Goal: Task Accomplishment & Management: Use online tool/utility

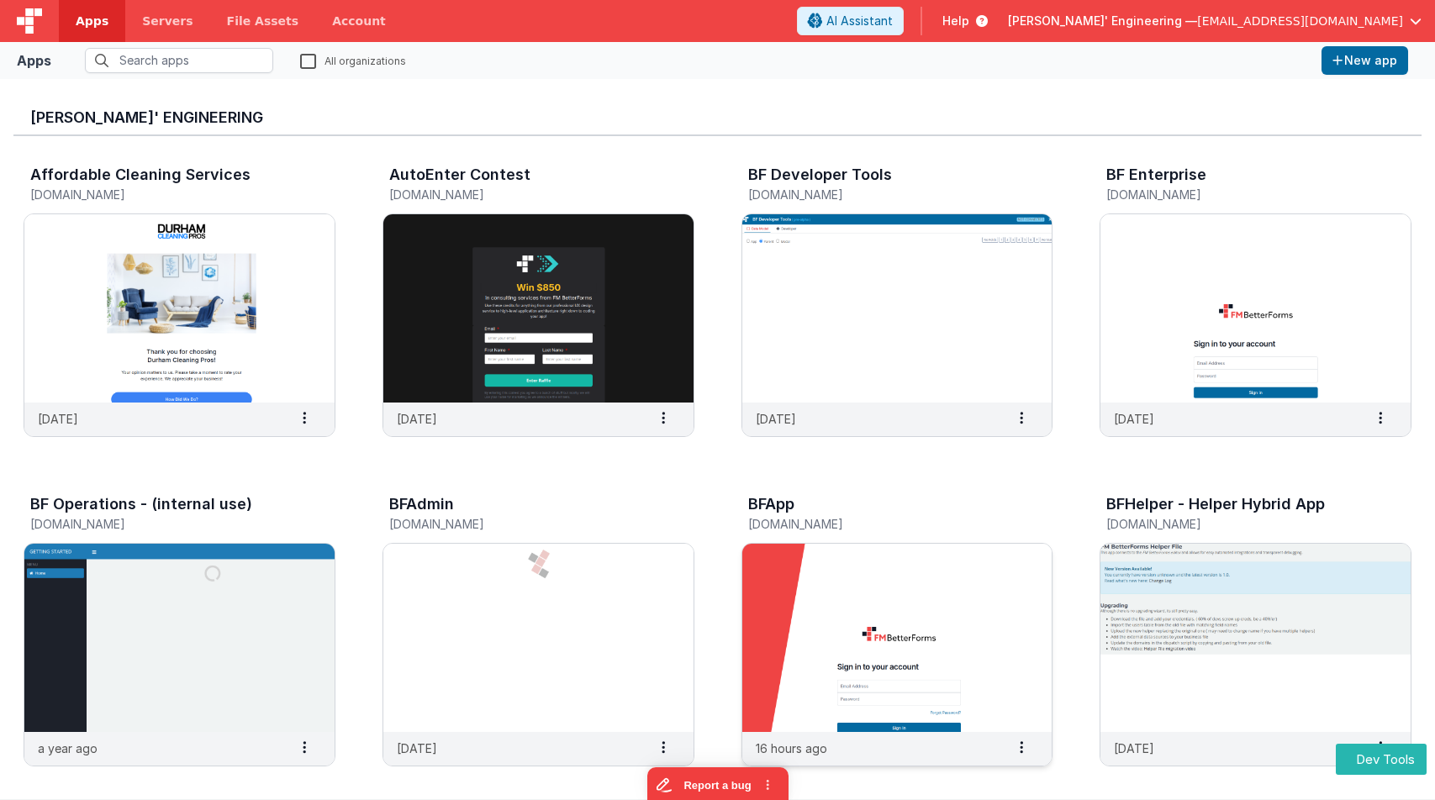
scroll to position [4, 0]
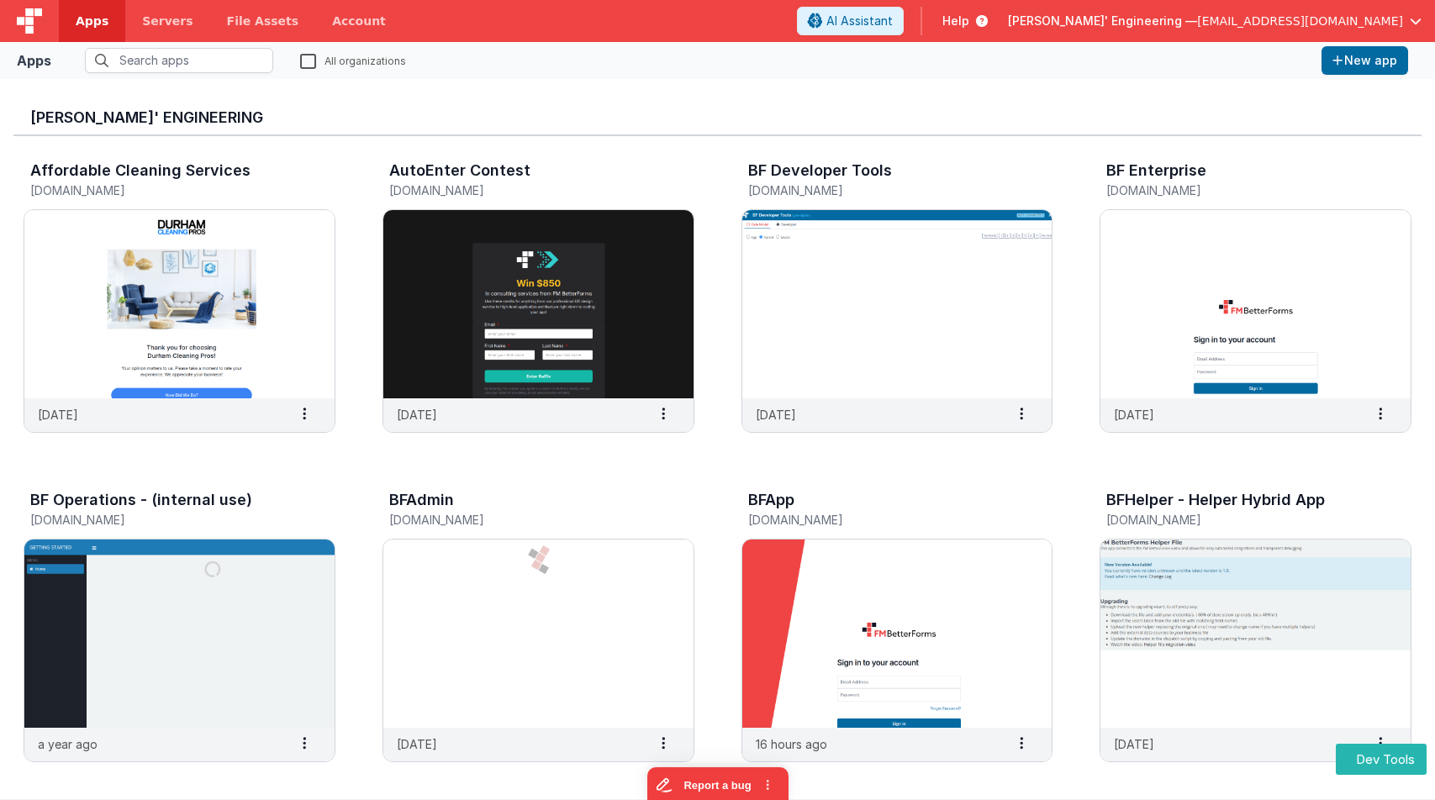
click at [196, 49] on input "text" at bounding box center [179, 60] width 188 height 25
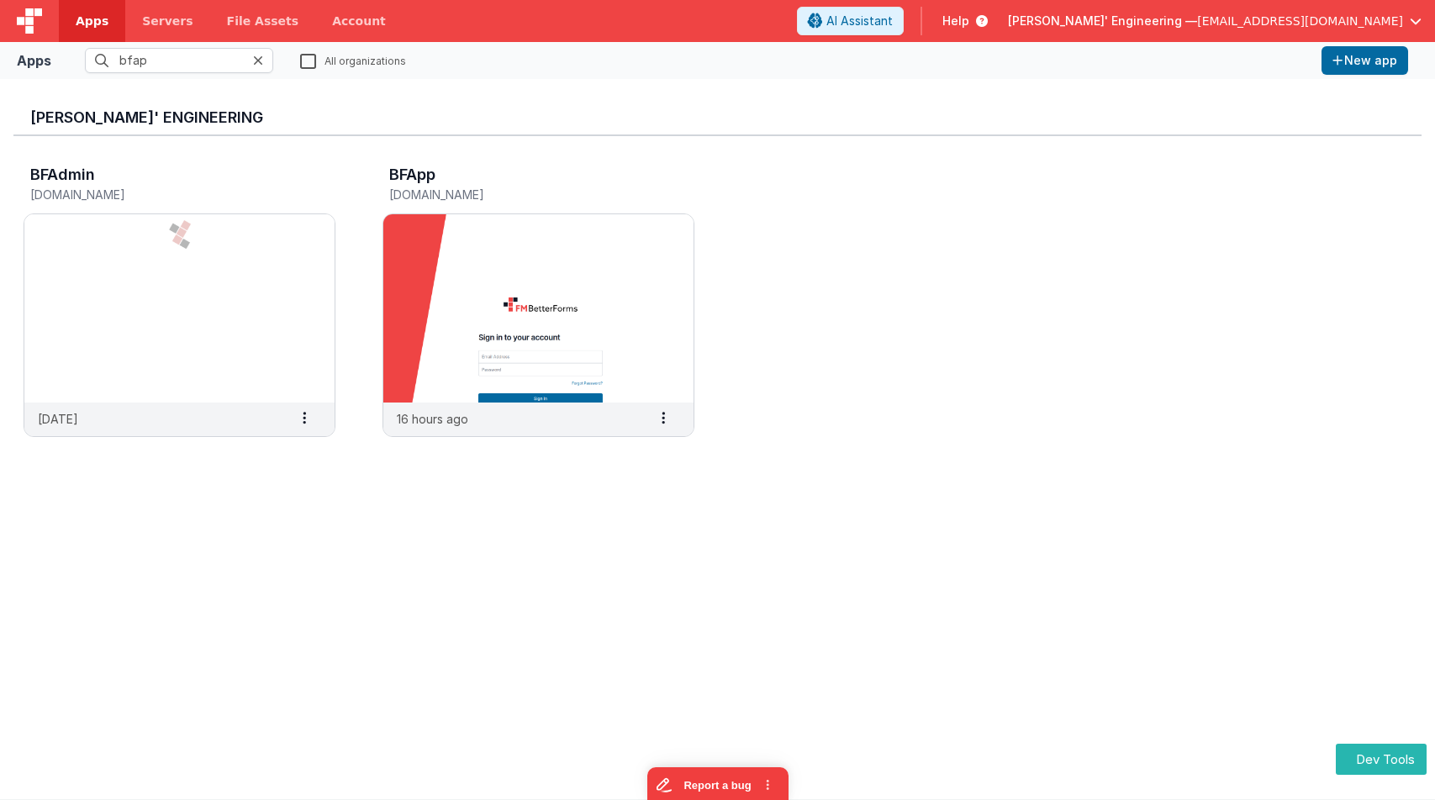
scroll to position [0, 0]
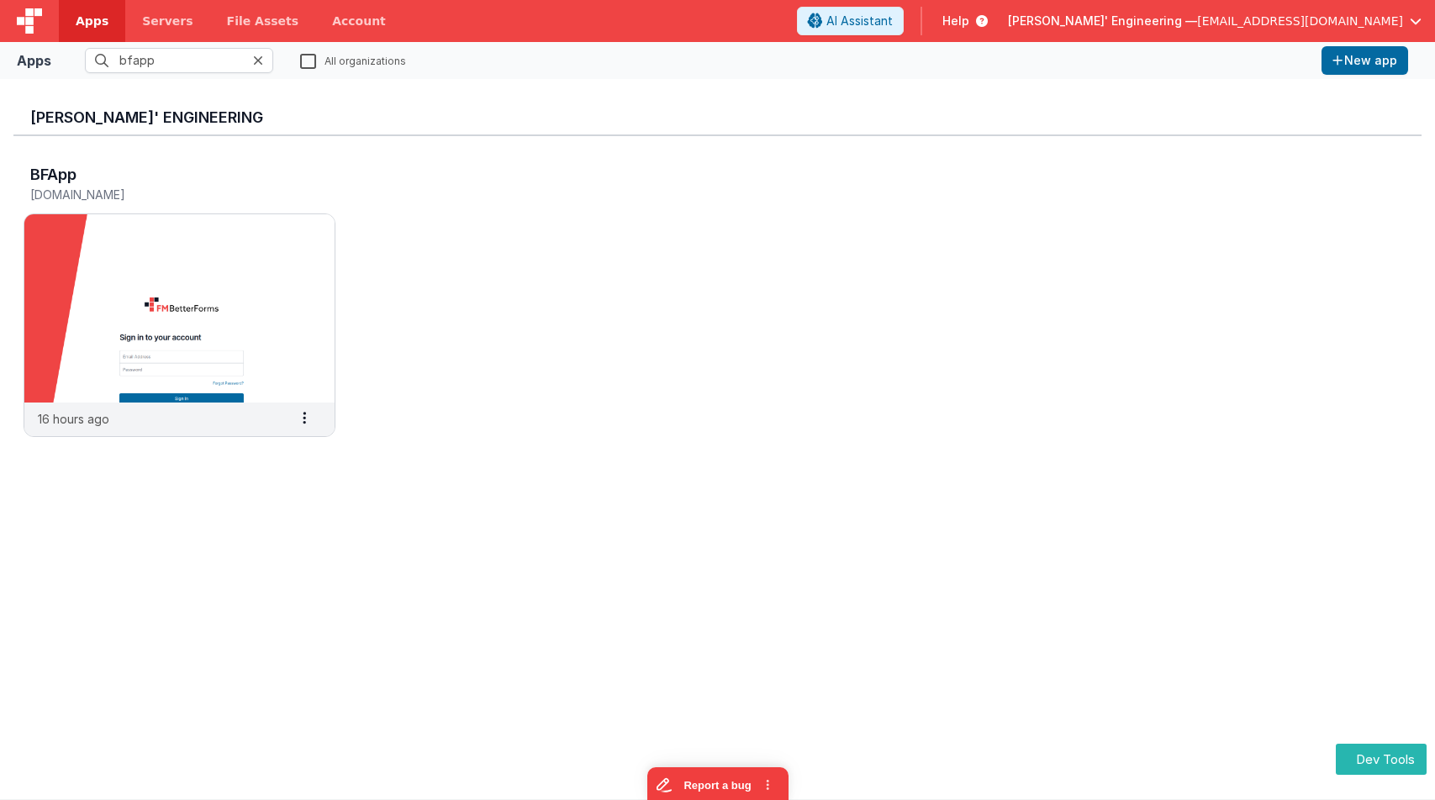
type input "bfapp"
click at [280, 290] on img at bounding box center [179, 308] width 310 height 188
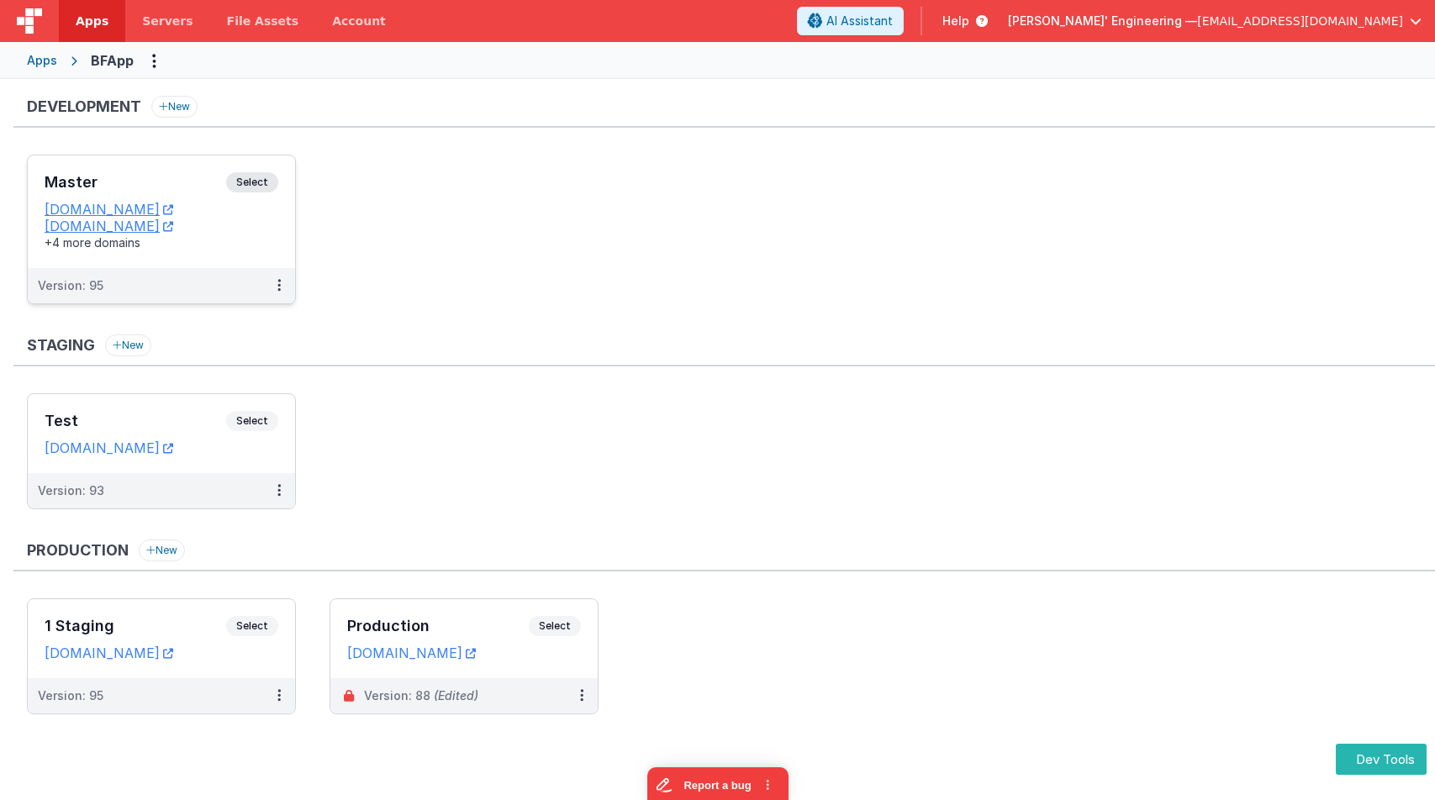
click at [268, 180] on span "Select" at bounding box center [252, 182] width 52 height 20
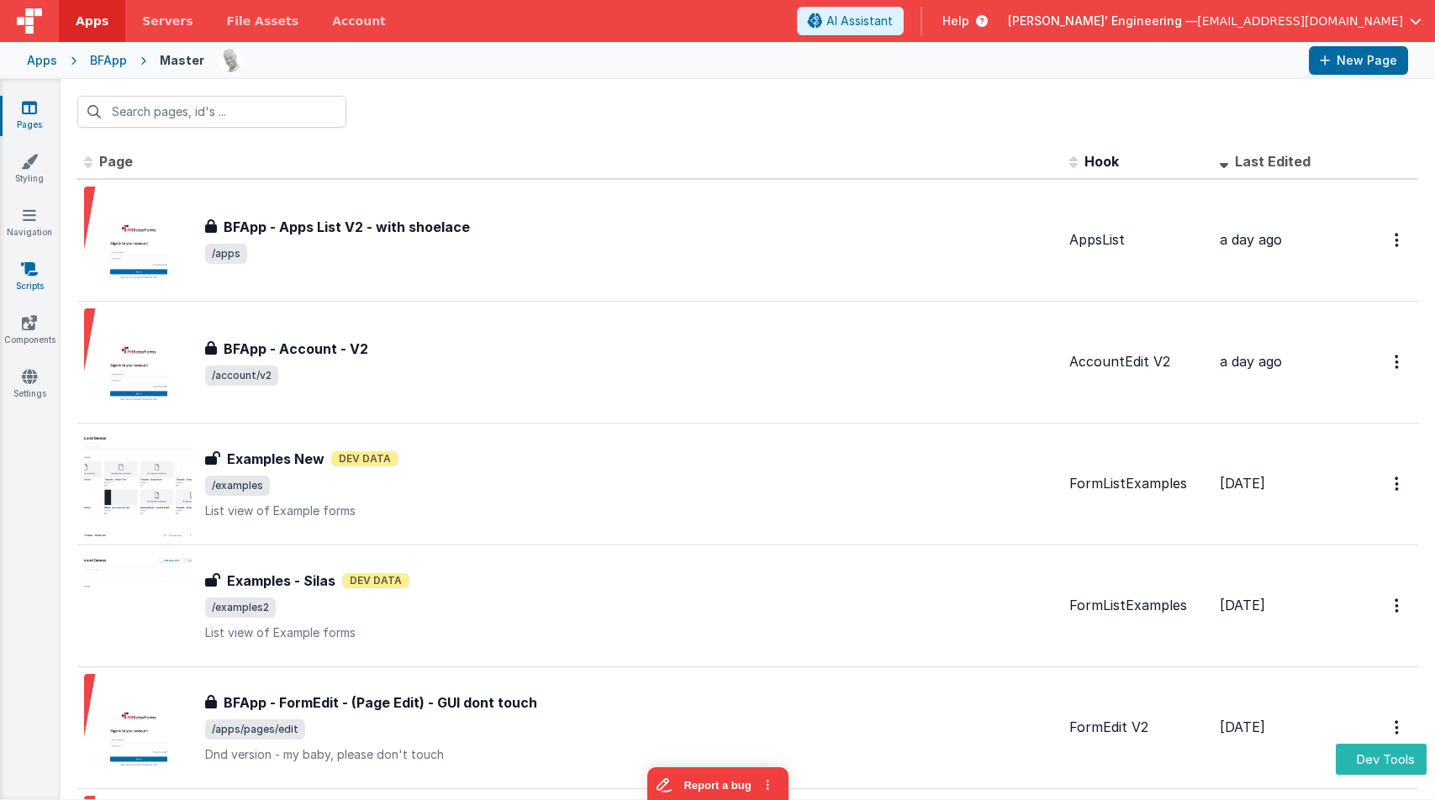
click at [24, 272] on icon at bounding box center [29, 269] width 17 height 17
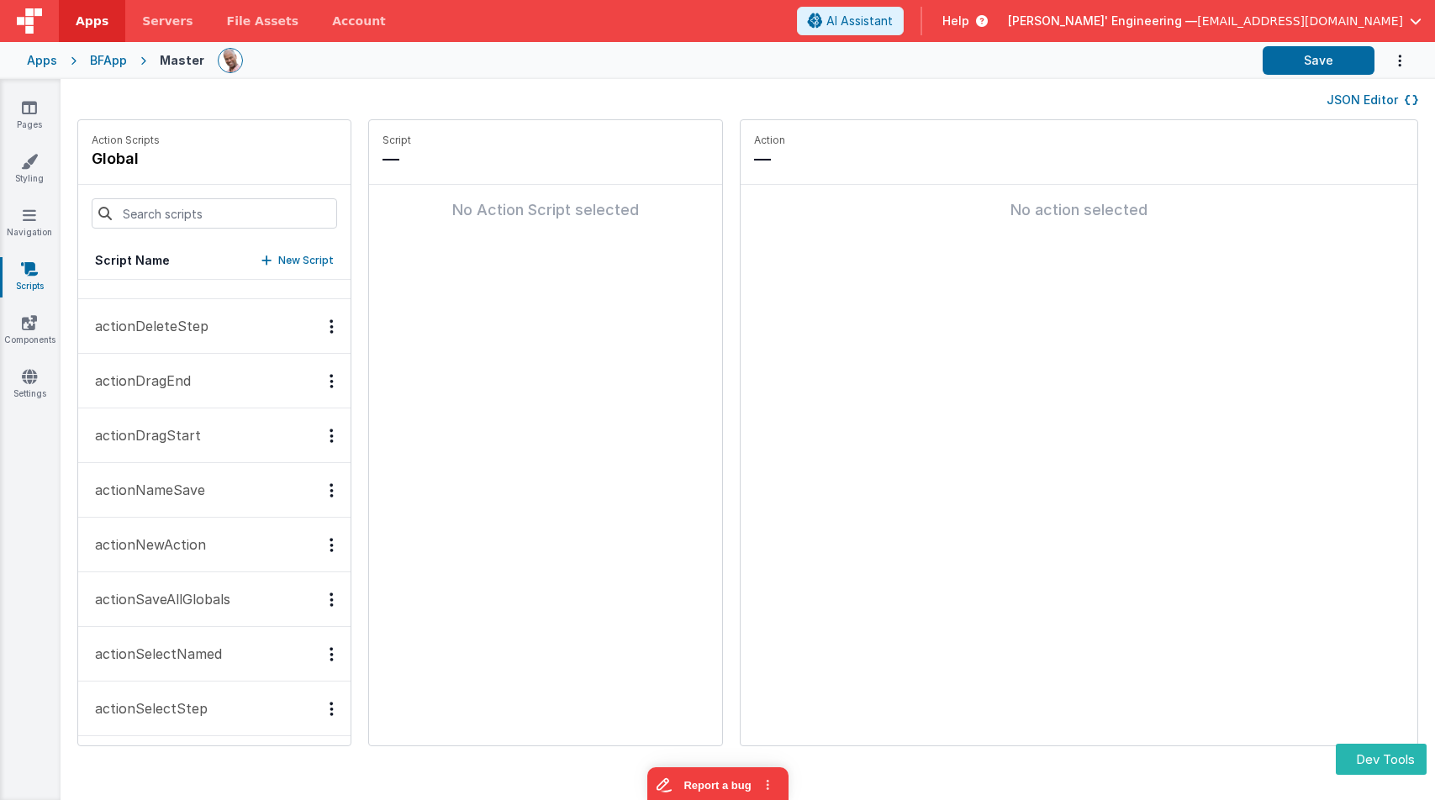
scroll to position [227, 0]
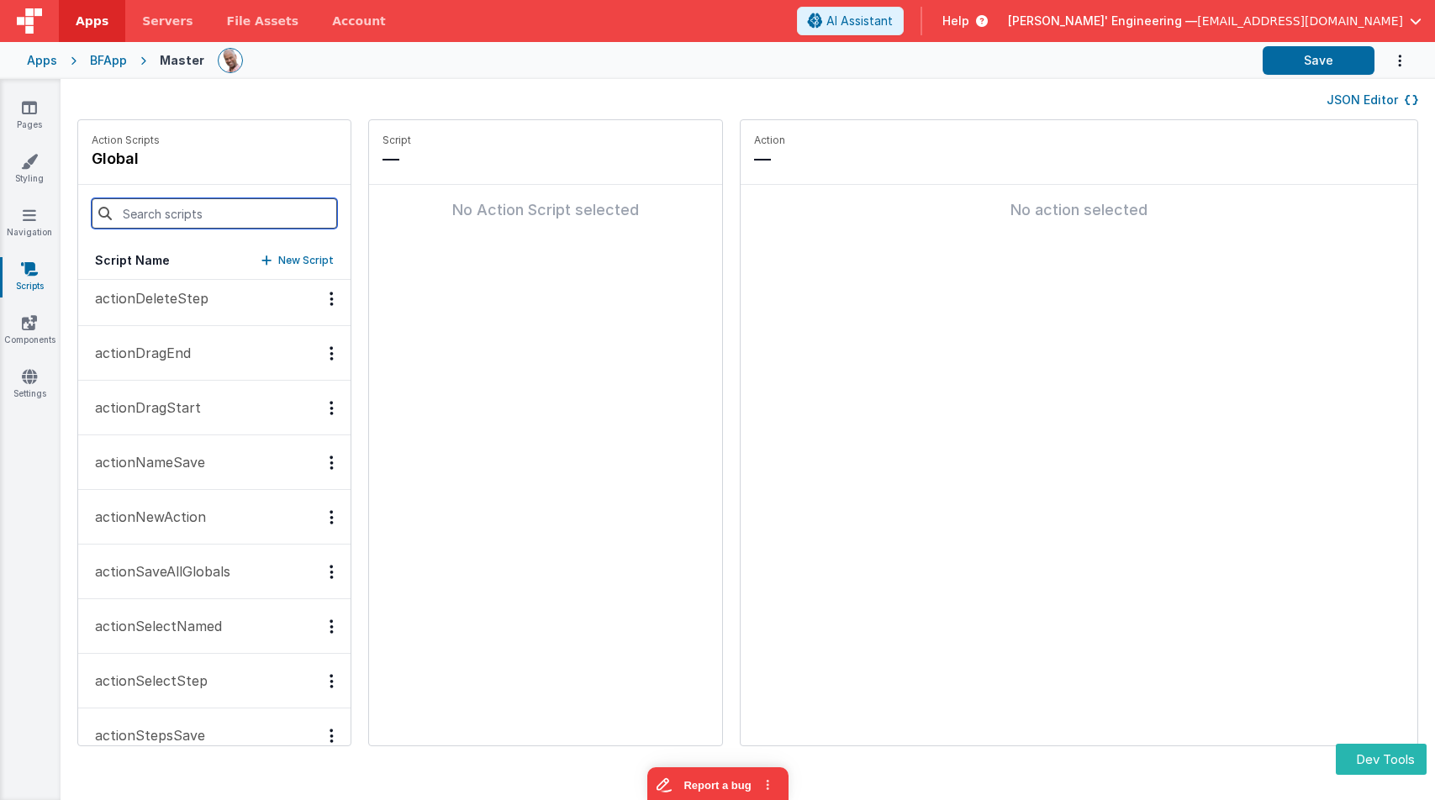
click at [219, 217] on input at bounding box center [214, 213] width 245 height 30
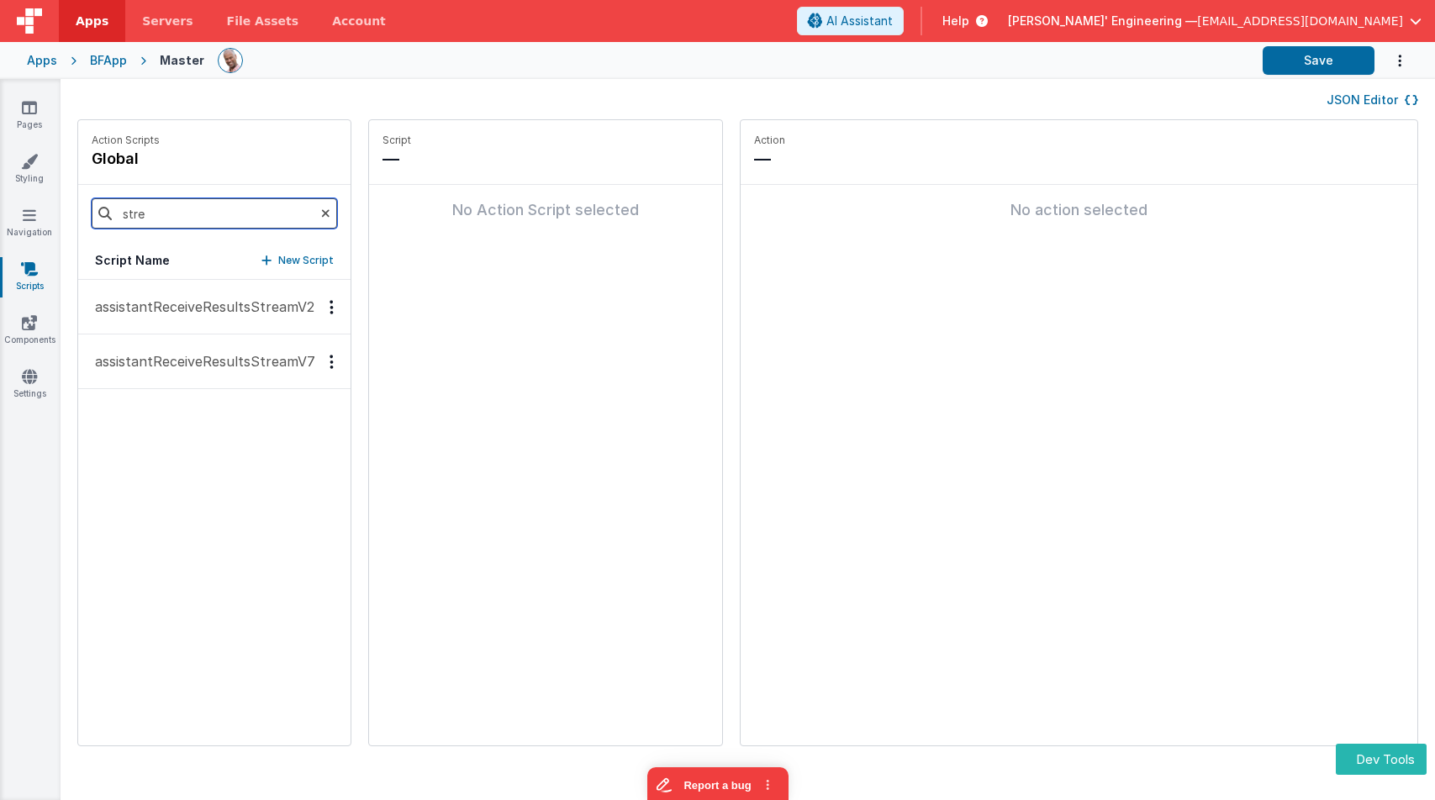
scroll to position [0, 0]
type input "strea"
click at [215, 299] on p "assistantReceiveResultsStreamV2" at bounding box center [200, 307] width 230 height 20
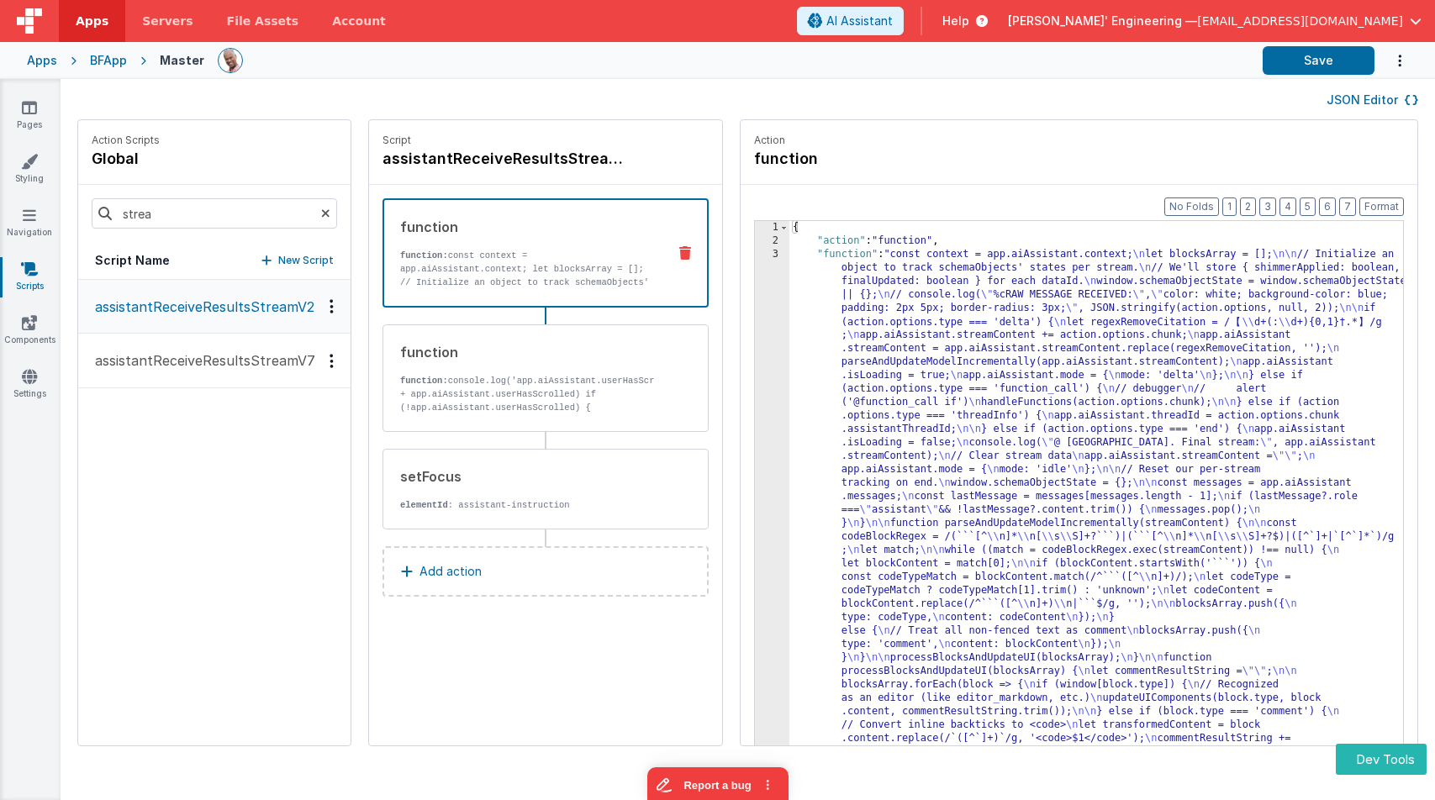
click at [533, 160] on h4 "assistantReceiveResultsStreamV2" at bounding box center [509, 159] width 252 height 24
click at [522, 154] on input "assistantReceiveResultsStreamV2" at bounding box center [467, 159] width 168 height 24
type input "assistantReceiveResultsStream"
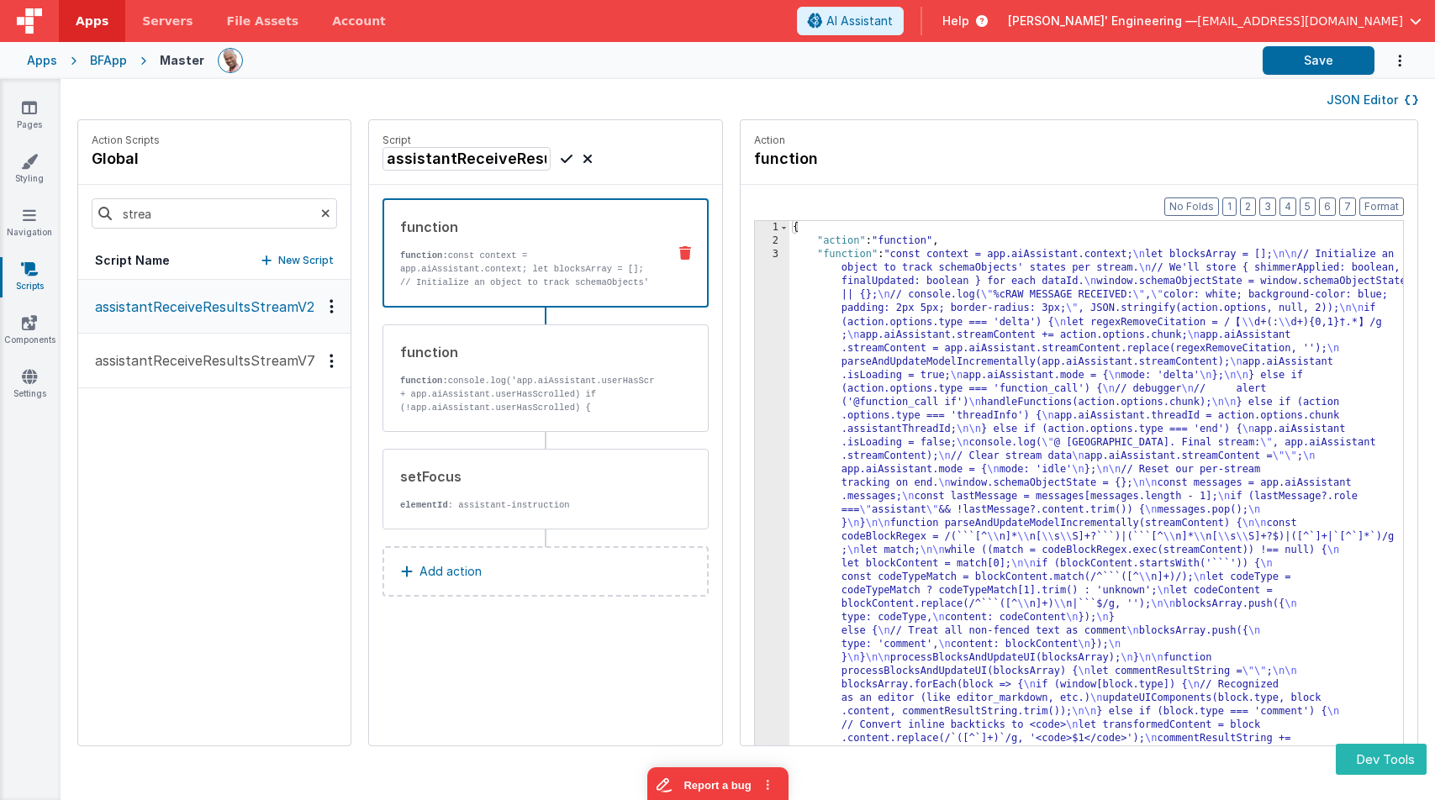
click at [561, 161] on icon at bounding box center [567, 159] width 12 height 20
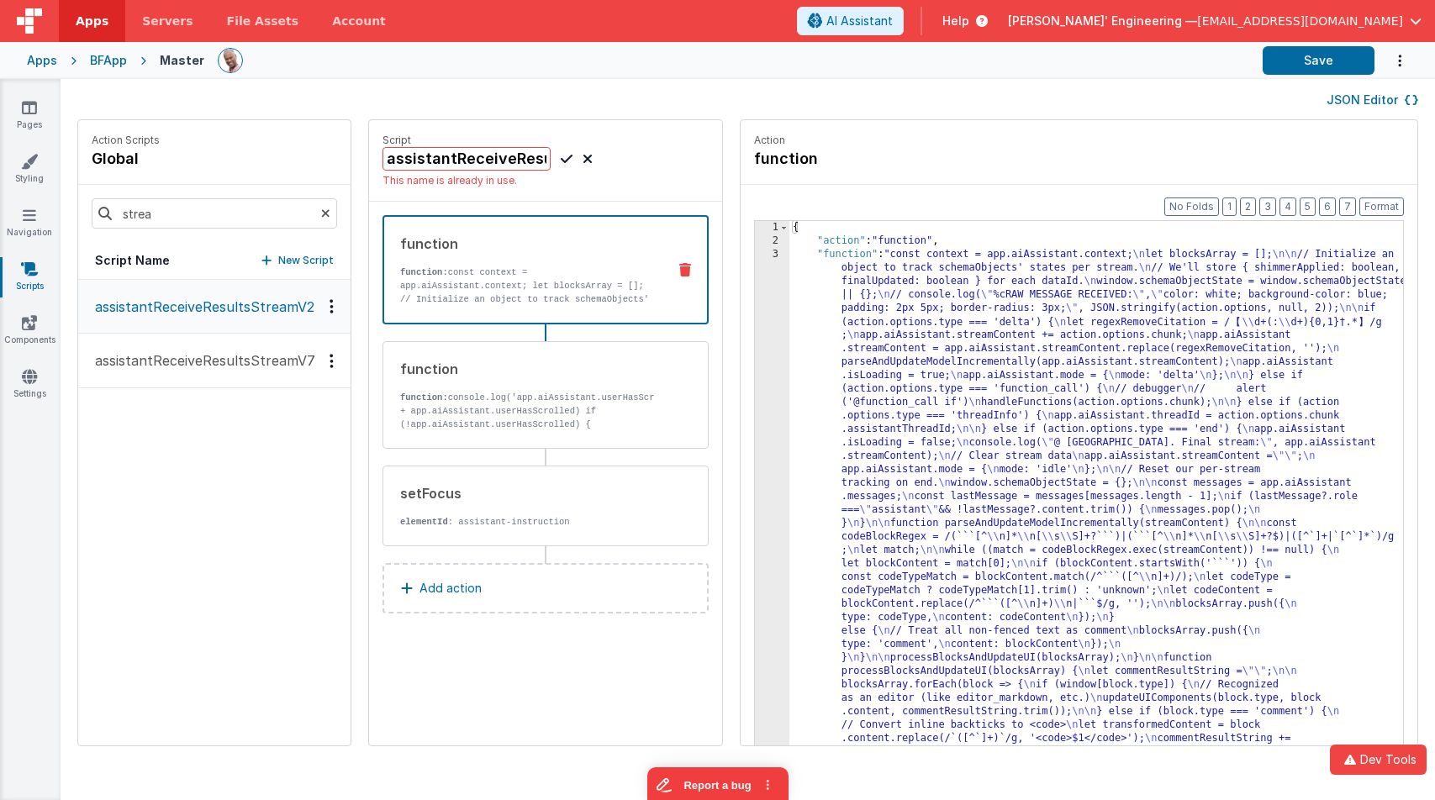
click at [92, 61] on div "BFApp" at bounding box center [108, 60] width 37 height 17
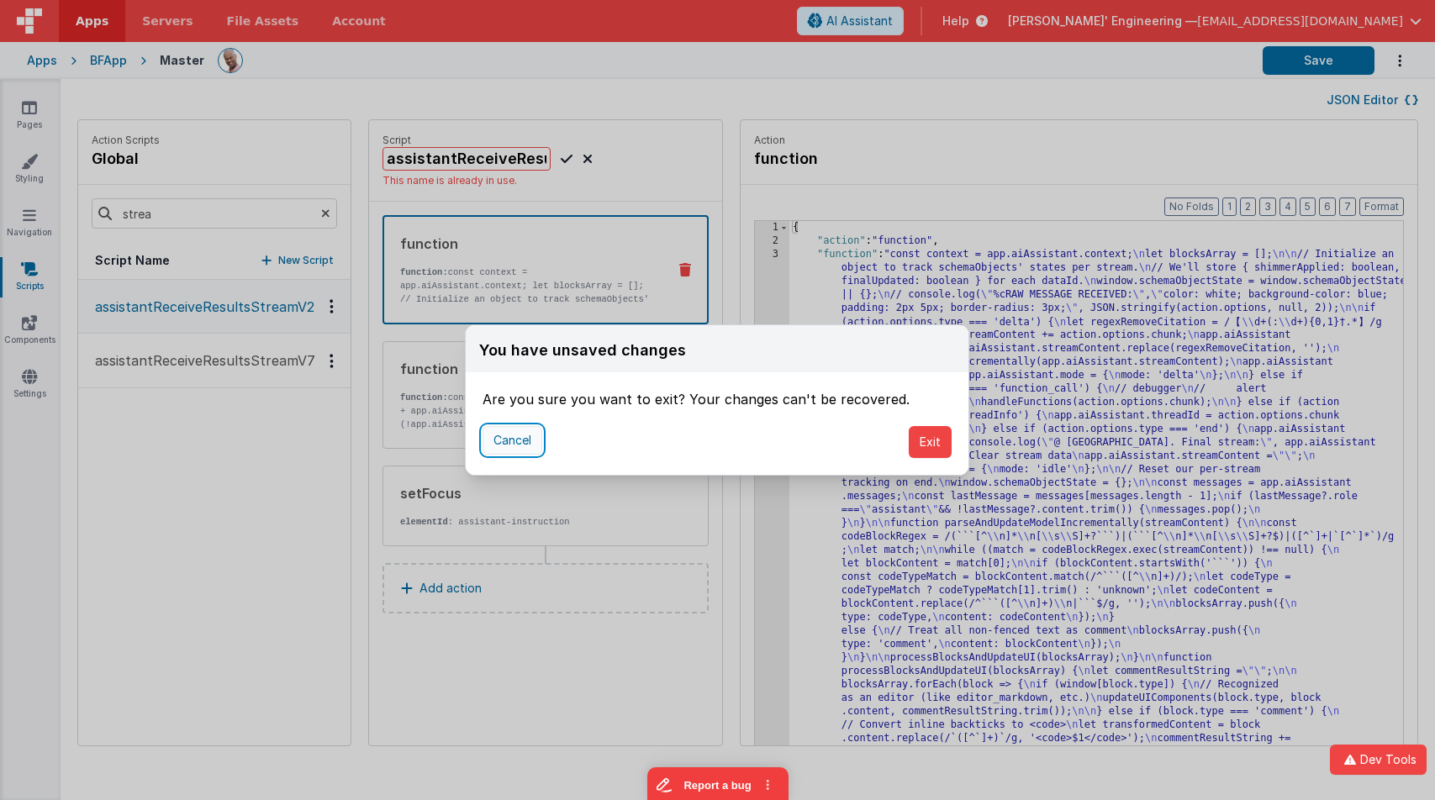
drag, startPoint x: 522, startPoint y: 442, endPoint x: 537, endPoint y: 440, distance: 15.3
click at [522, 442] on button "Cancel" at bounding box center [513, 440] width 60 height 29
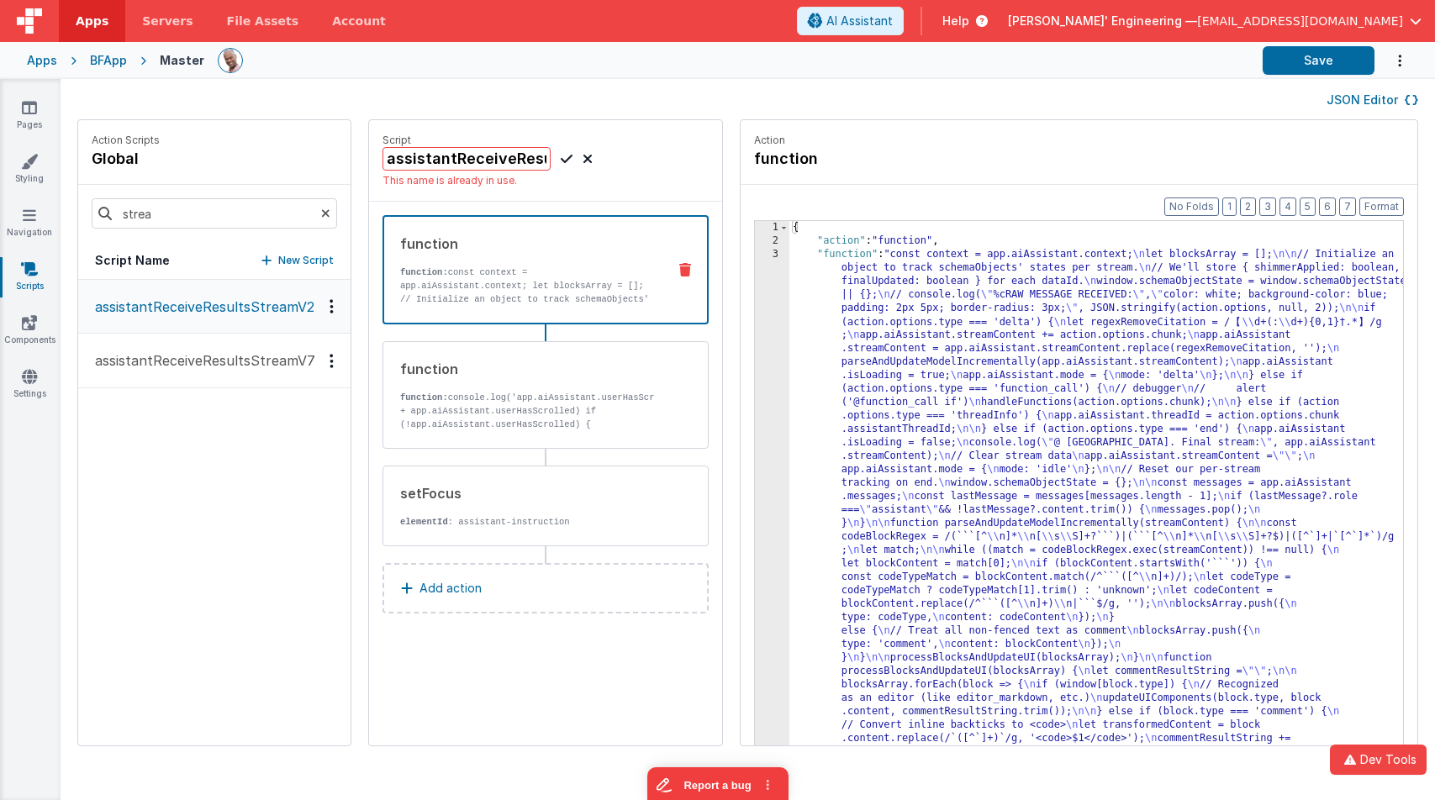
drag, startPoint x: 1254, startPoint y: 107, endPoint x: 1272, endPoint y: 94, distance: 21.7
click at [1254, 107] on div "JSON Editor" at bounding box center [747, 99] width 1341 height 20
click at [1301, 55] on button "Save" at bounding box center [1319, 60] width 112 height 29
click at [28, 326] on icon at bounding box center [29, 322] width 15 height 17
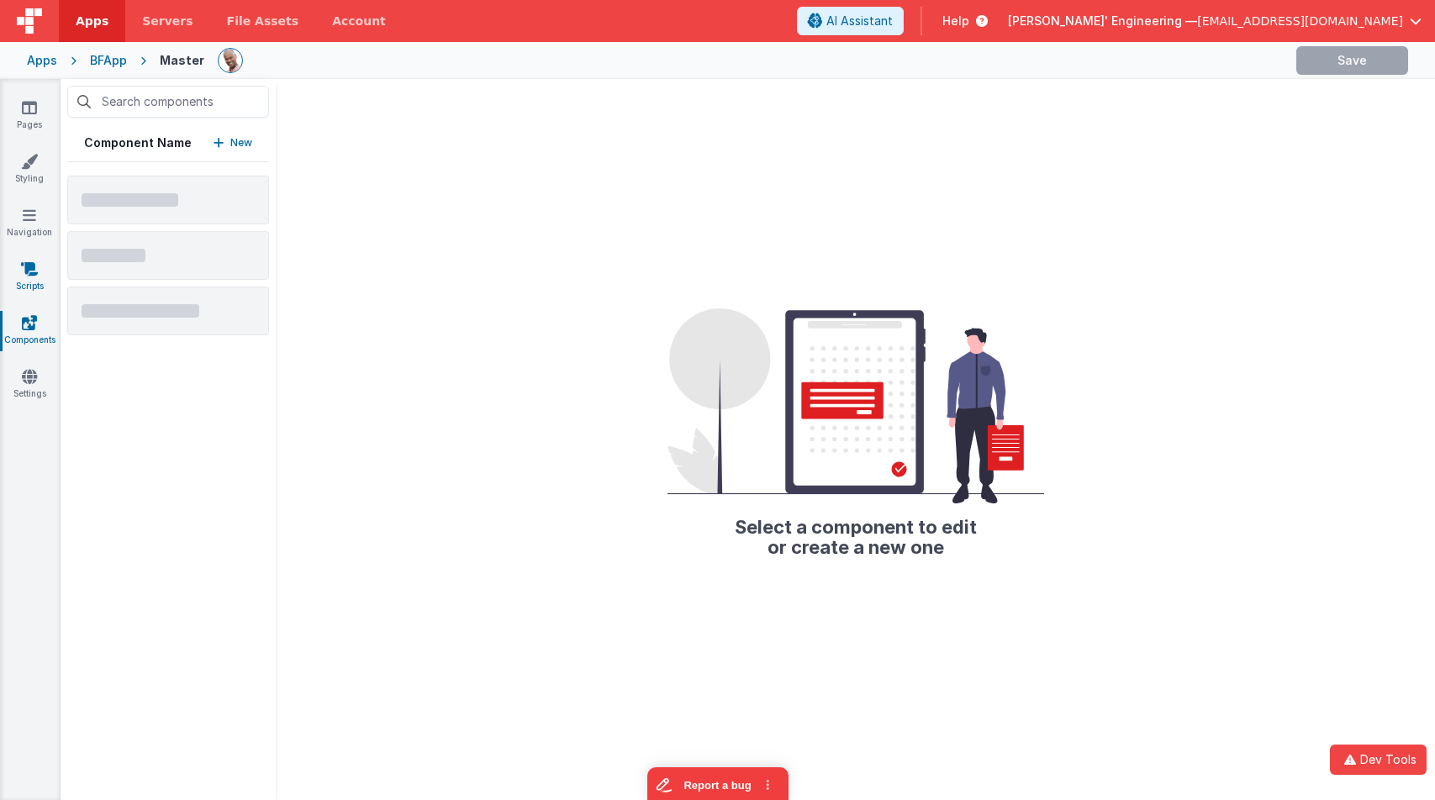
click at [29, 281] on link "Scripts" at bounding box center [29, 278] width 61 height 34
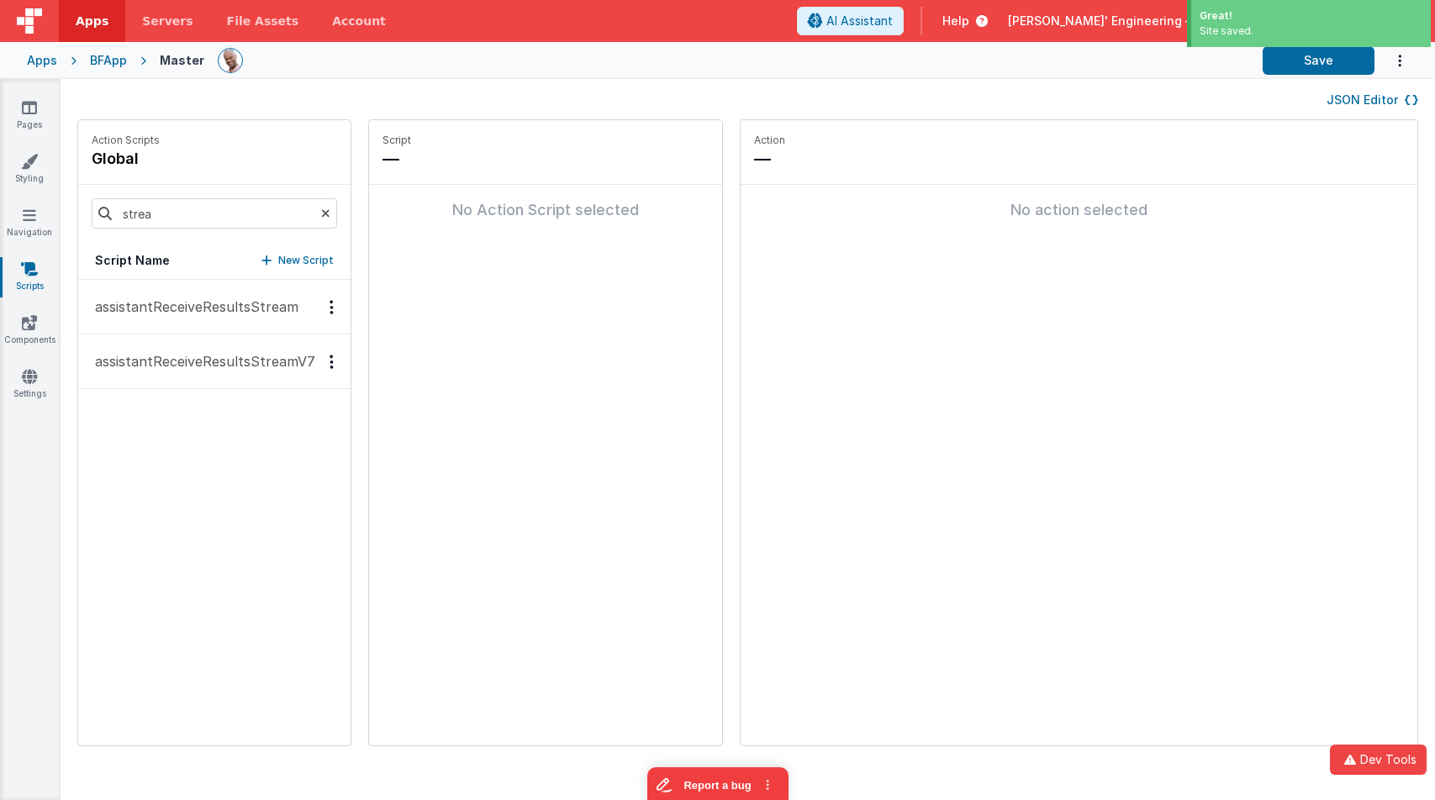
click at [98, 64] on div "BFApp" at bounding box center [108, 60] width 37 height 17
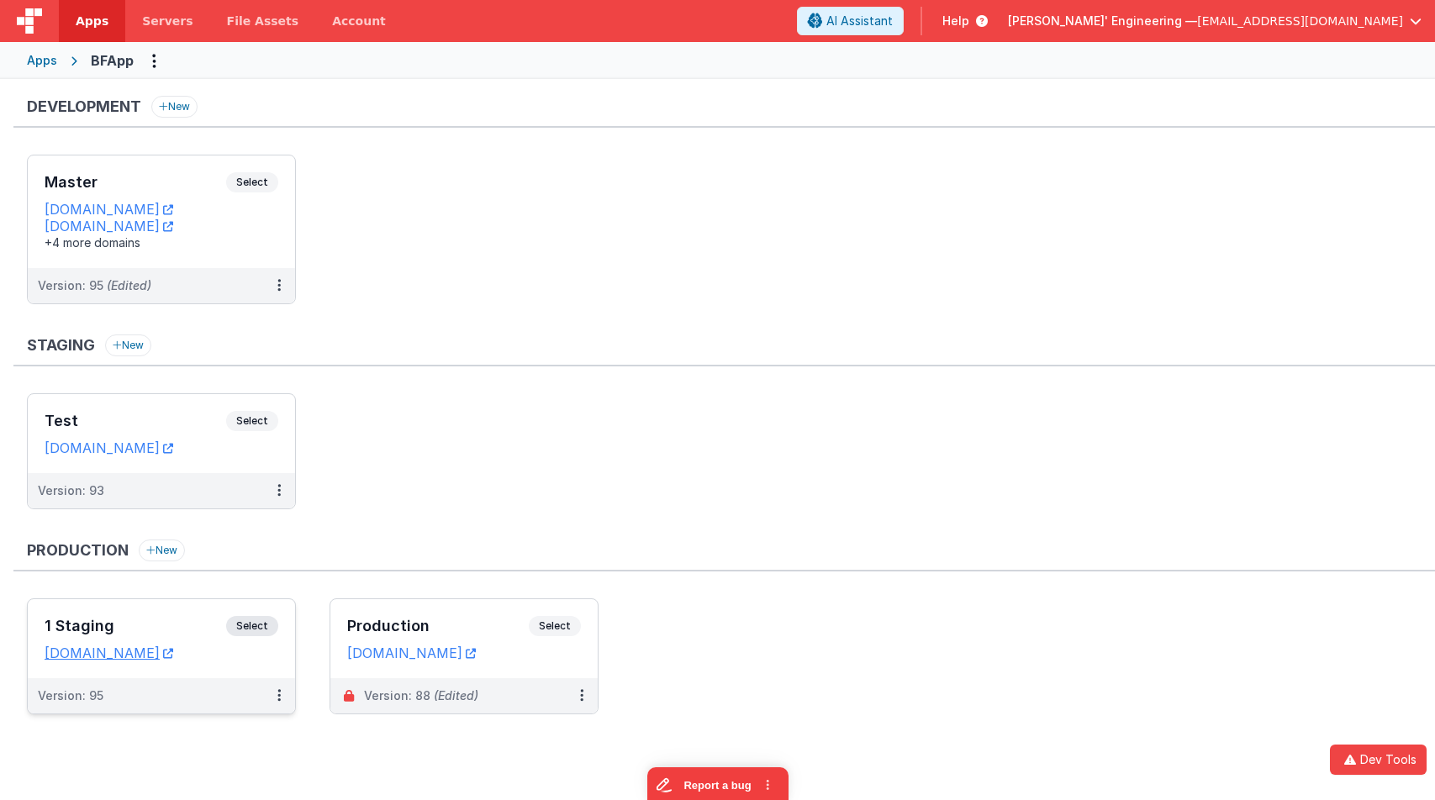
click at [218, 612] on div "1 Staging Select URLs appstaging.fmbetterforms.com" at bounding box center [161, 638] width 267 height 79
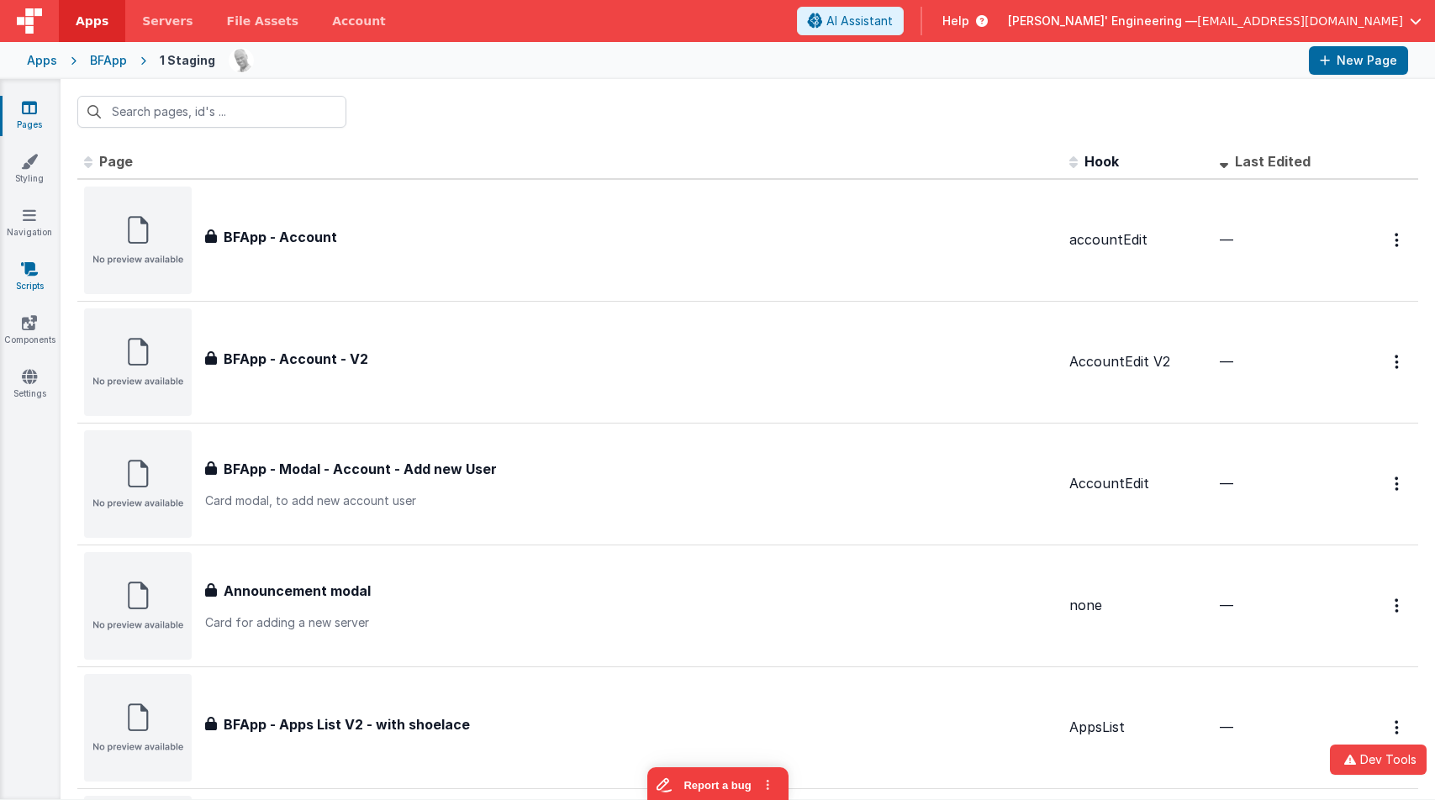
click at [33, 279] on link "Scripts" at bounding box center [29, 278] width 61 height 34
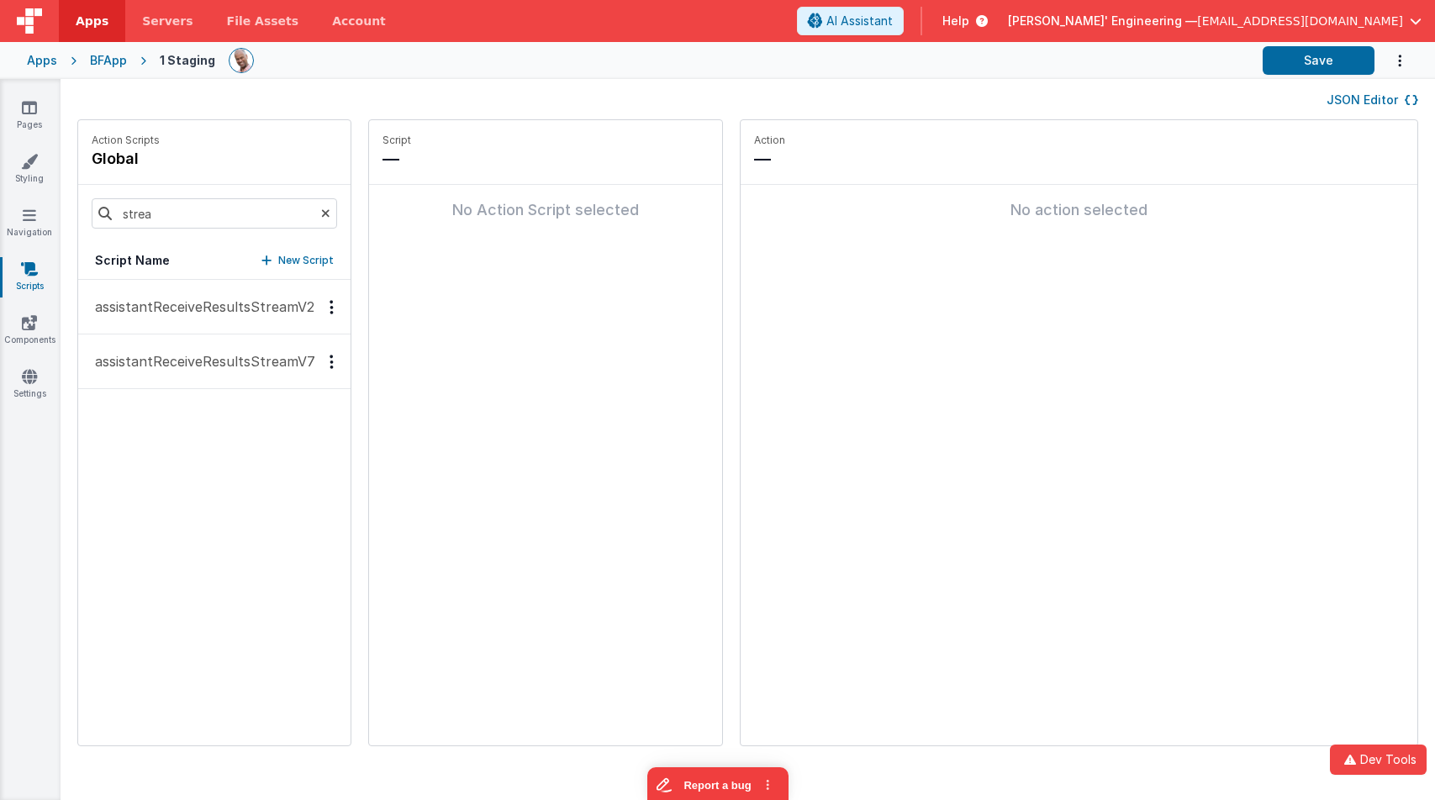
click at [250, 314] on p "assistantReceiveResultsStreamV2" at bounding box center [200, 307] width 230 height 20
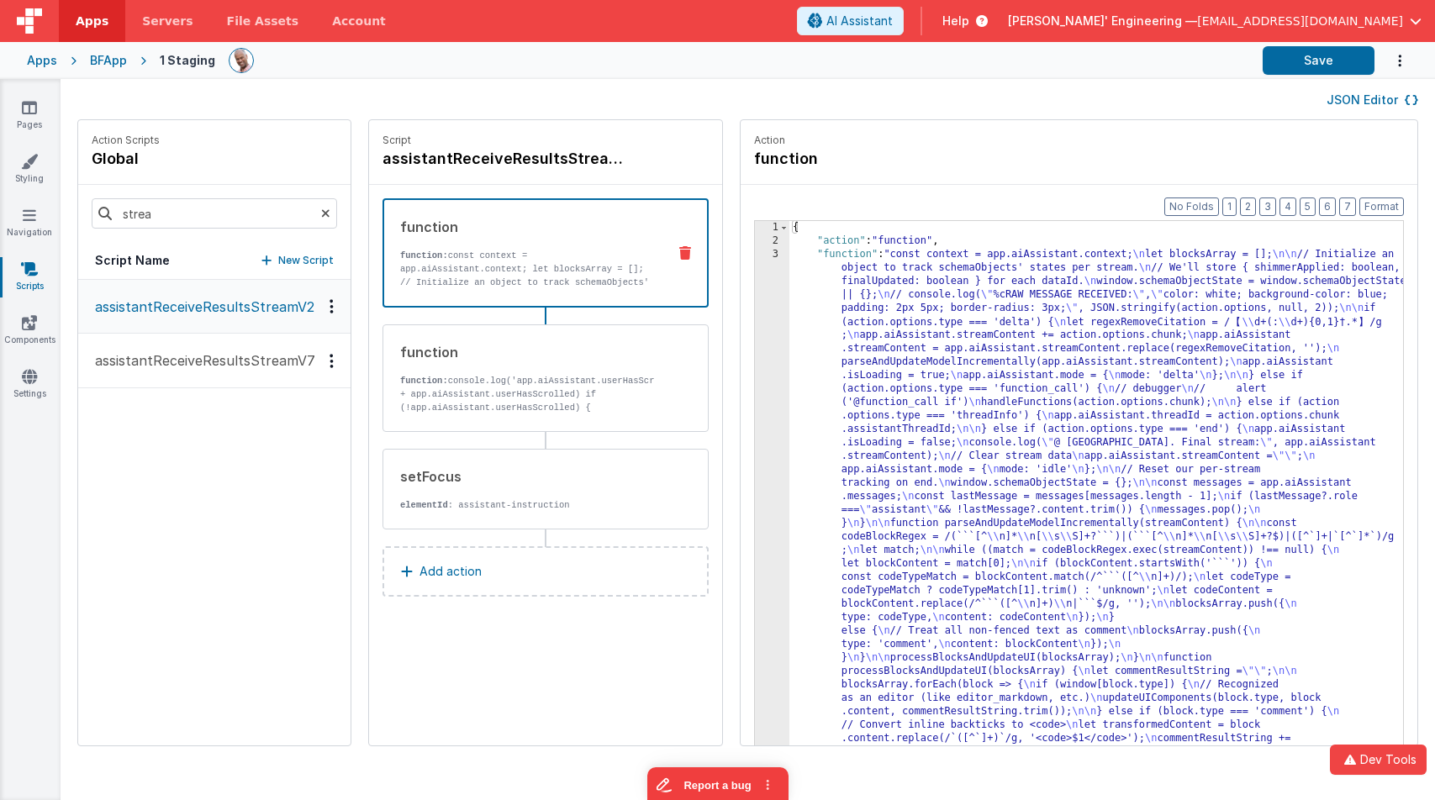
click at [1405, 102] on icon at bounding box center [1411, 100] width 13 height 12
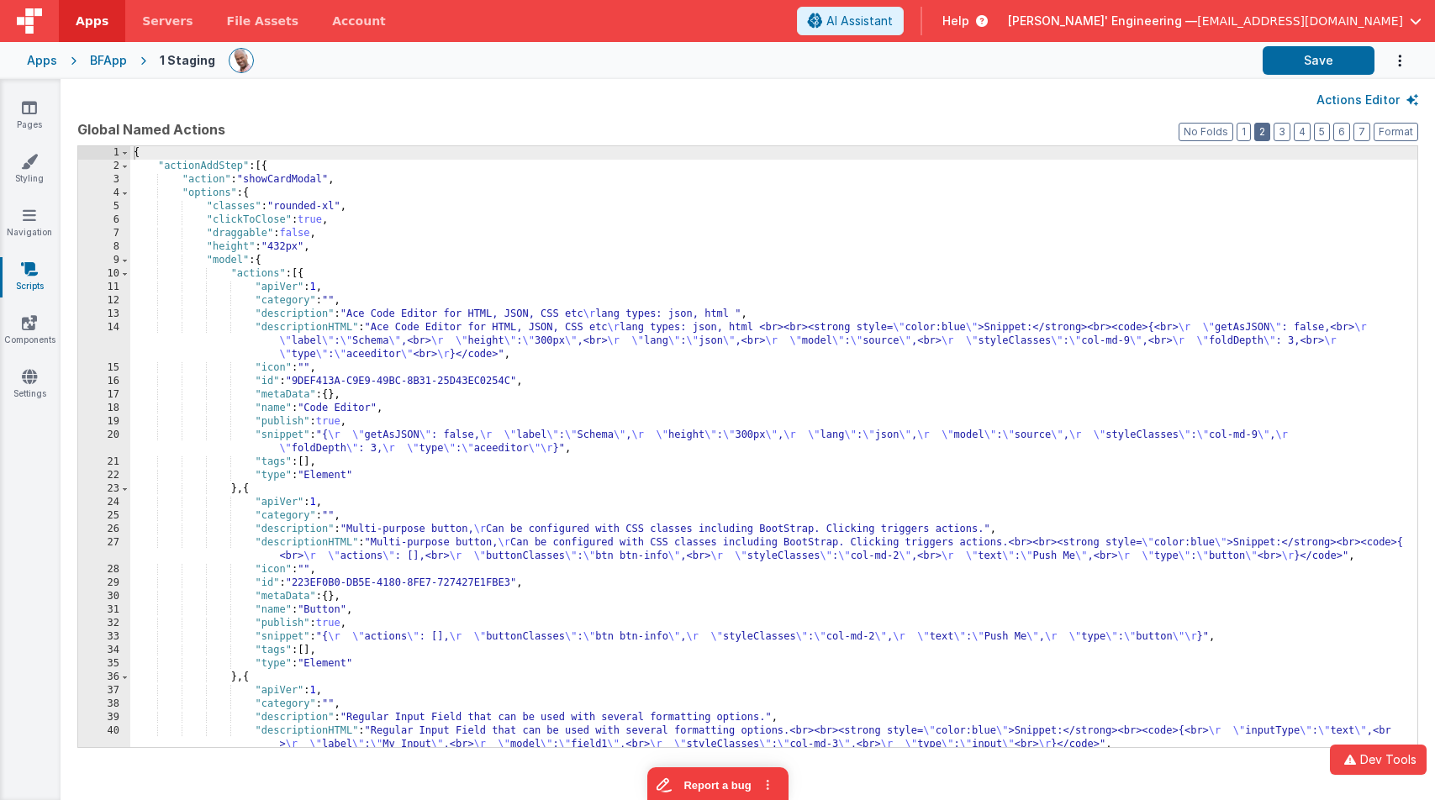
click at [1266, 128] on button "2" at bounding box center [1262, 132] width 16 height 18
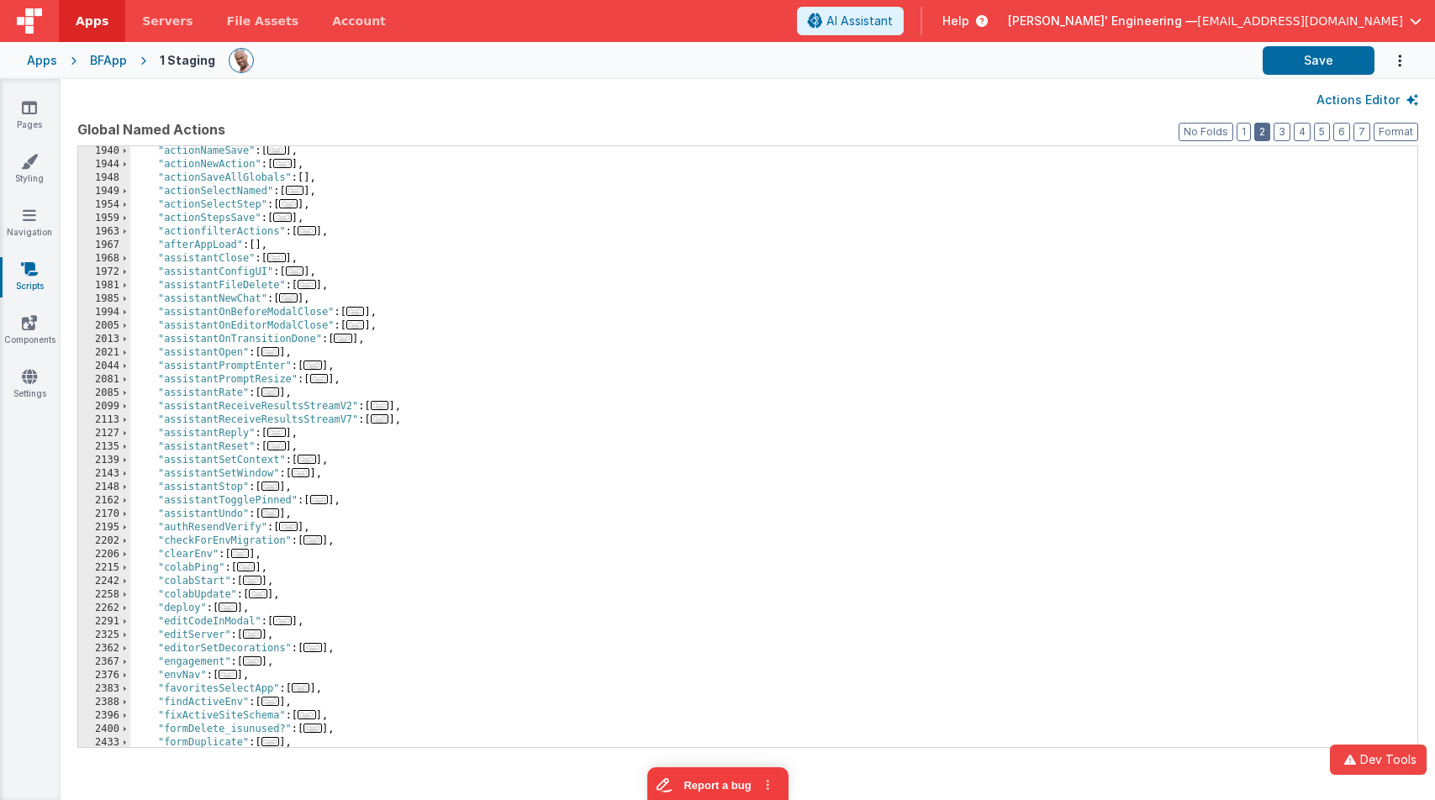
scroll to position [109, 0]
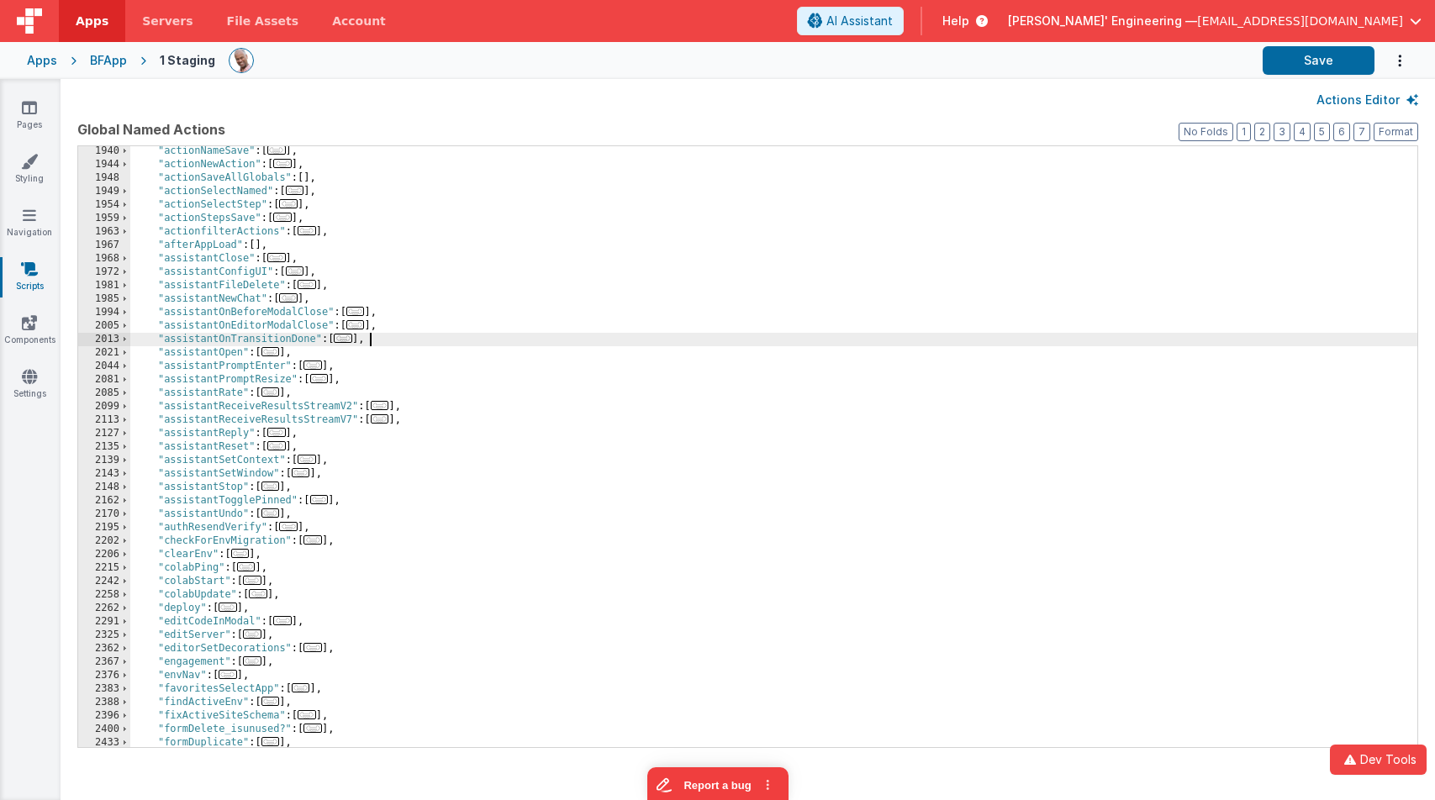
click at [481, 335] on div ""actionNameSave" : [ ... ] , "actionNewAction" : [ ... ] , "actionSaveAllGlobal…" at bounding box center [773, 459] width 1287 height 628
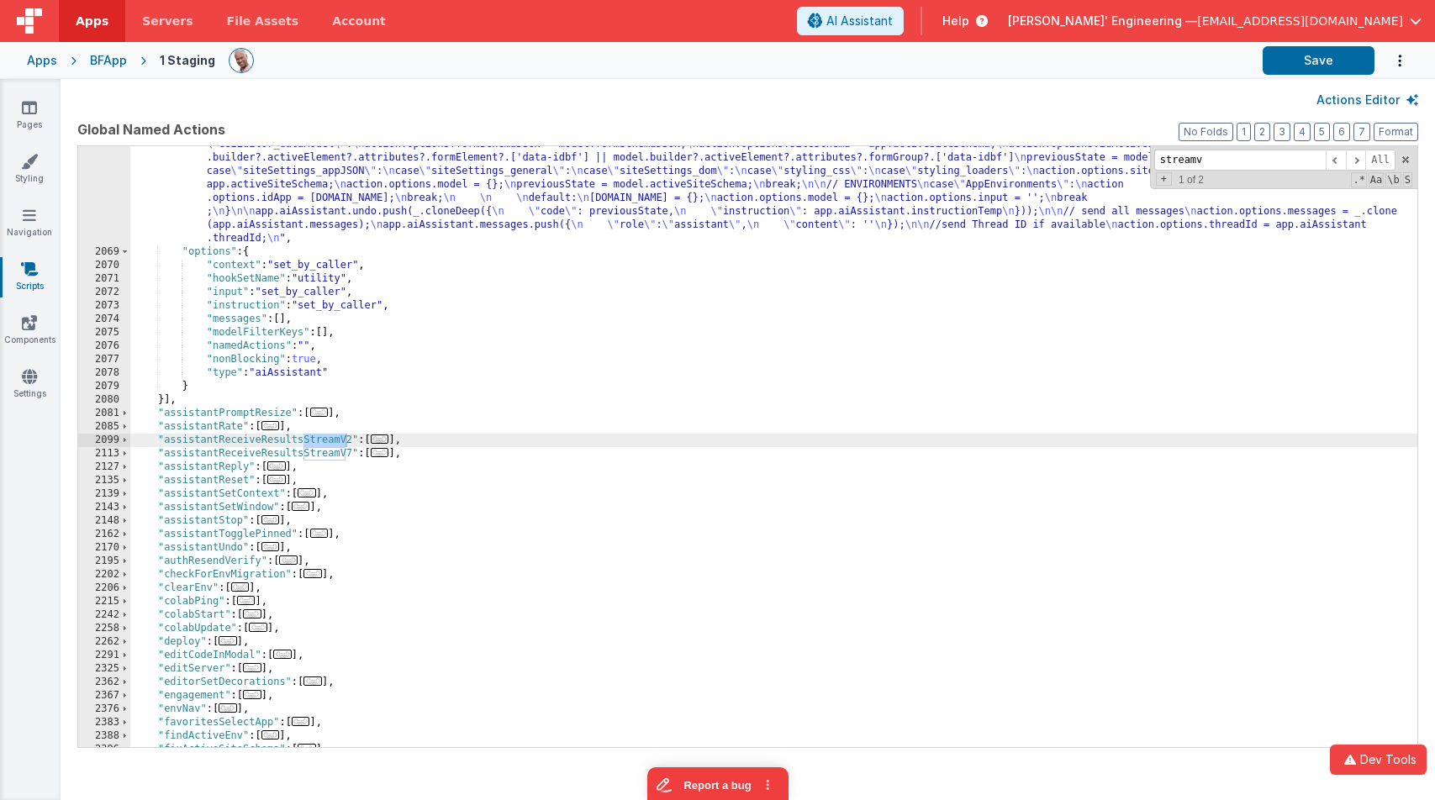
scroll to position [1475, 0]
type input "streamv"
drag, startPoint x: 350, startPoint y: 439, endPoint x: 373, endPoint y: 440, distance: 23.6
click at [350, 439] on div ""function" : "// grab active editor text \n app.aiAssistant.isLoading = true; \…" at bounding box center [773, 418] width 1287 height 884
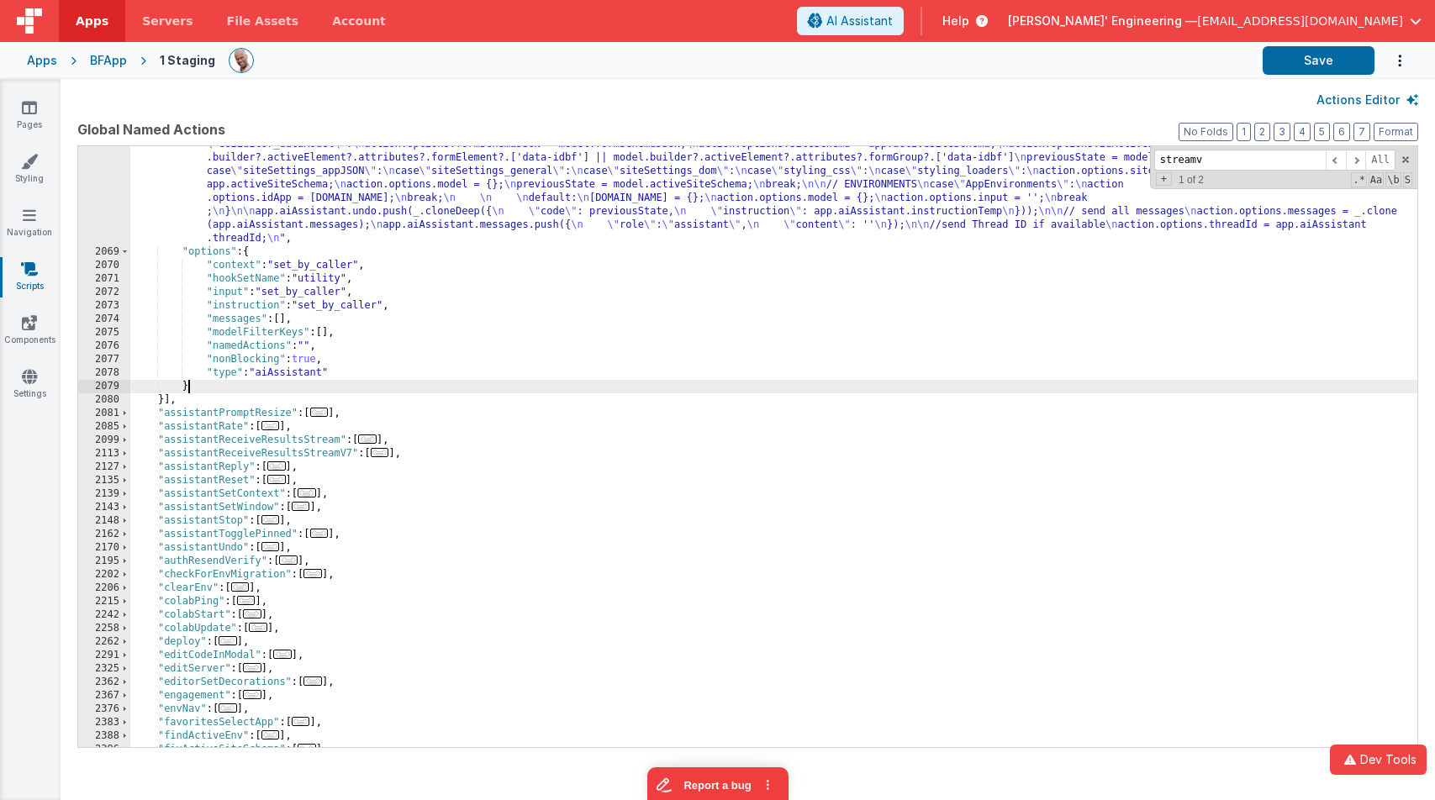
click at [439, 388] on div ""function" : "// grab active editor text \n app.aiAssistant.isLoading = true; \…" at bounding box center [773, 418] width 1287 height 884
click at [31, 58] on div "Apps" at bounding box center [42, 60] width 30 height 17
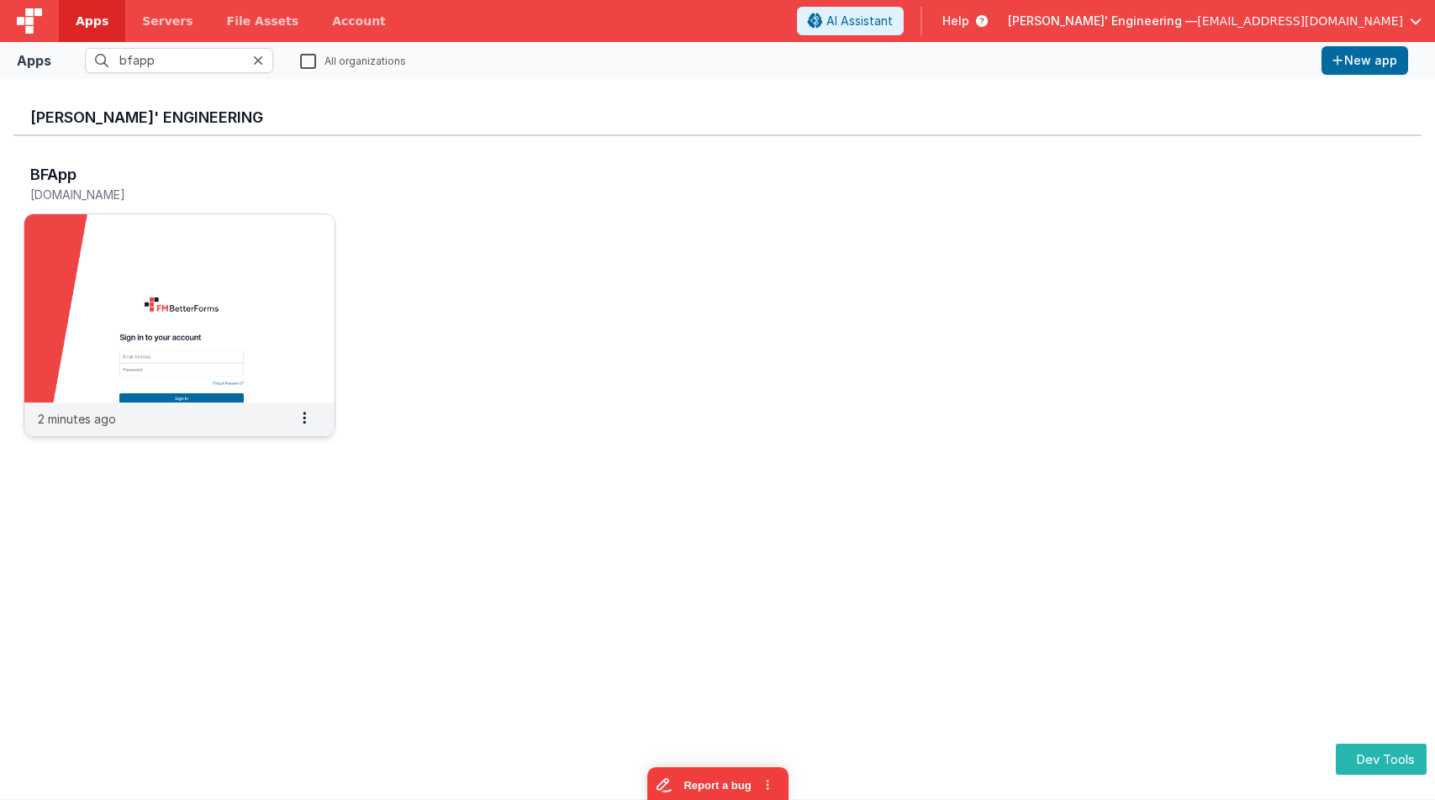
click at [298, 235] on img at bounding box center [179, 308] width 310 height 188
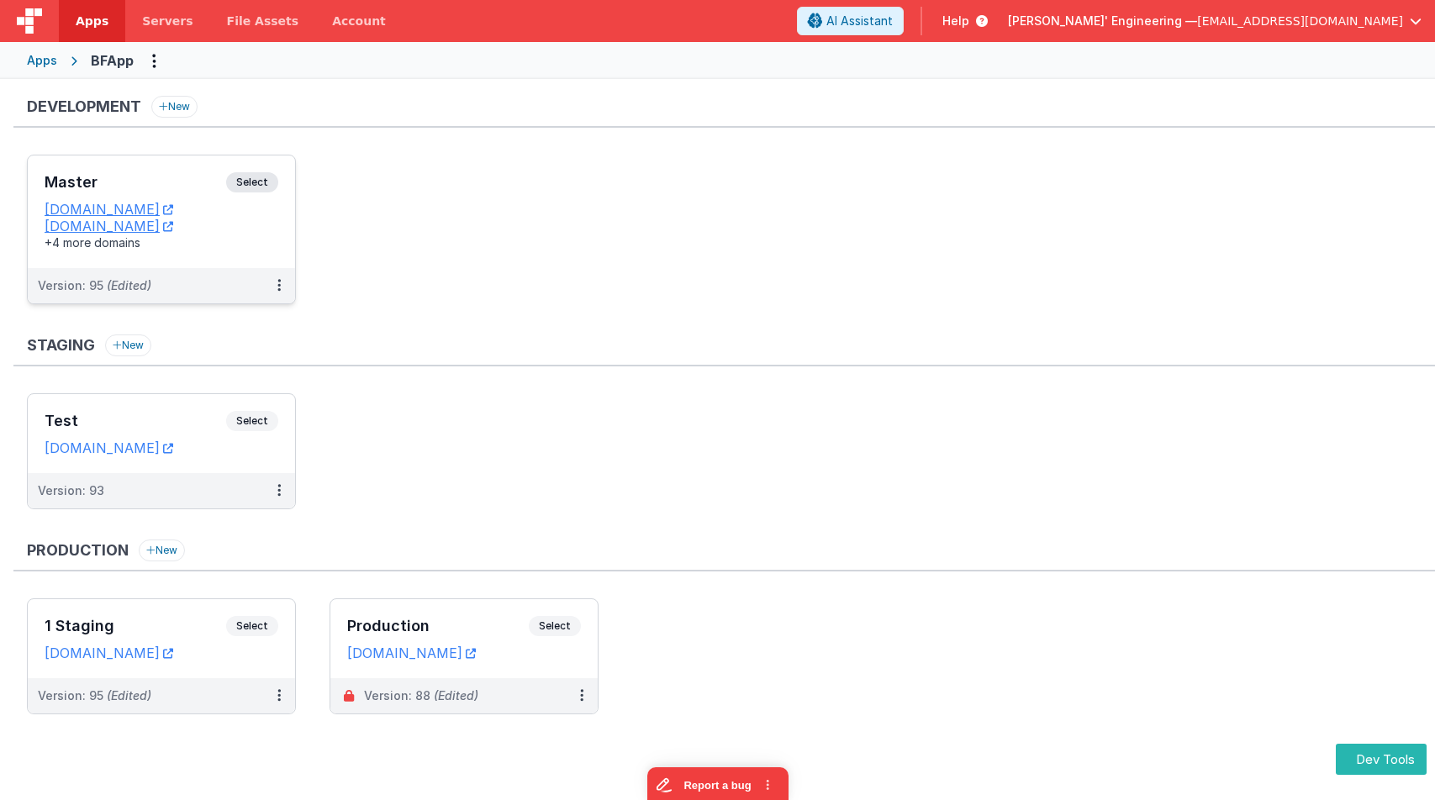
click at [276, 177] on span "Select" at bounding box center [252, 182] width 52 height 20
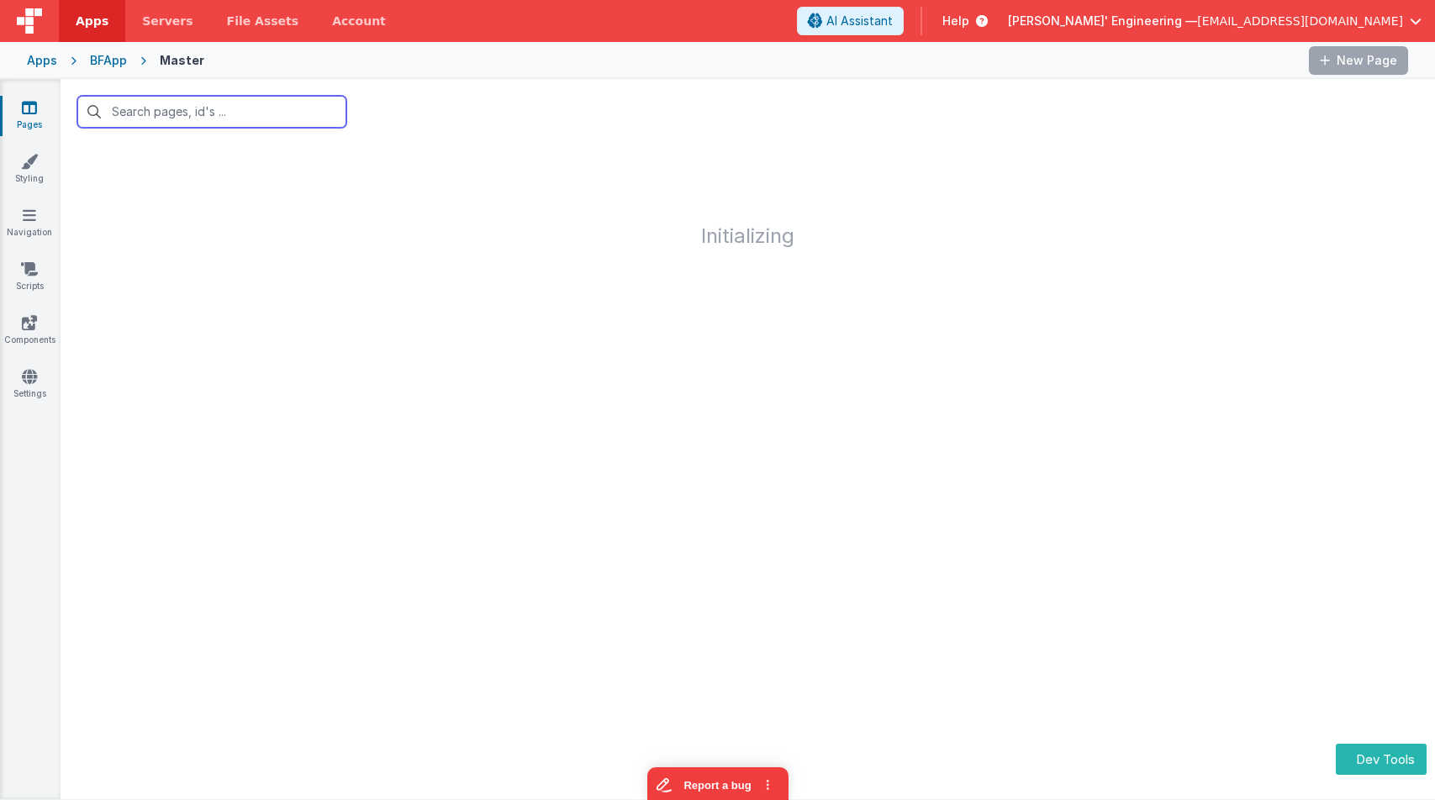
click at [233, 108] on input "text" at bounding box center [211, 112] width 269 height 32
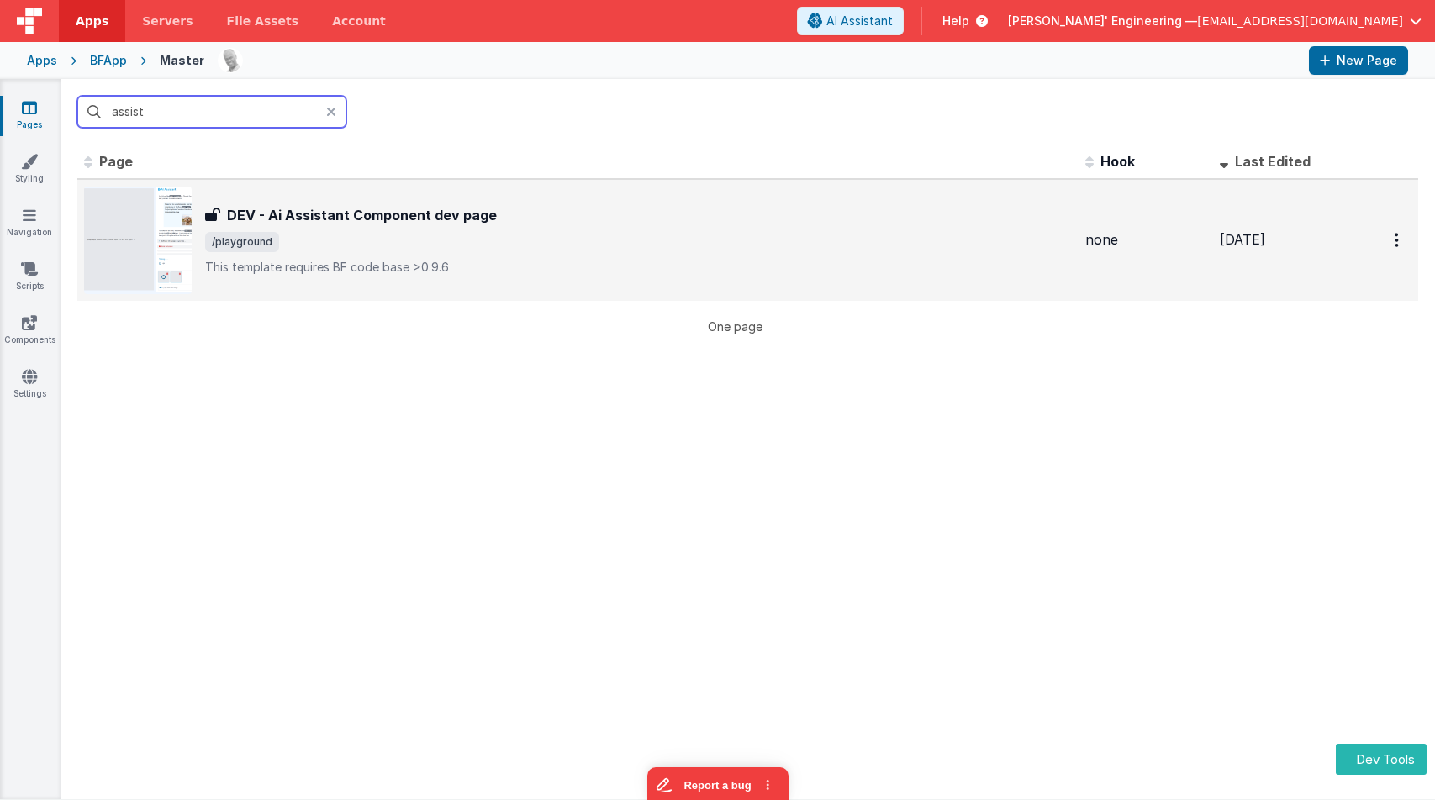
type input "assist"
click at [317, 249] on span "/playground" at bounding box center [638, 242] width 867 height 20
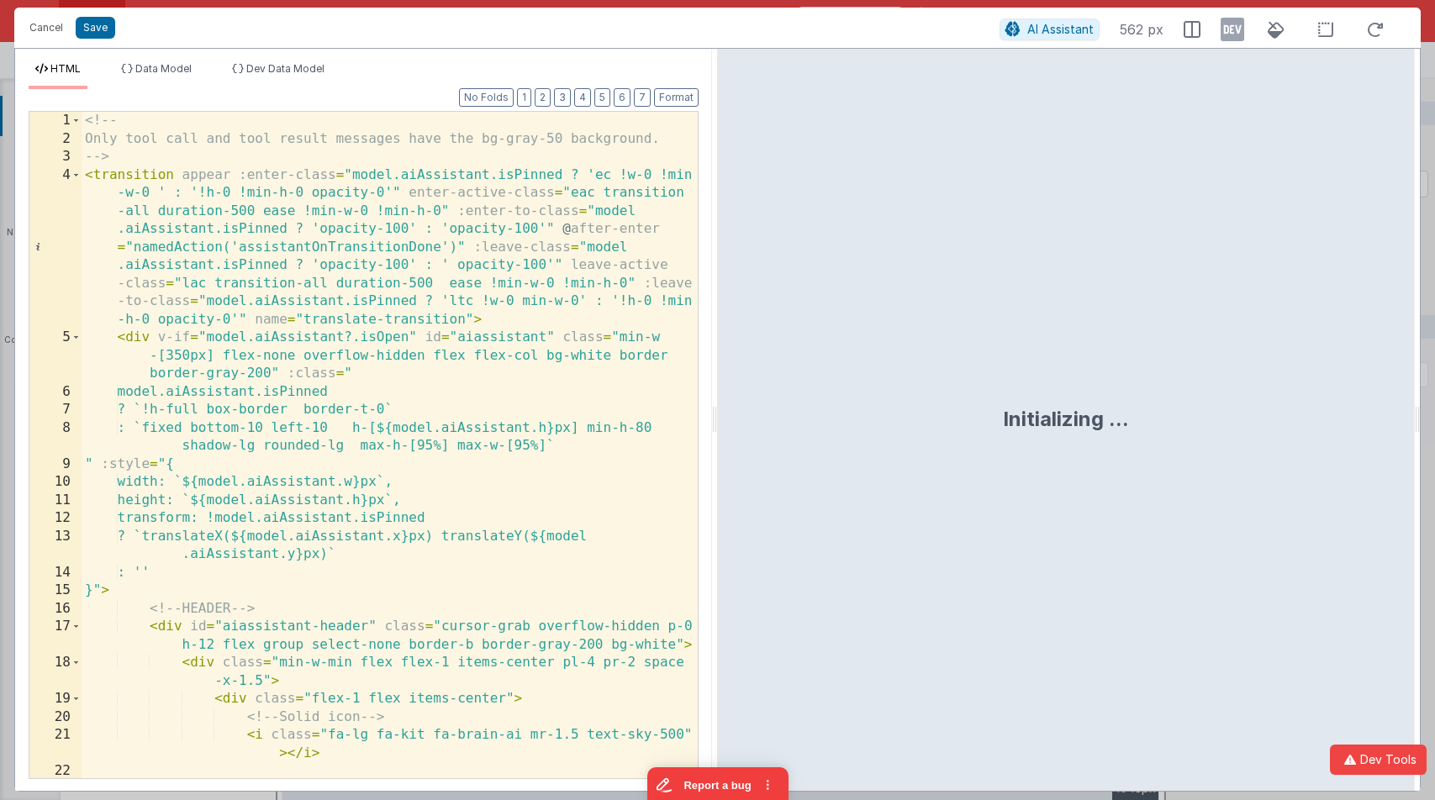
click at [545, 314] on div "<!-- Only tool call and tool result messages have the bg-gray-50 background. --…" at bounding box center [390, 463] width 616 height 703
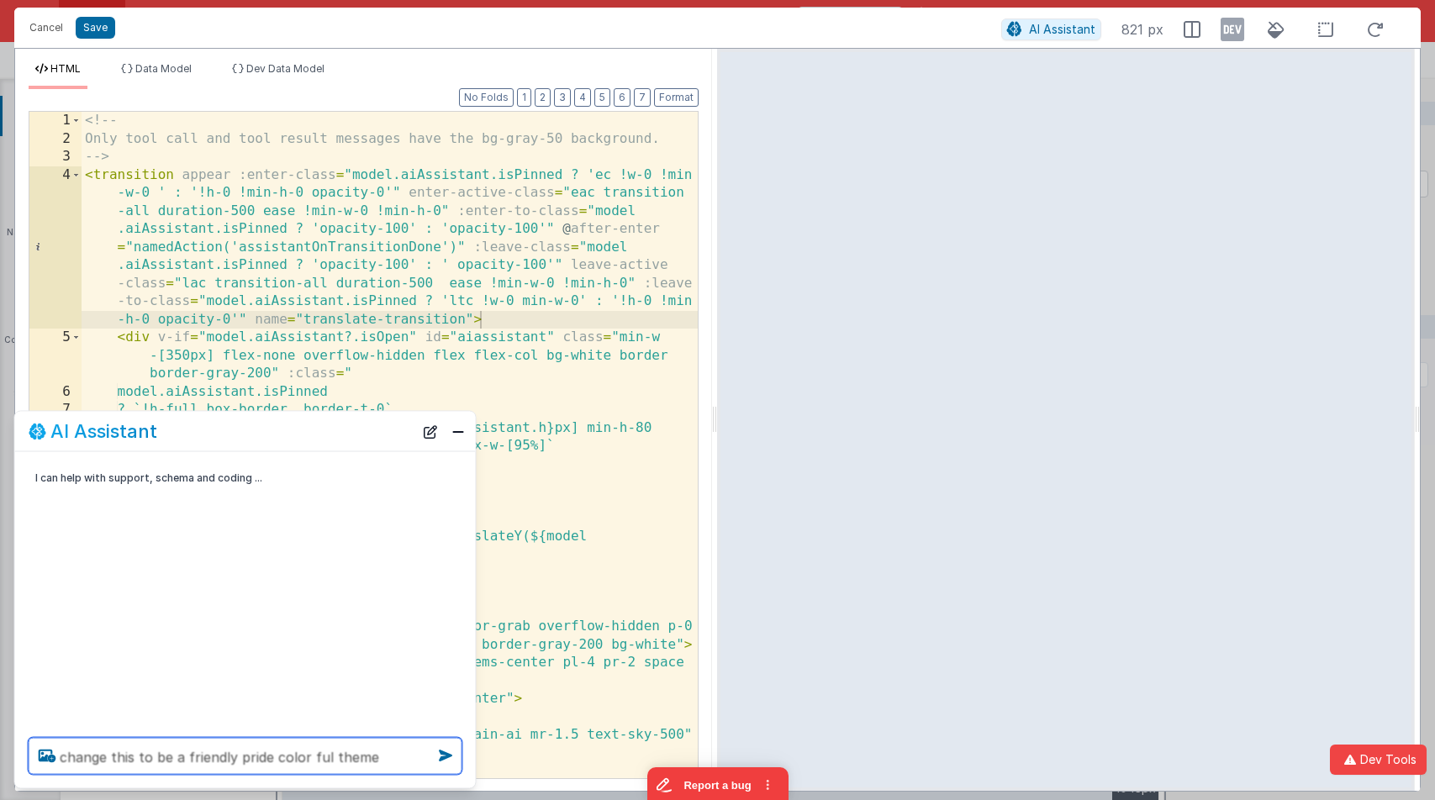
type textarea "change this to be a friendly pride color ful theme"
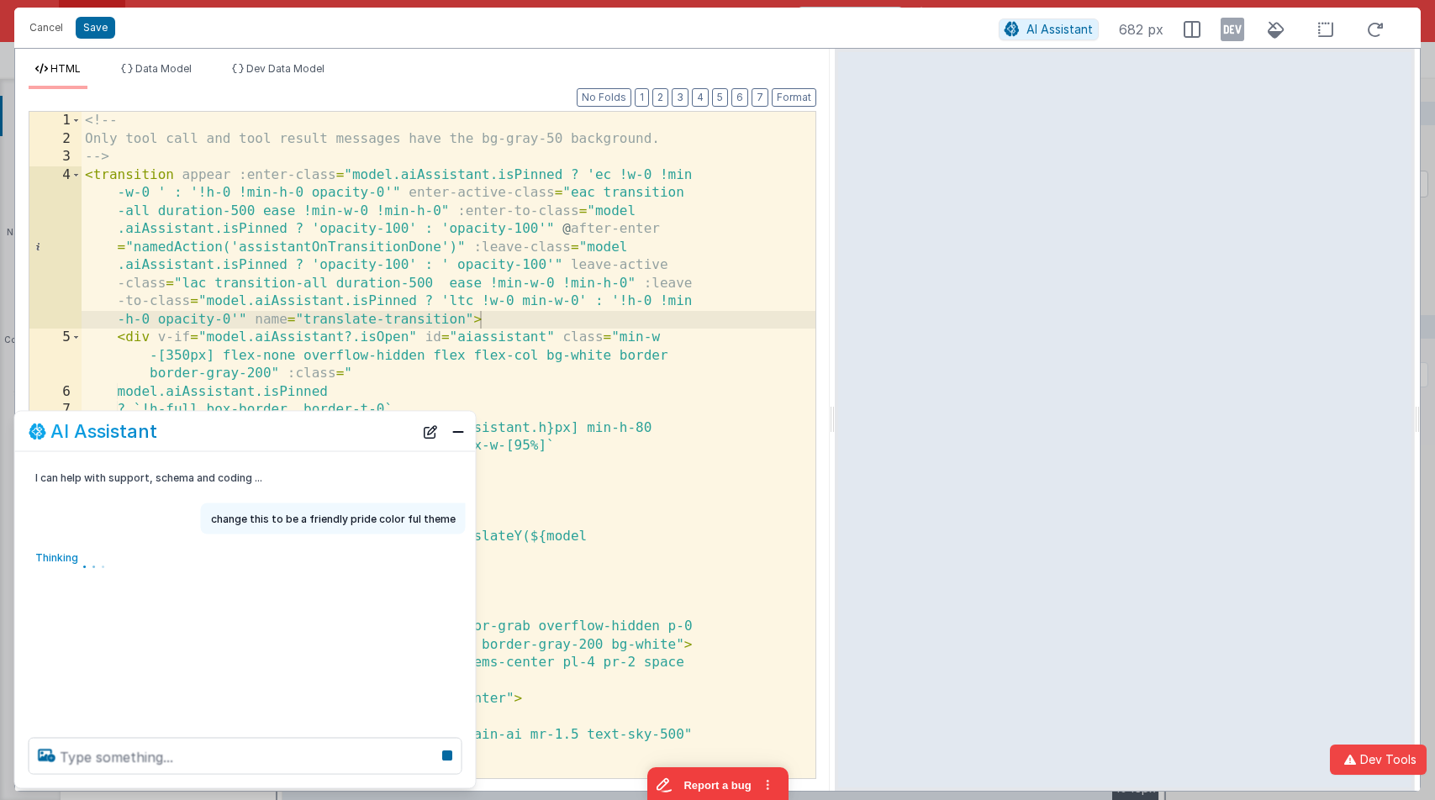
drag, startPoint x: 716, startPoint y: 163, endPoint x: 835, endPoint y: 33, distance: 176.2
click at [835, 33] on html "Cancel Save AI Assistant 682 px HTML Data Model Dev Data Model Format 7 6 5 4 3…" at bounding box center [717, 400] width 1435 height 800
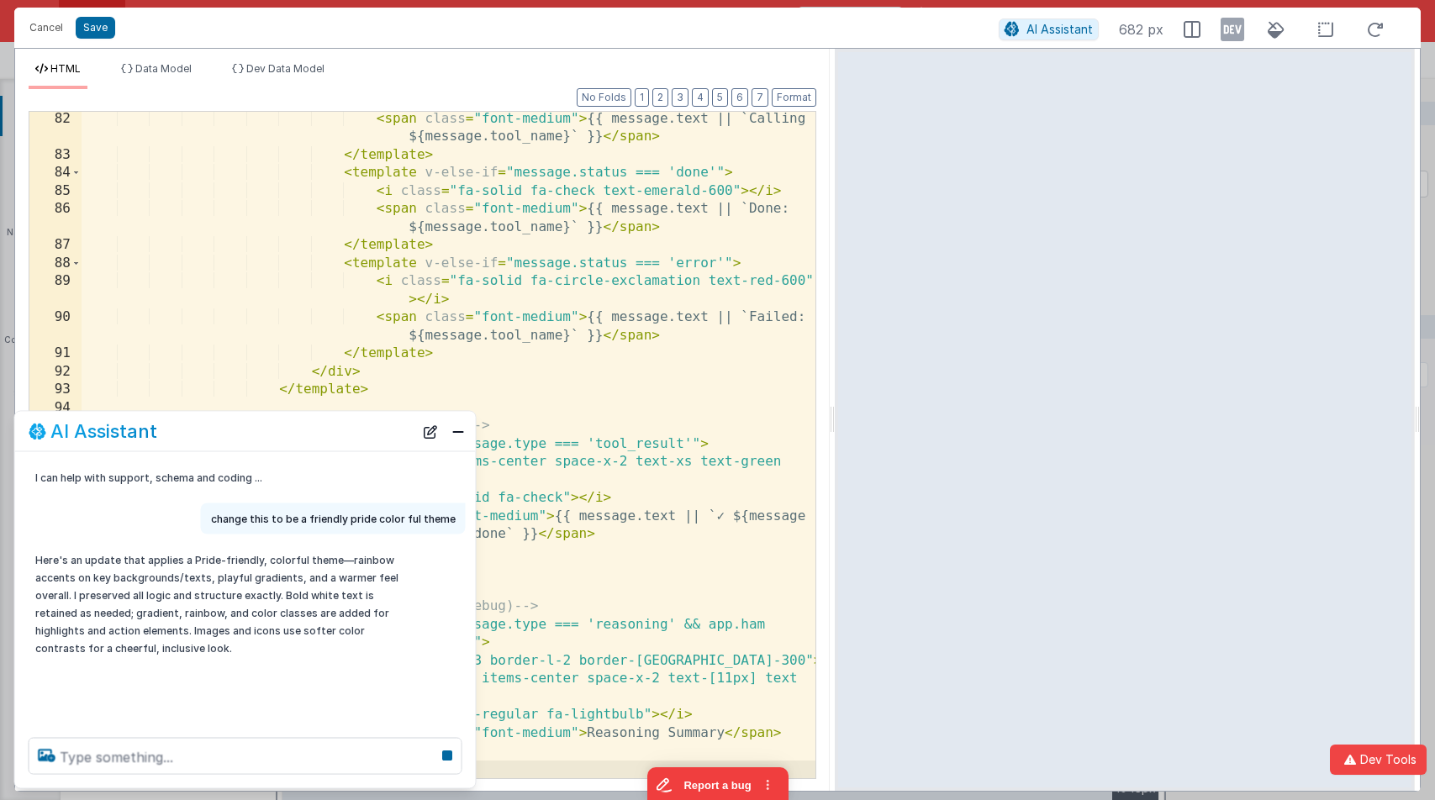
scroll to position [2479, 0]
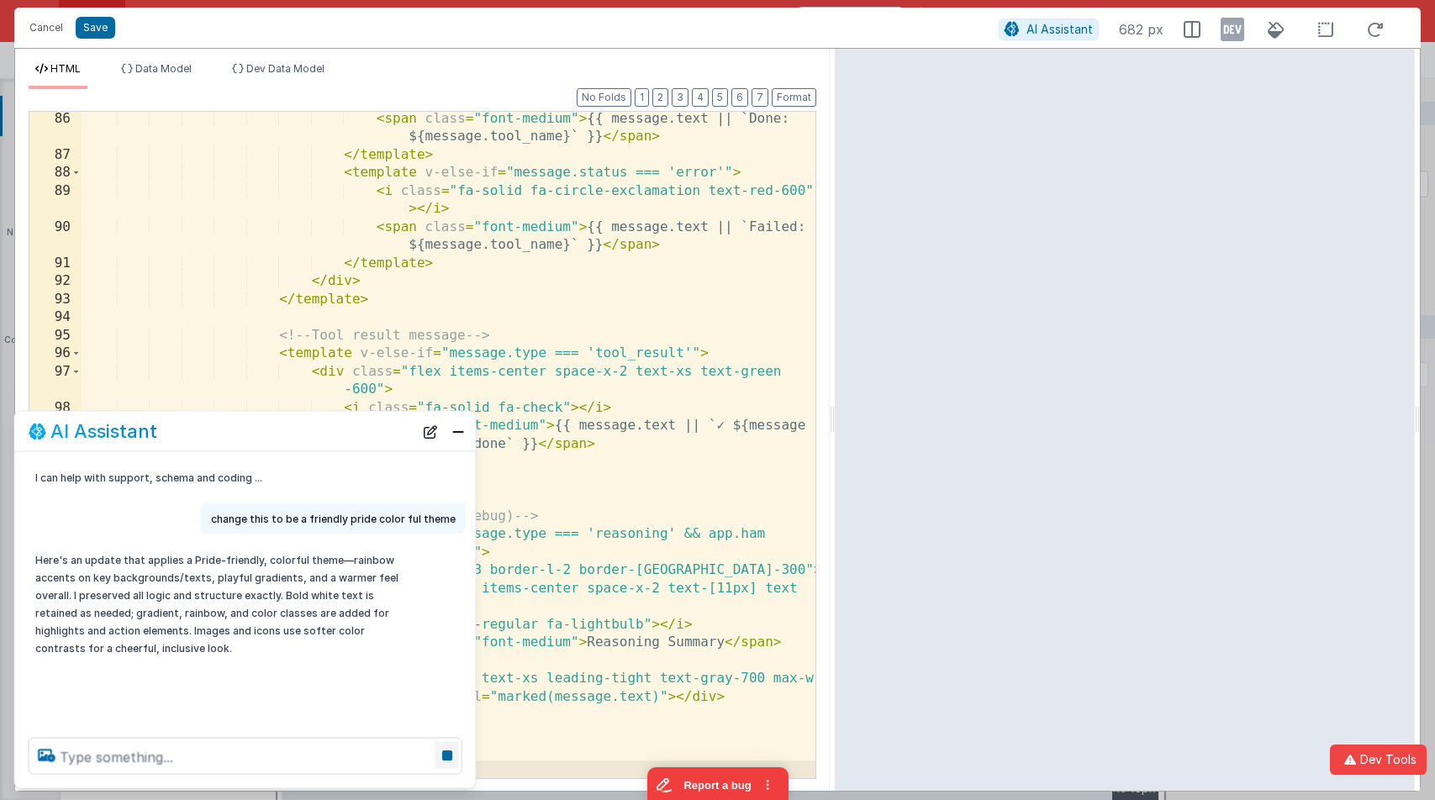
click at [443, 755] on icon at bounding box center [448, 755] width 24 height 27
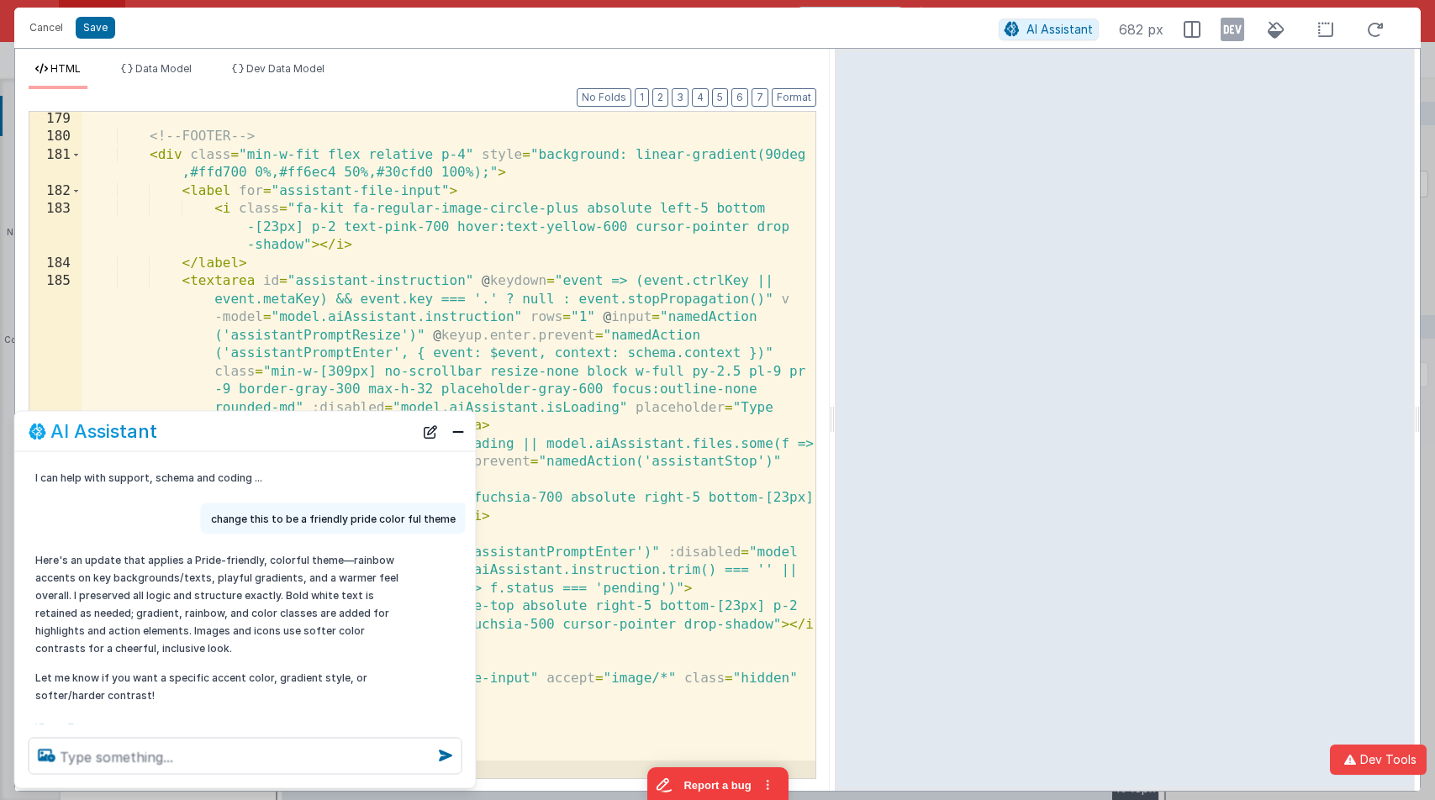
scroll to position [13, 0]
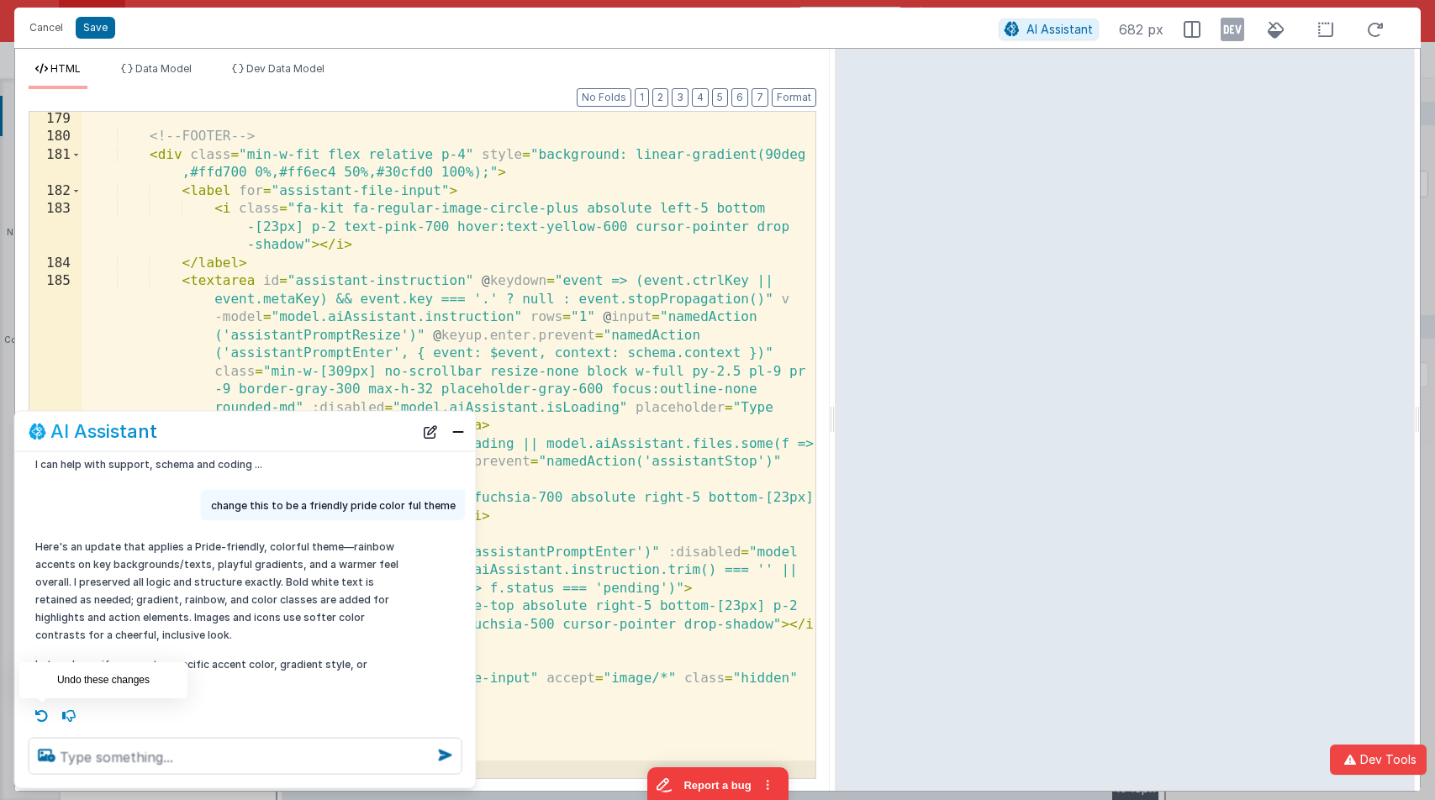
click at [44, 712] on icon at bounding box center [42, 716] width 27 height 27
type textarea "change this to be a friendly pride color ful theme"
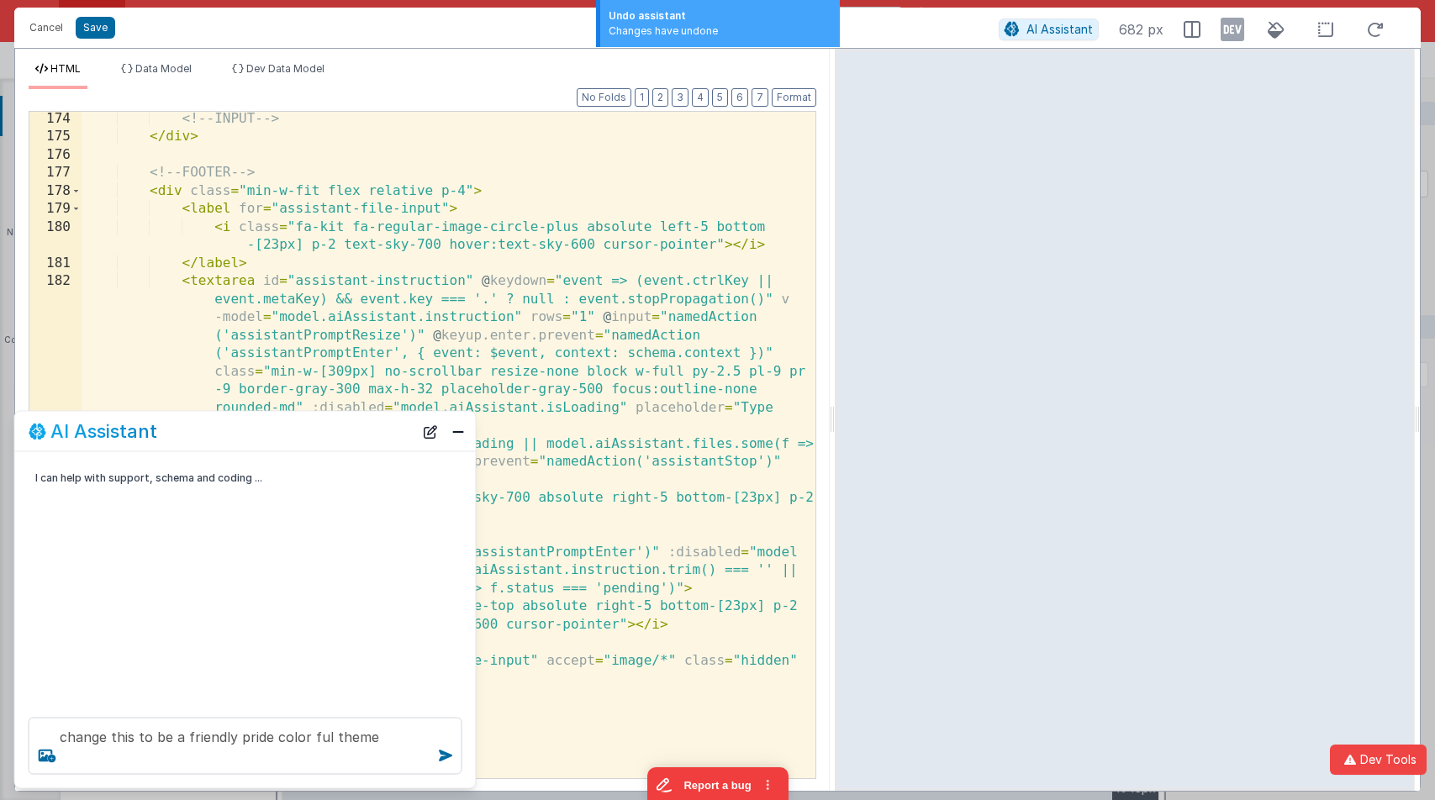
scroll to position [4792, 0]
click at [224, 140] on div "<!-- INPUT --> </ div > <!-- FOOTER --> < div class = "min-w-fit flex relative …" at bounding box center [449, 461] width 734 height 703
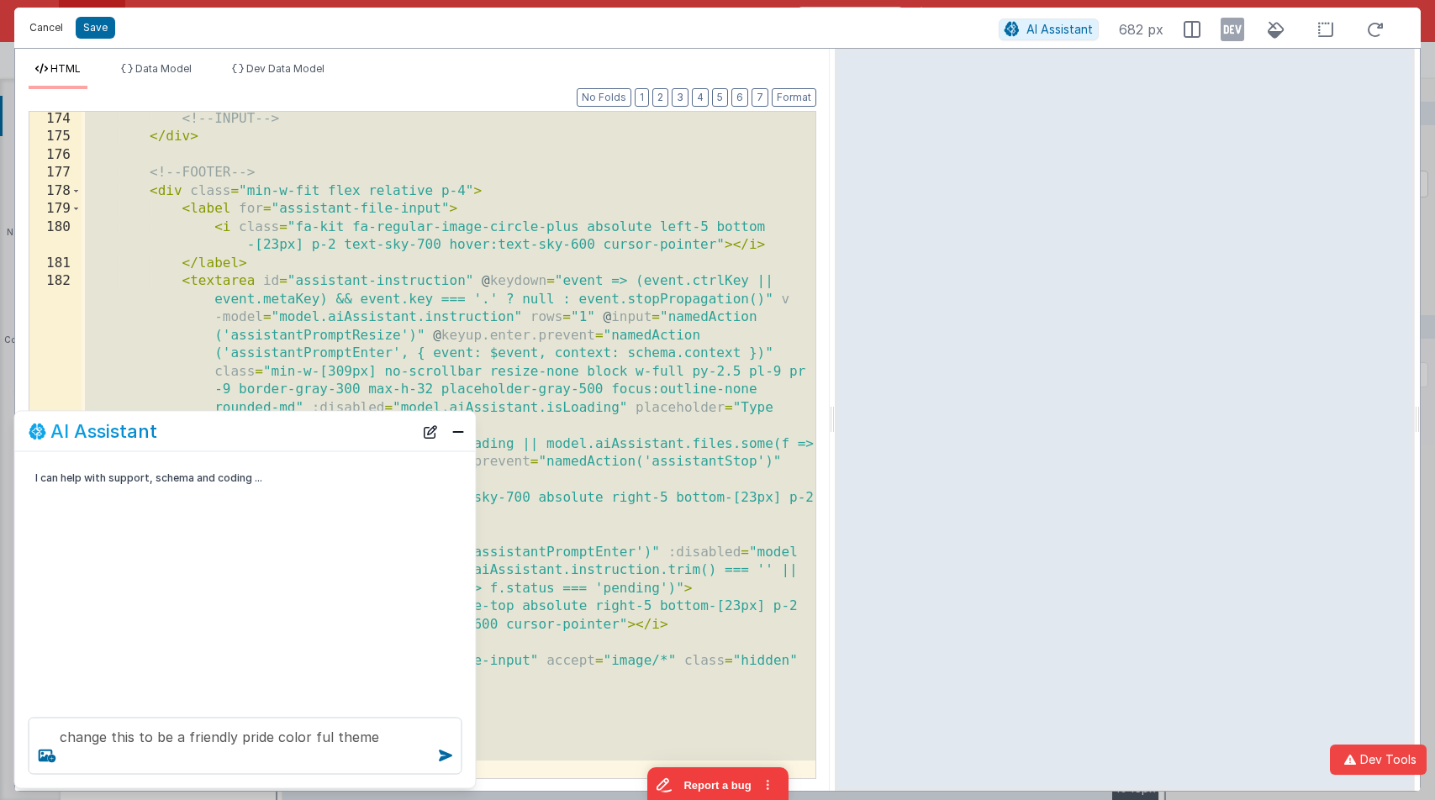
drag, startPoint x: 43, startPoint y: 28, endPoint x: 113, endPoint y: 29, distance: 70.6
click at [43, 28] on button "Cancel" at bounding box center [46, 28] width 50 height 24
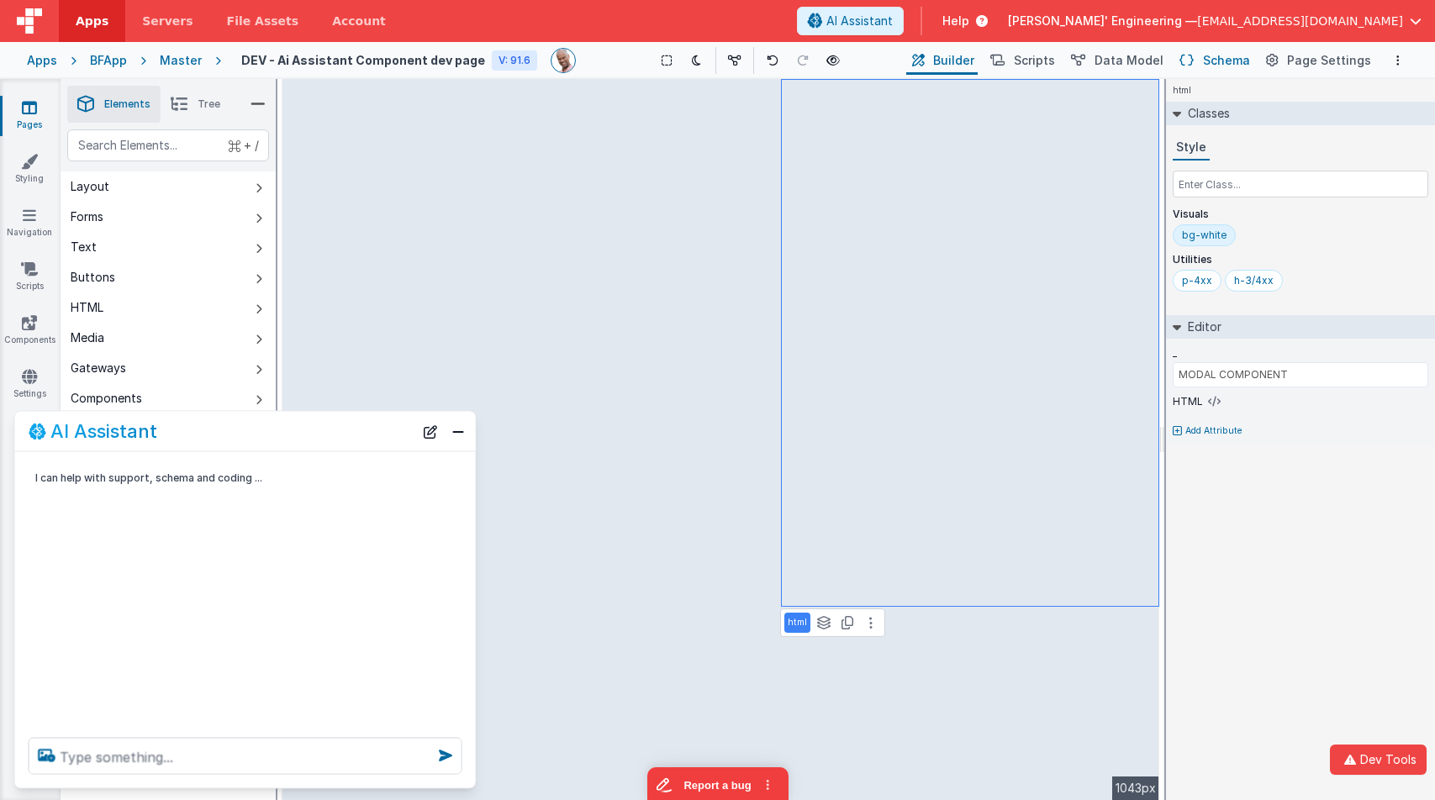
click at [1194, 62] on icon at bounding box center [1187, 61] width 14 height 18
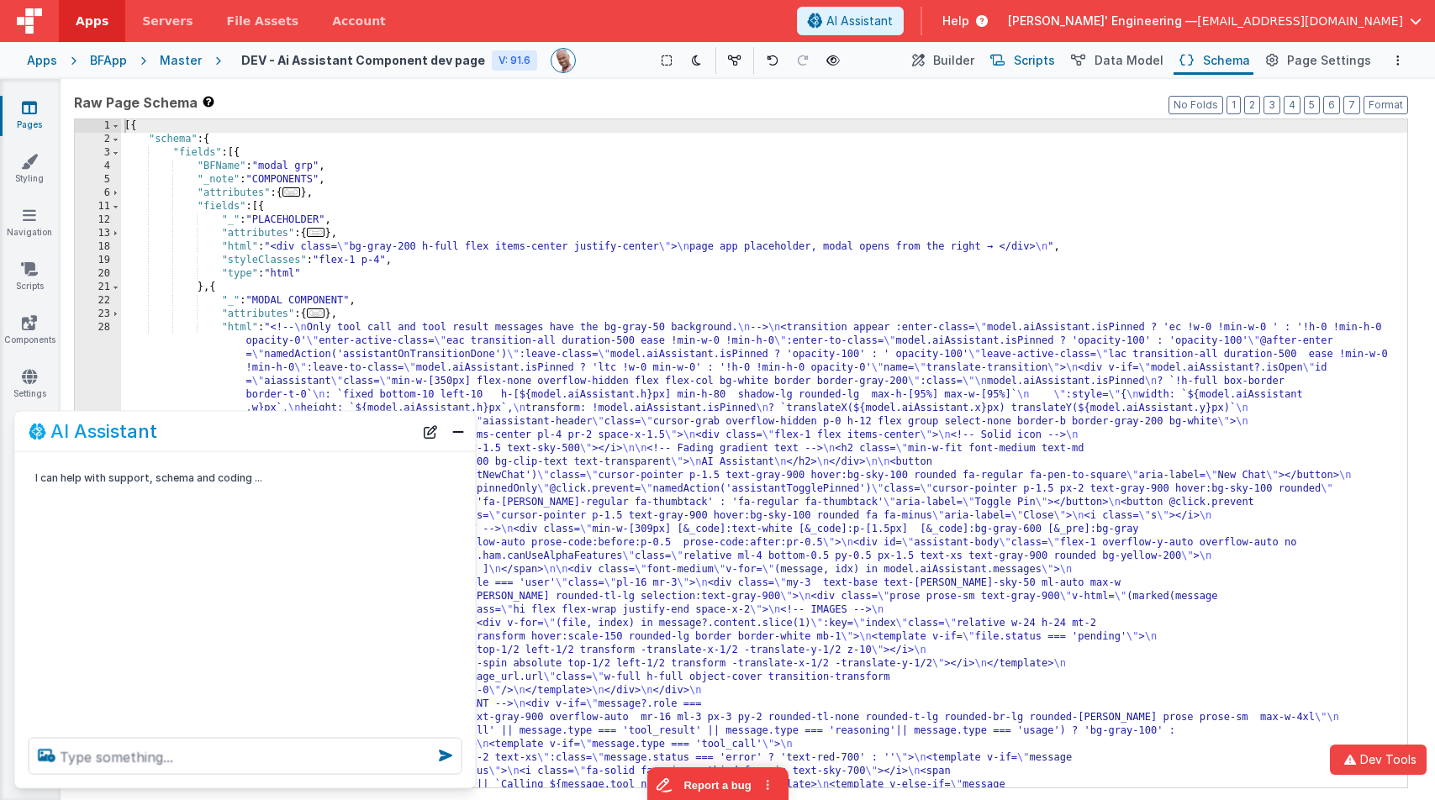
click at [1048, 55] on span "Scripts" at bounding box center [1034, 60] width 41 height 17
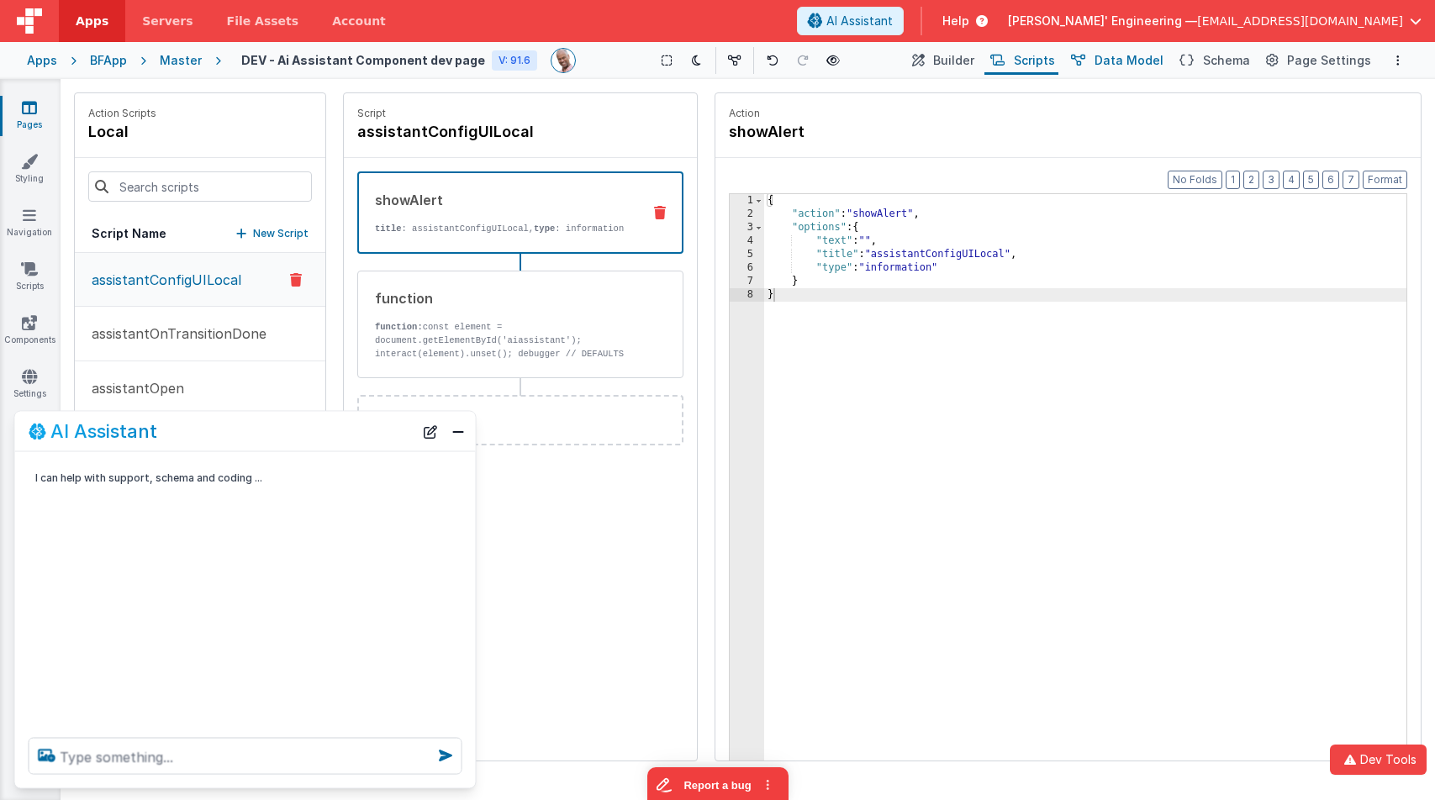
click at [1118, 62] on span "Data Model" at bounding box center [1129, 60] width 69 height 17
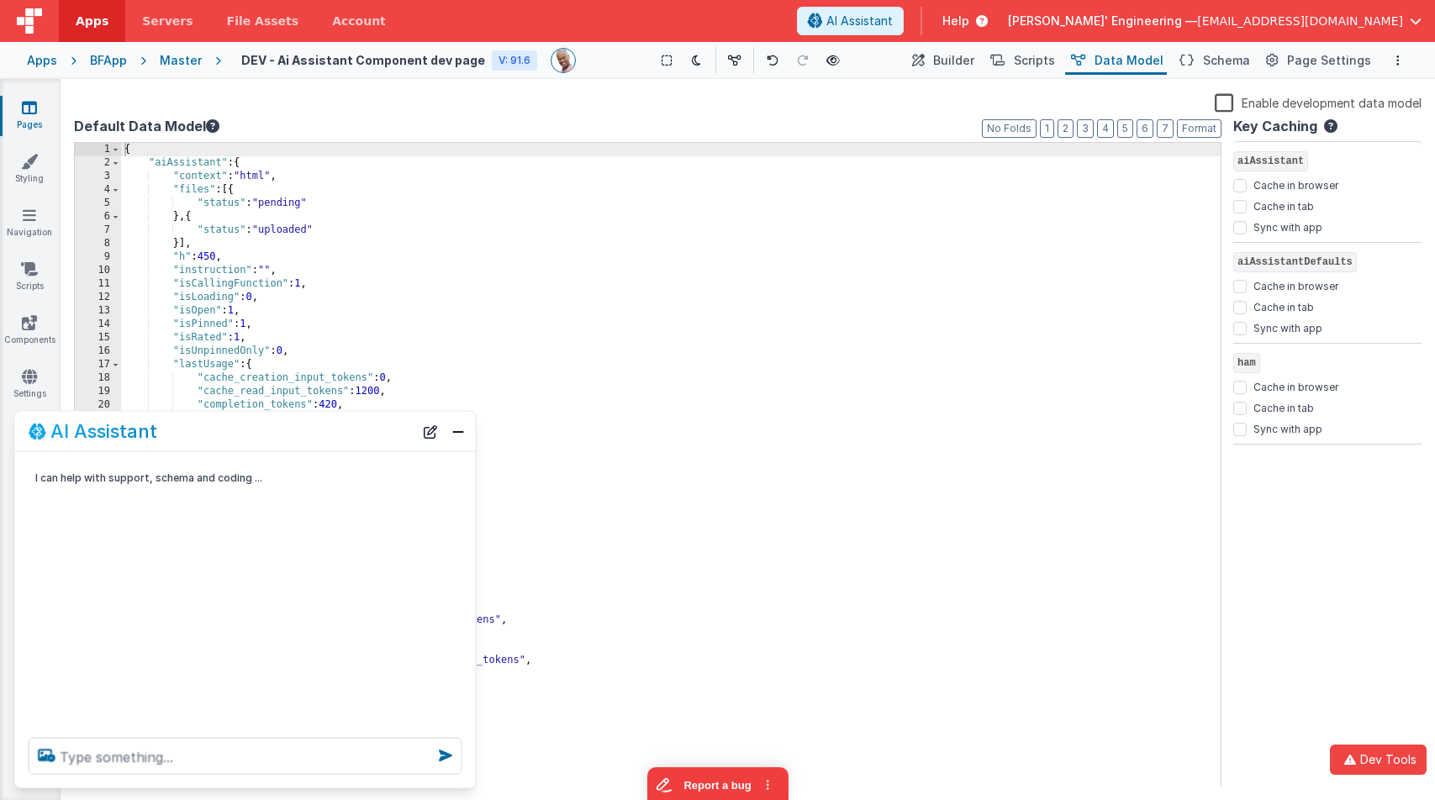
click at [1225, 99] on label "Enable development data model" at bounding box center [1318, 101] width 207 height 19
click at [0, 0] on input "Enable development data model" at bounding box center [0, 0] width 0 height 0
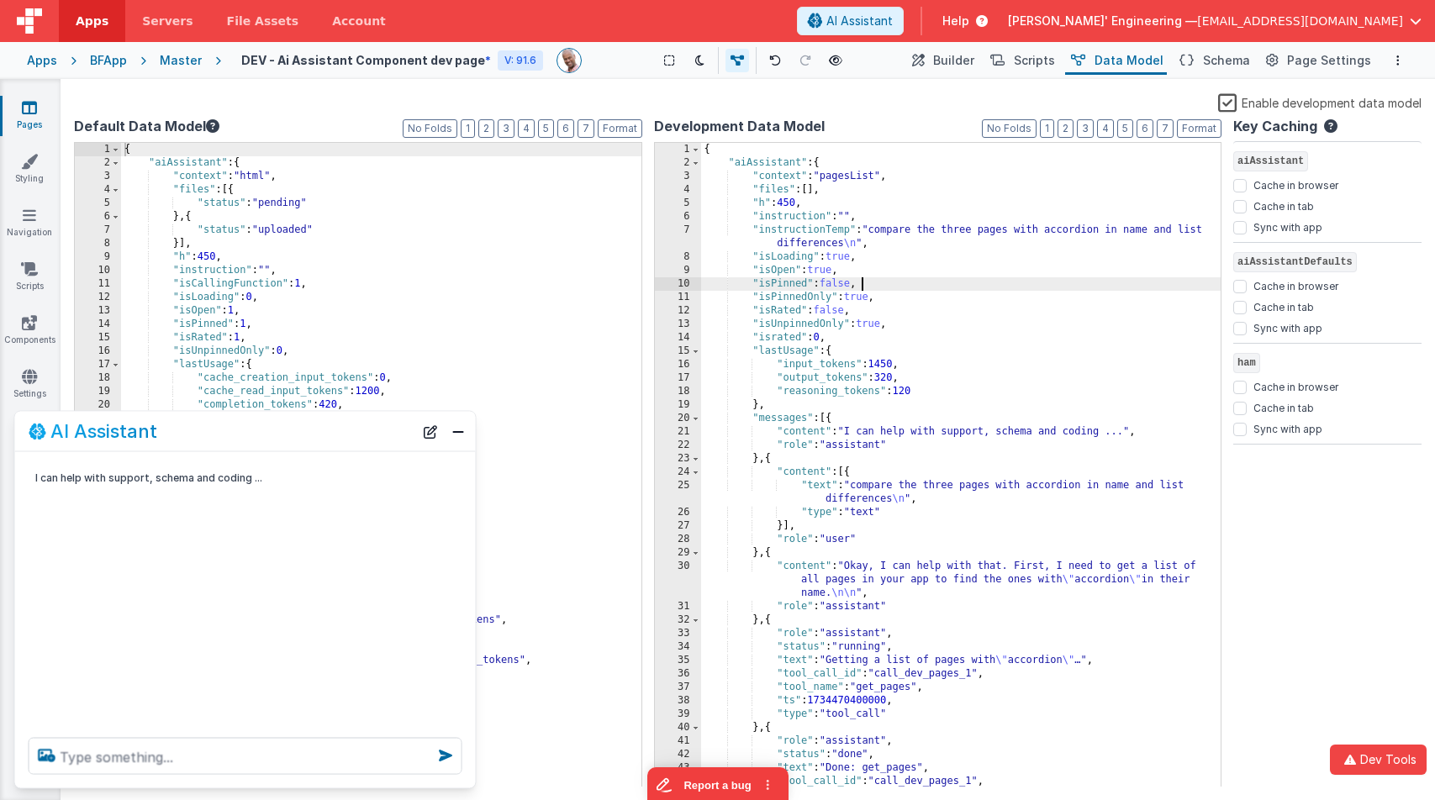
click at [960, 284] on div "{ "aiAssistant" : { "context" : "pagesList" , "files" : [ ] , "h" : 450 , "inst…" at bounding box center [961, 479] width 520 height 672
click at [47, 60] on div "Apps" at bounding box center [42, 60] width 30 height 17
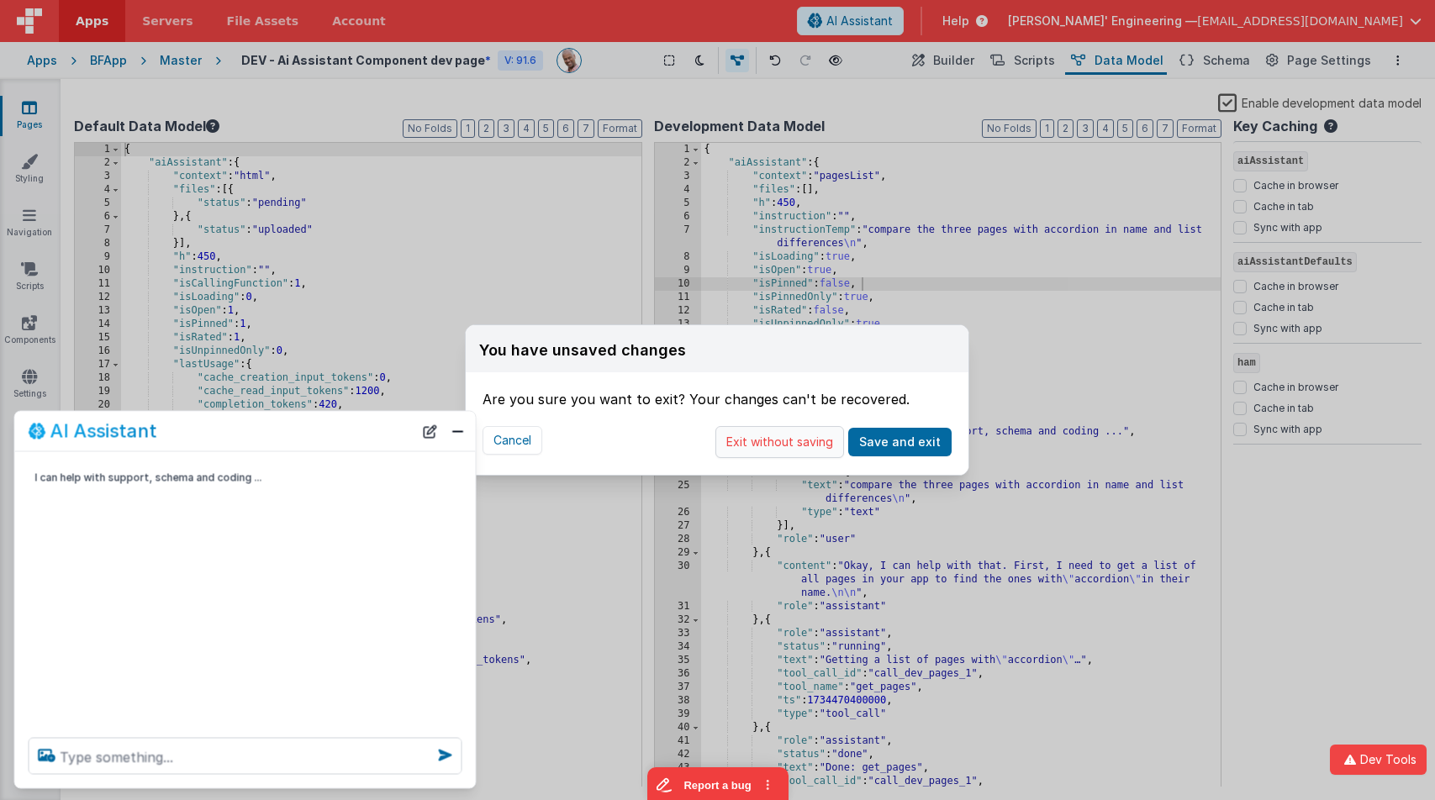
click at [791, 434] on button "Exit without saving" at bounding box center [779, 442] width 129 height 32
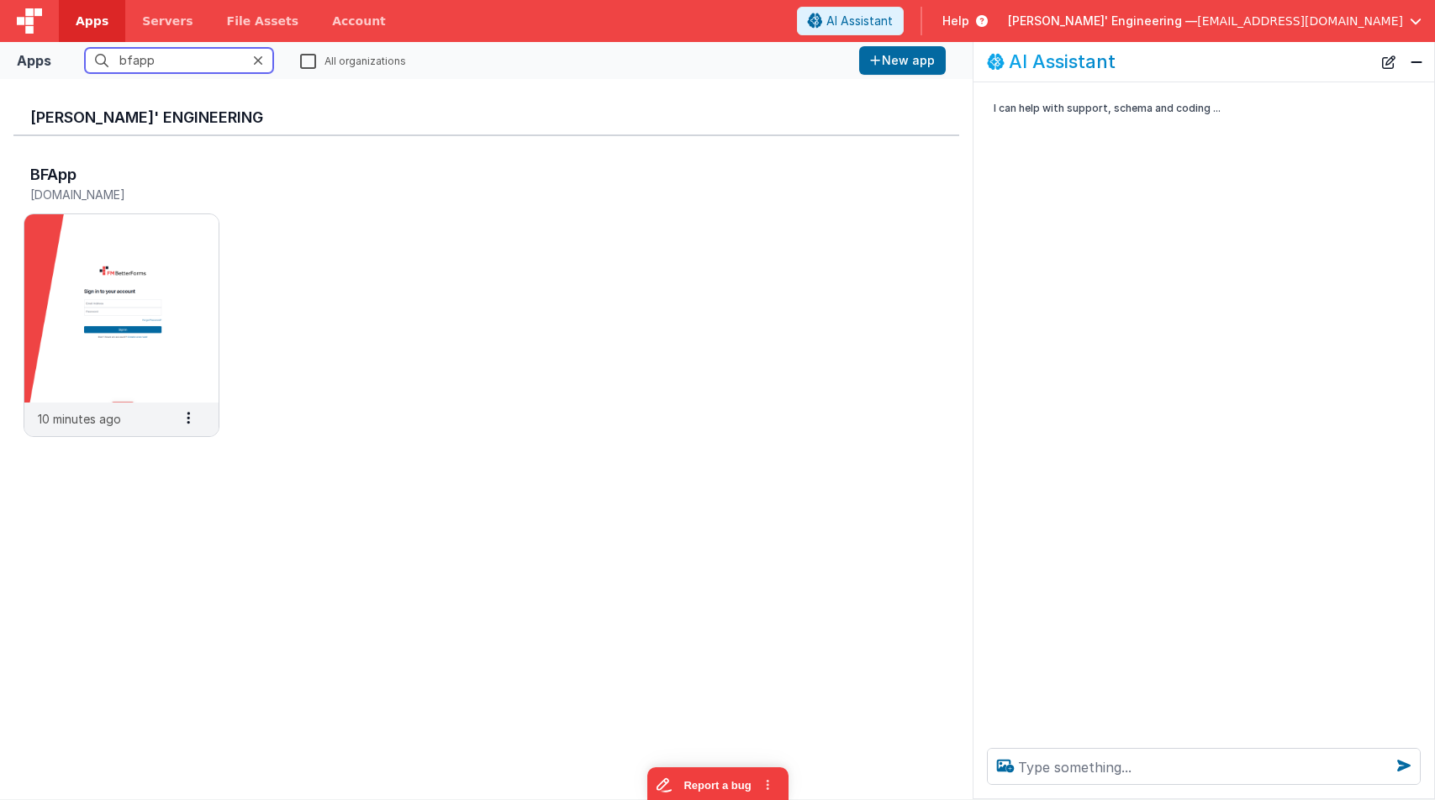
drag, startPoint x: 182, startPoint y: 59, endPoint x: 107, endPoint y: 34, distance: 79.0
click at [107, 34] on div "Apps Servers File Assets Account Some FUTURE Slot AI Assistant Help Delfs' Engi…" at bounding box center [717, 400] width 1435 height 800
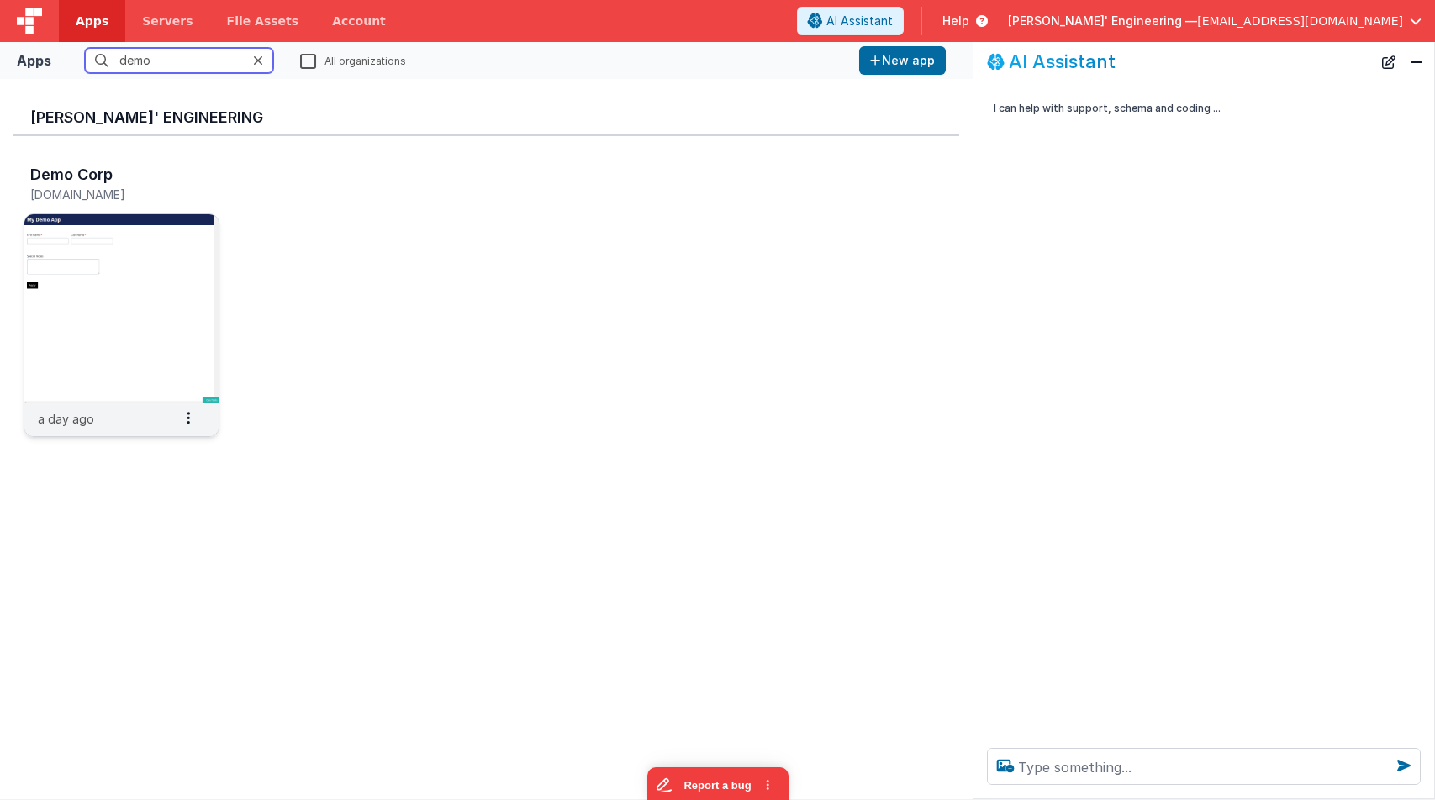
type input "demo"
click at [127, 238] on img at bounding box center [121, 308] width 194 height 188
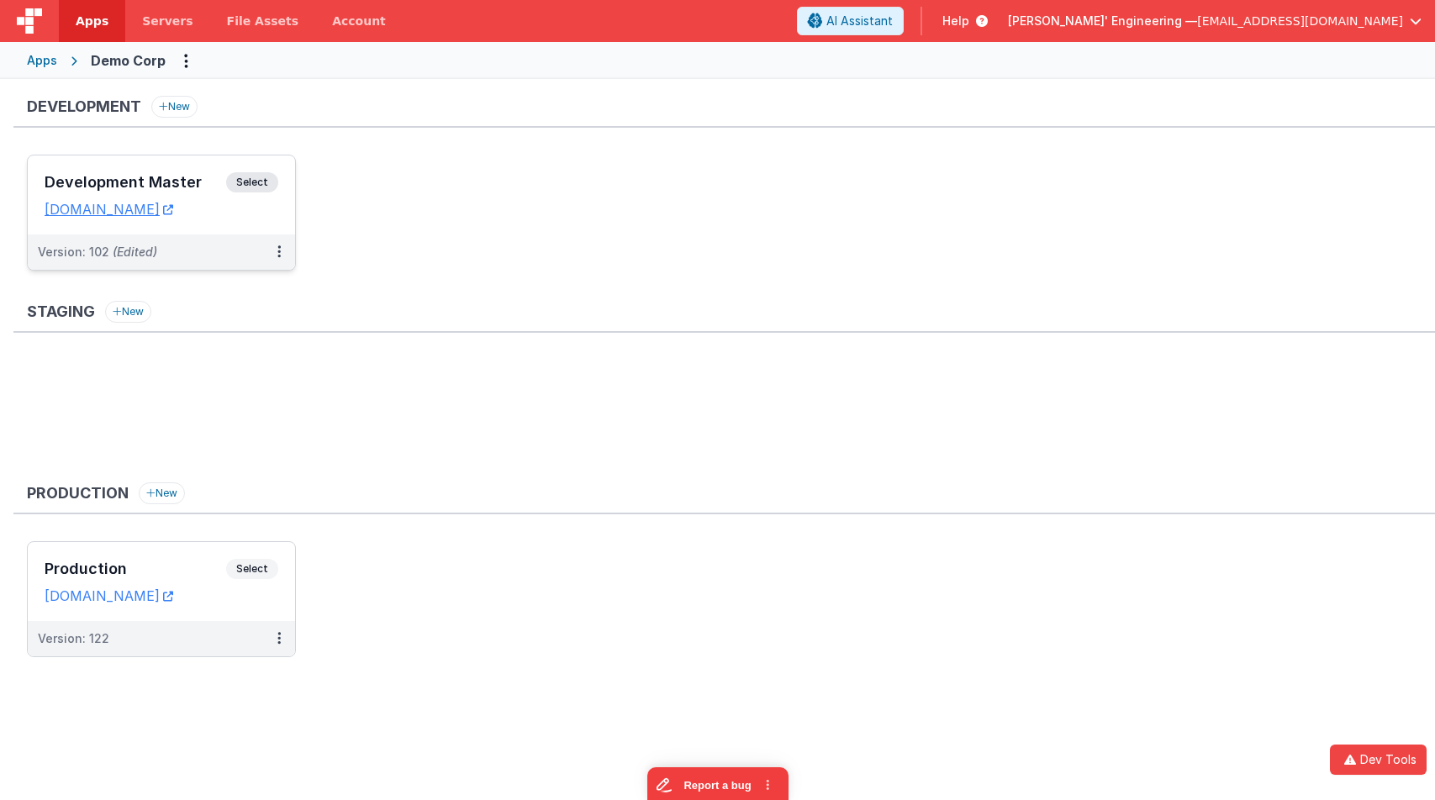
click at [217, 175] on h3 "Development Master" at bounding box center [136, 182] width 182 height 17
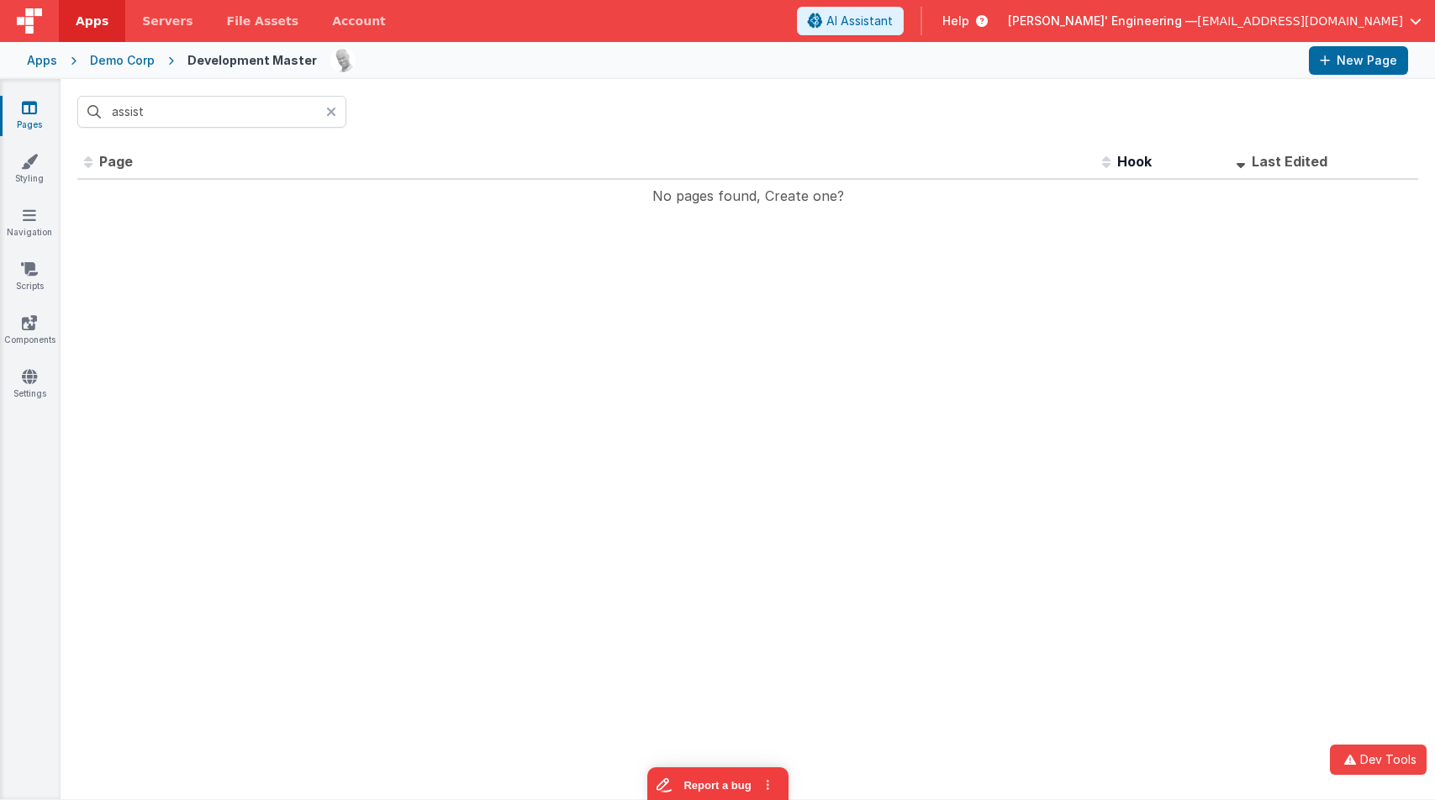
click at [336, 109] on div at bounding box center [336, 112] width 20 height 32
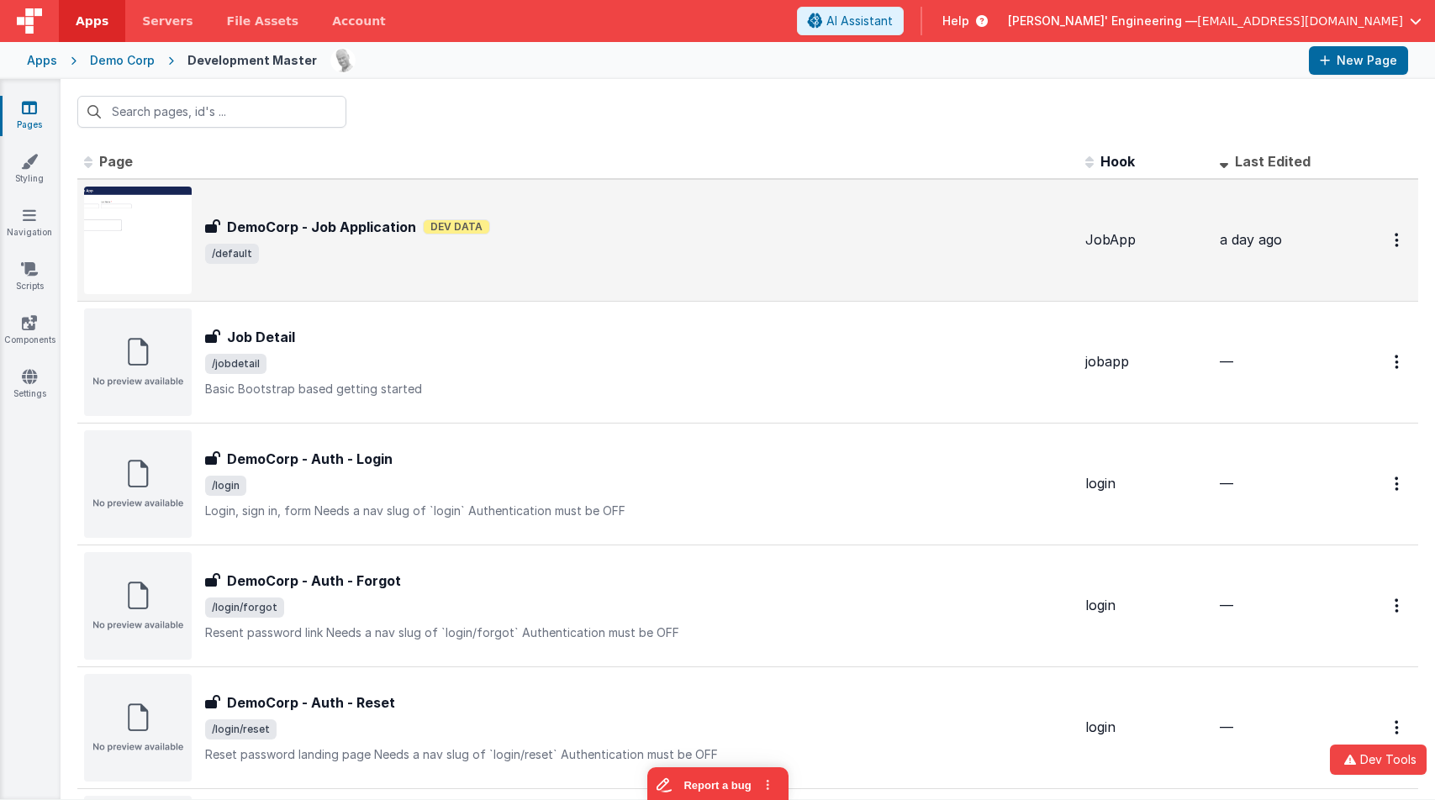
click at [364, 244] on span "/default" at bounding box center [638, 254] width 867 height 20
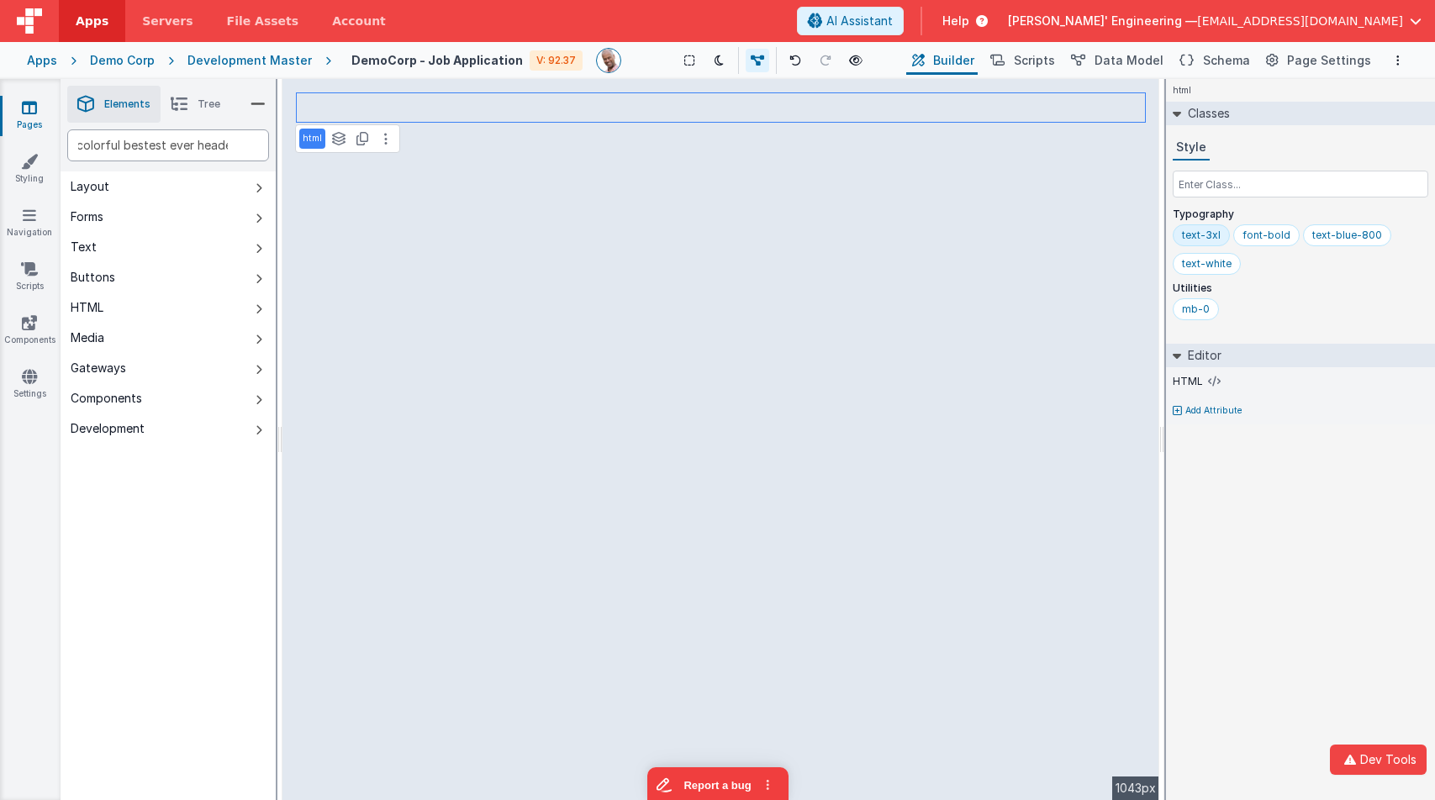
type div "make this a super fancy colorful bestest ever header"
click at [1262, 524] on div "html Classes Style Typography text-3xl font-bold text-blue-800 text-white Utili…" at bounding box center [1300, 439] width 269 height 721
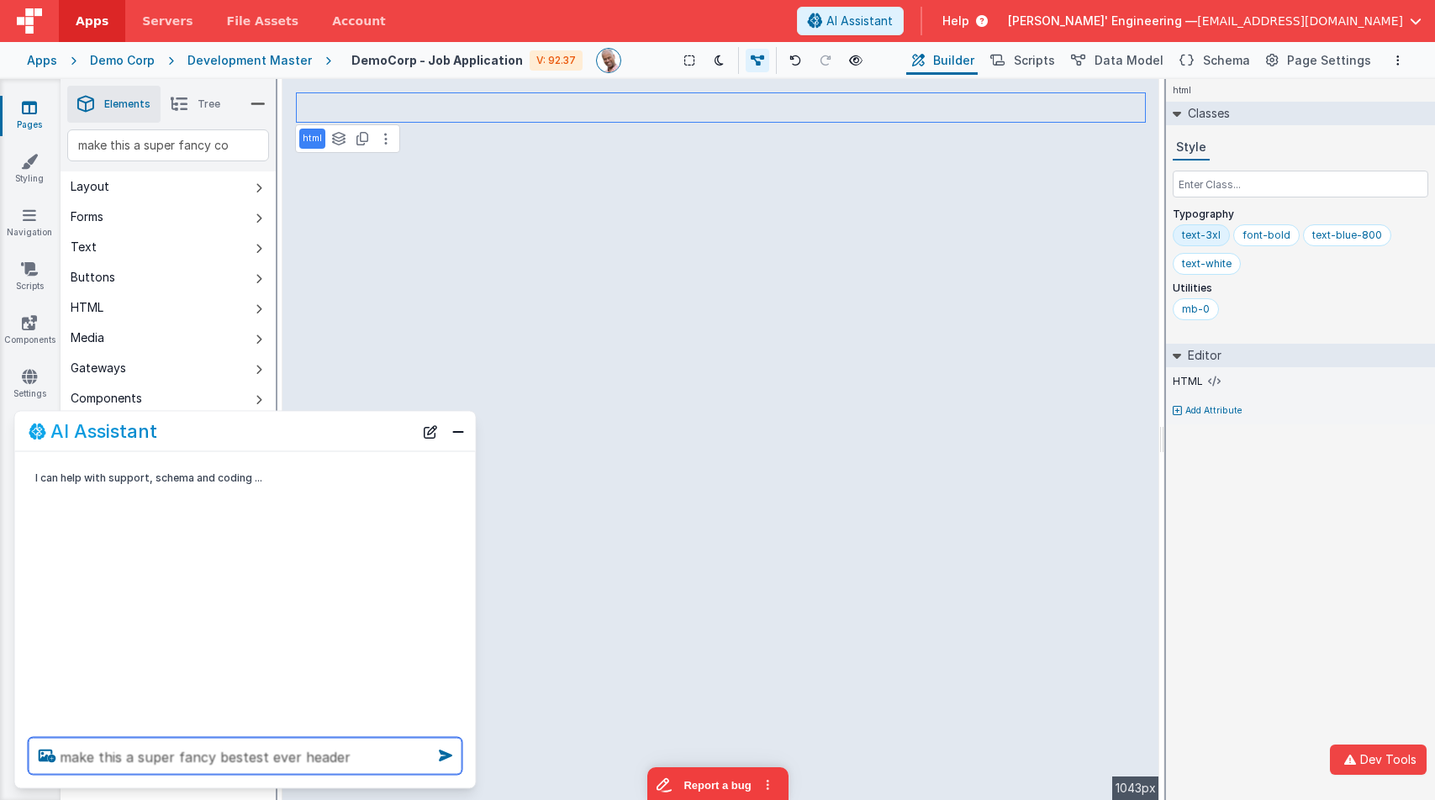
type textarea "make this a super fancy bestest ever header"
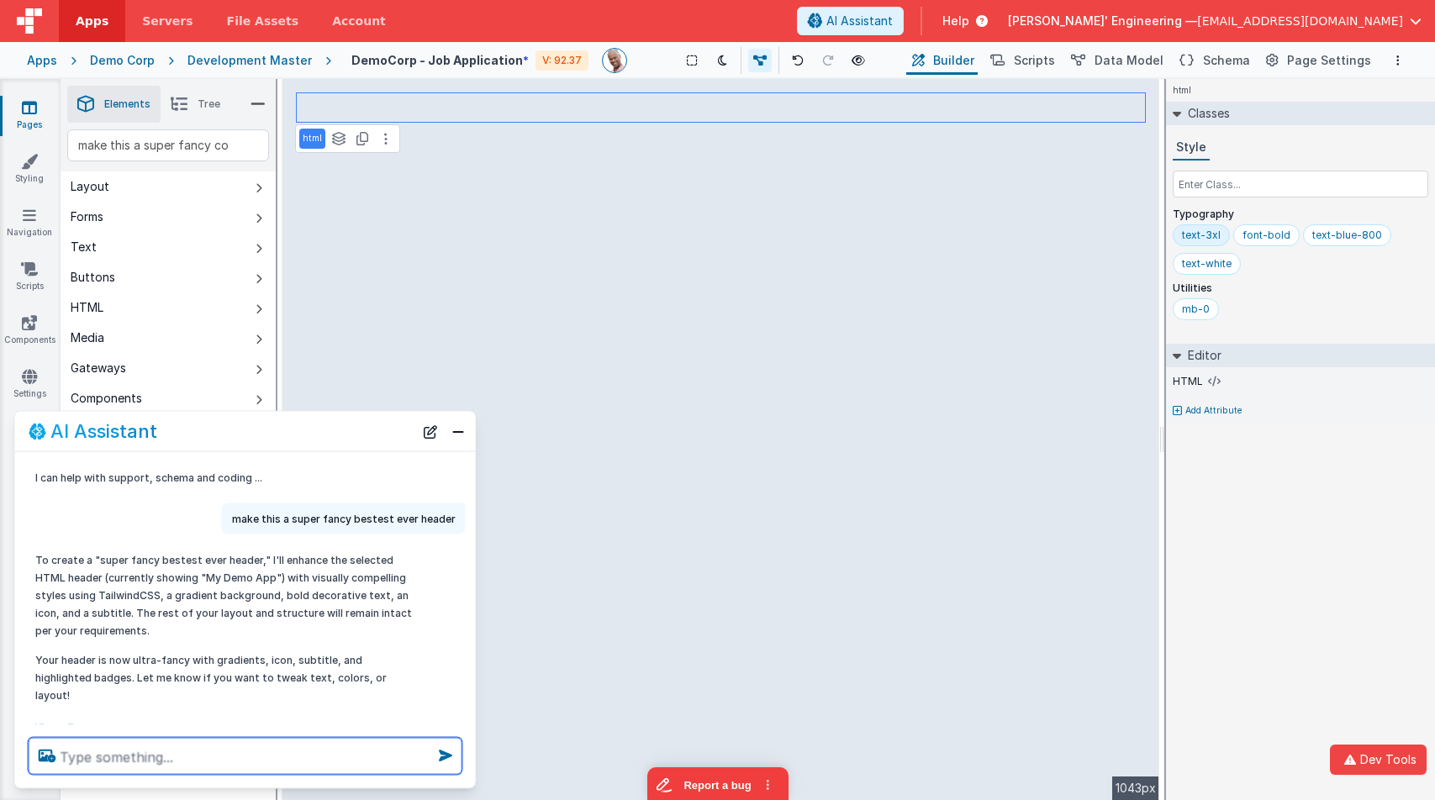
scroll to position [1, 0]
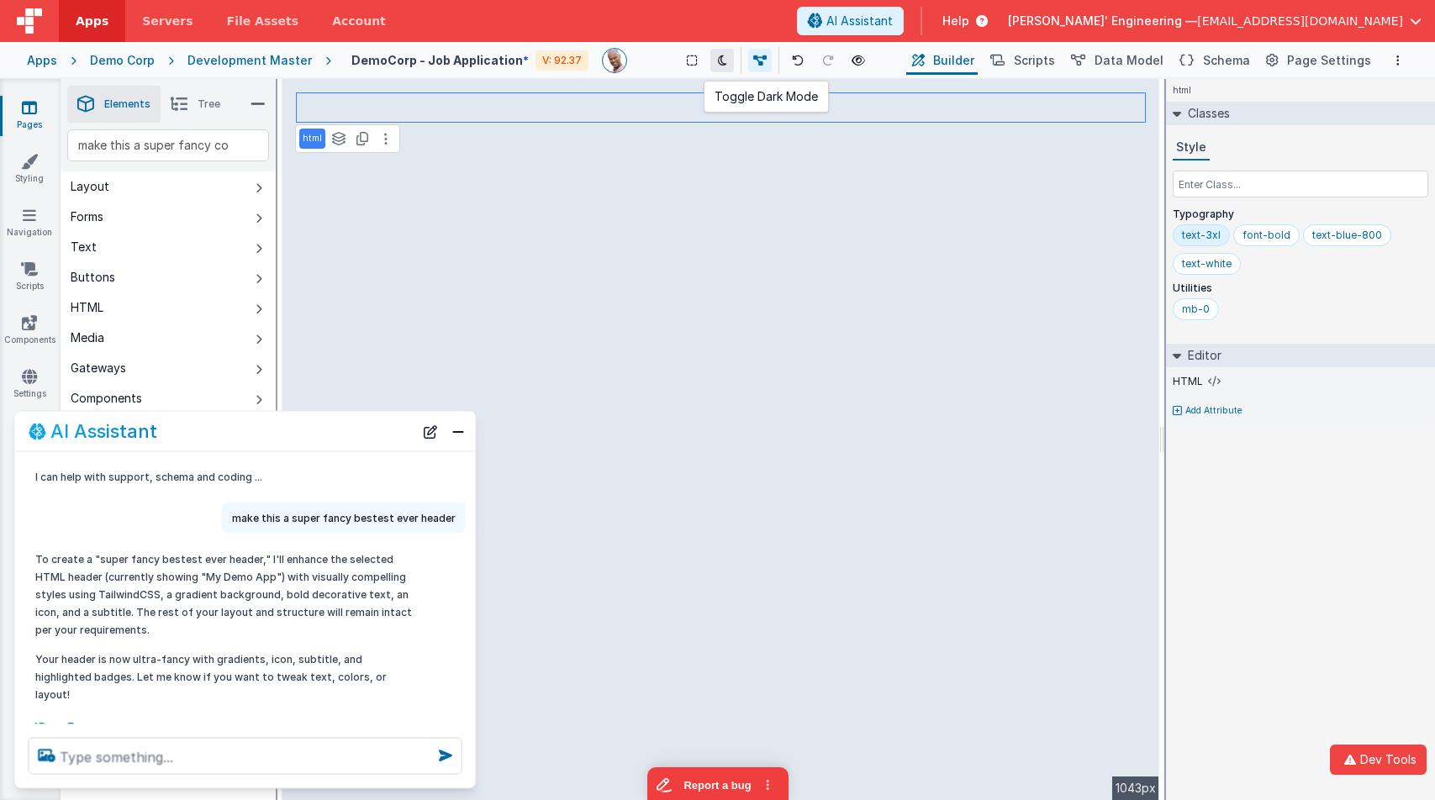
click at [723, 56] on icon at bounding box center [722, 61] width 9 height 12
click at [723, 57] on icon at bounding box center [722, 61] width 9 height 12
click at [723, 62] on icon at bounding box center [722, 61] width 9 height 12
click at [295, 597] on p "To create a "super fancy bestest ever header," I'll enhance the selected HTML h…" at bounding box center [223, 595] width 377 height 88
click at [1220, 57] on span "Schema" at bounding box center [1226, 60] width 47 height 17
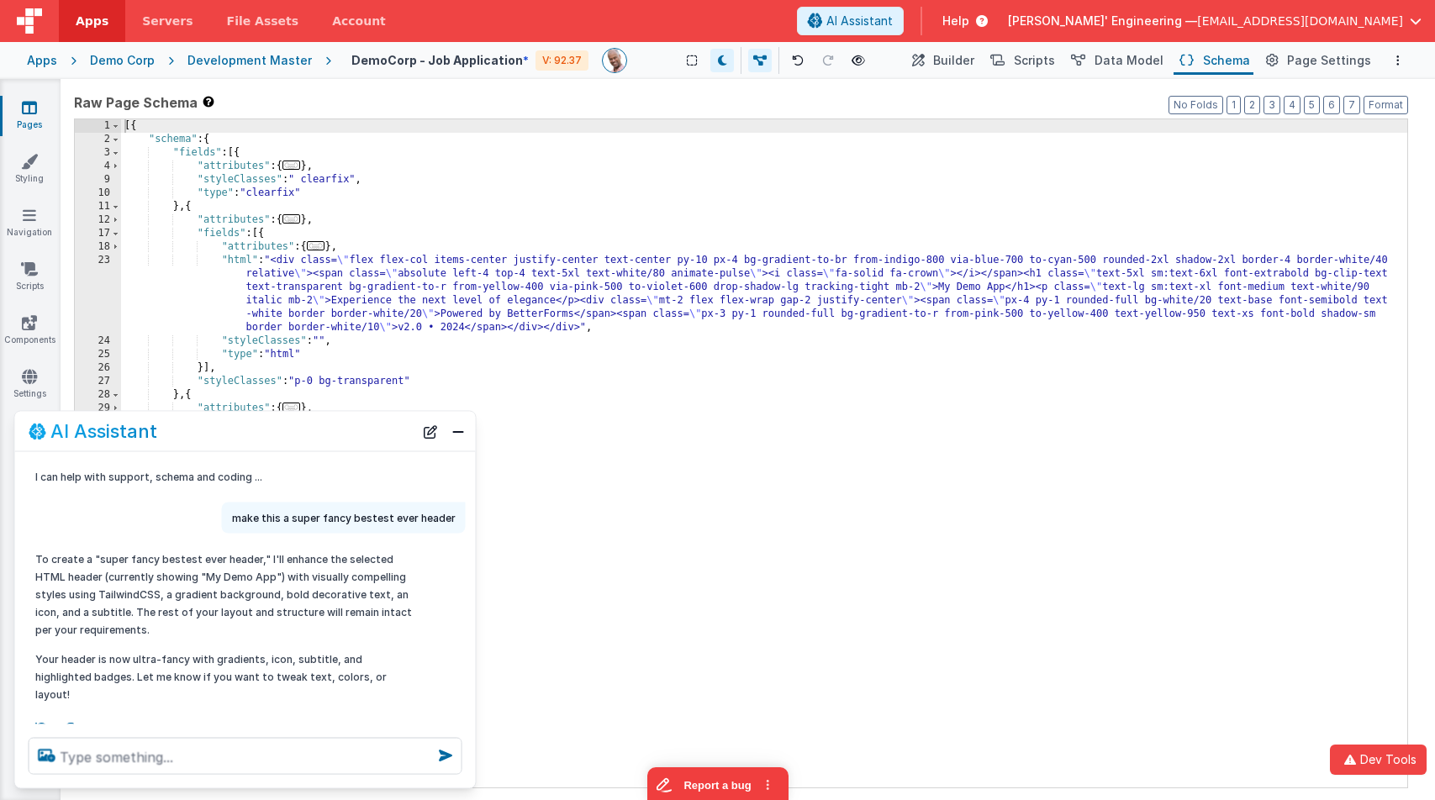
click at [480, 177] on div "[{ "schema" : { "fields" : [{ "attributes" : { ... } , "styleClasses" : " clear…" at bounding box center [764, 466] width 1286 height 695
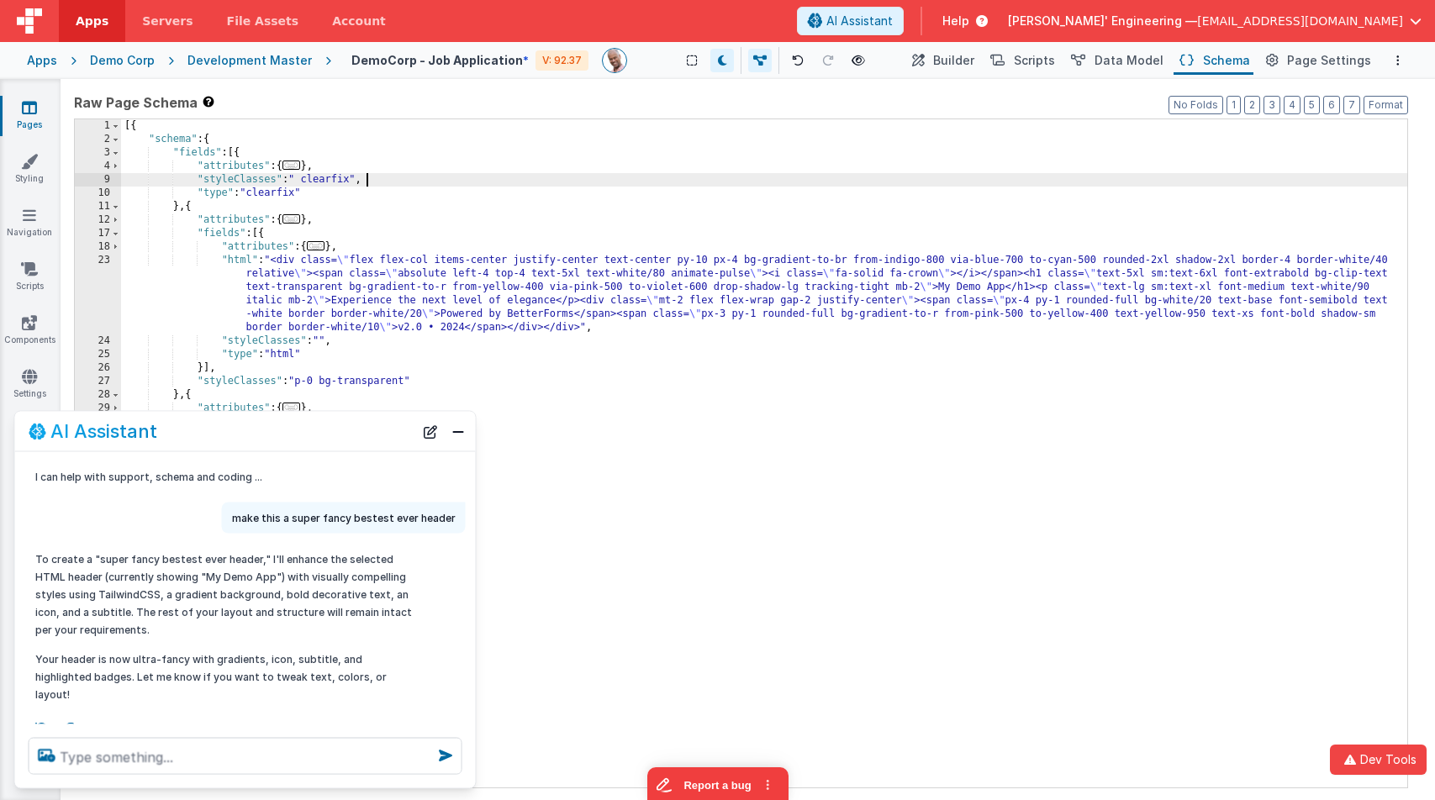
click at [298, 168] on span "..." at bounding box center [291, 165] width 18 height 9
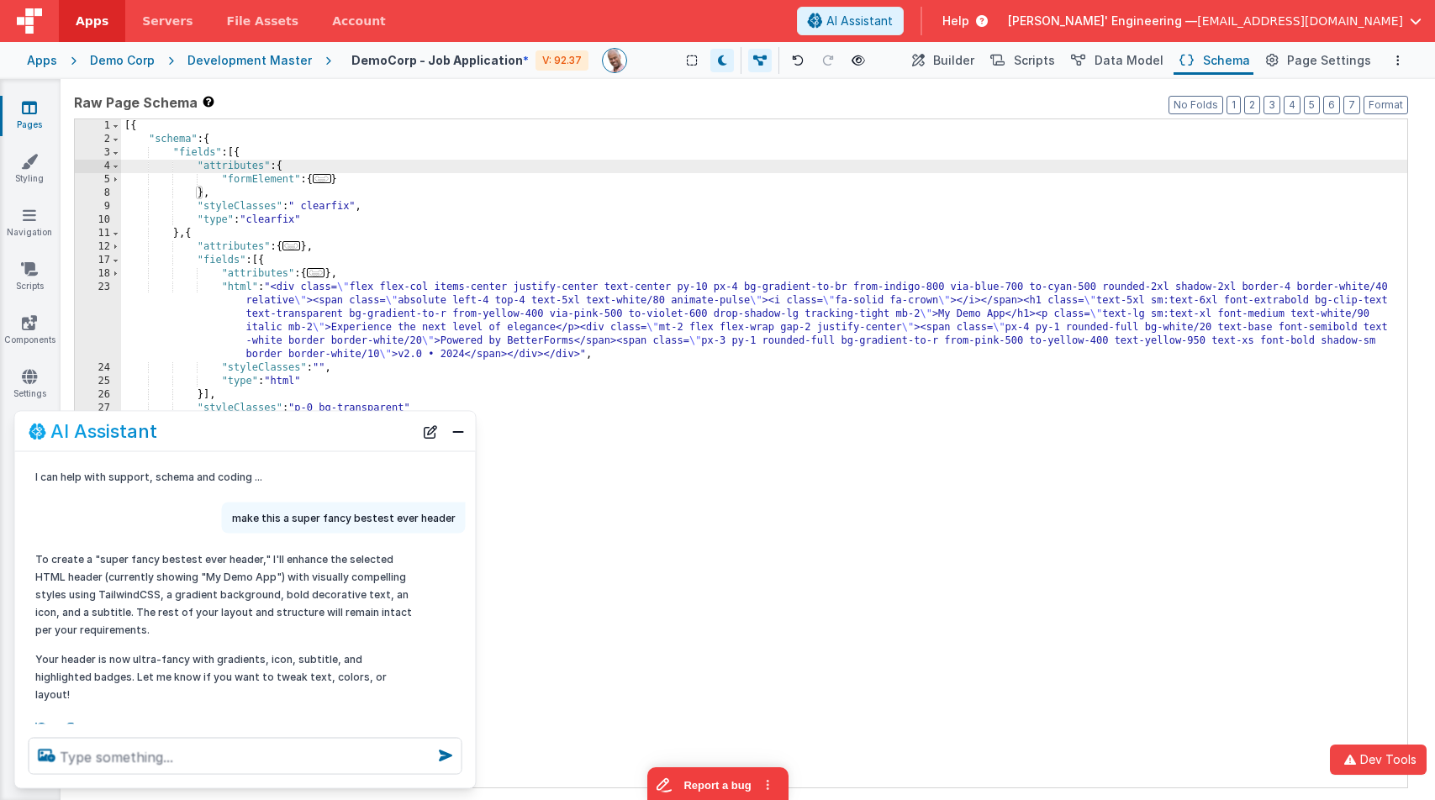
click at [319, 172] on div "[{ "schema" : { "fields" : [{ "attributes" : { "formElement" : { ... } } , "sty…" at bounding box center [764, 466] width 1286 height 695
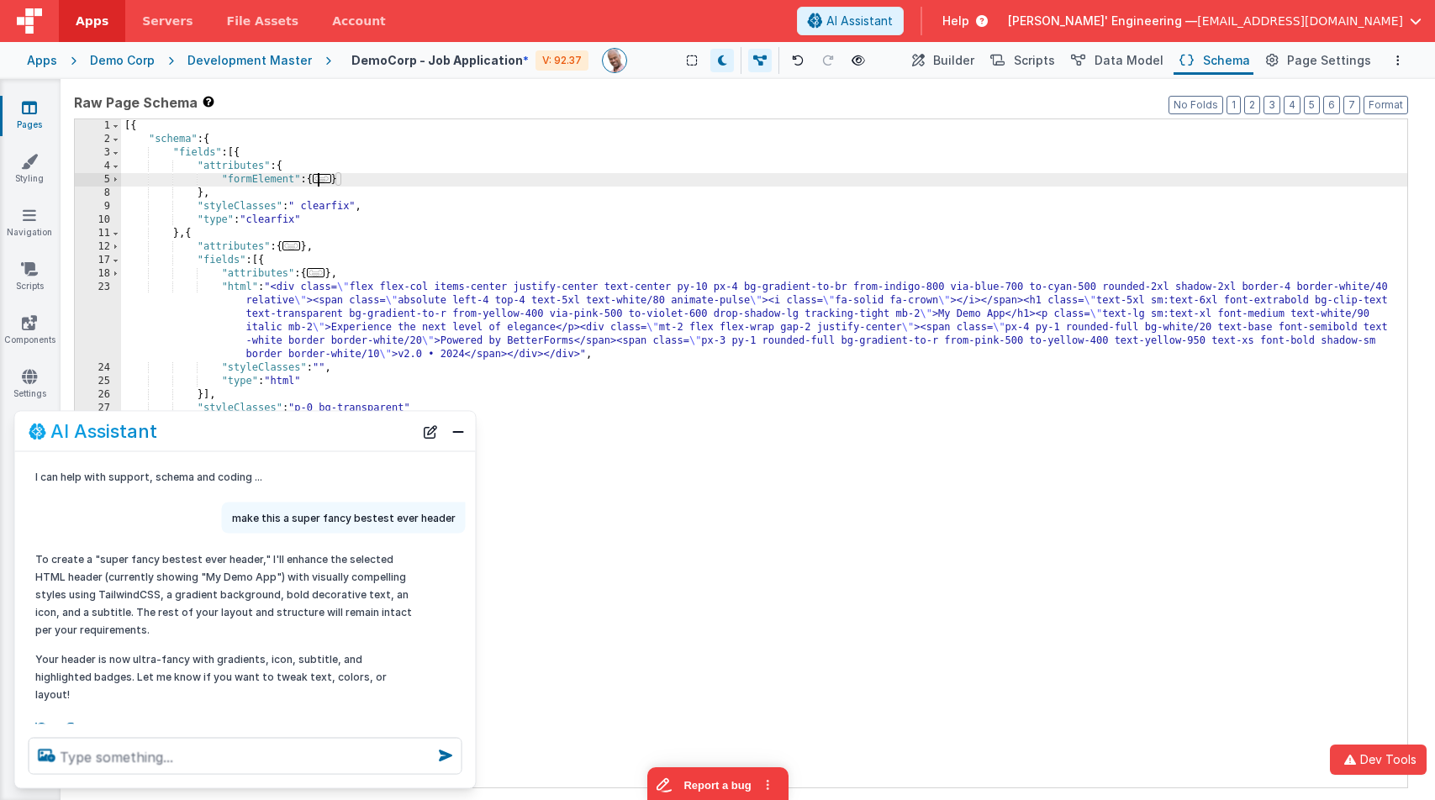
click at [325, 177] on span "..." at bounding box center [322, 178] width 18 height 9
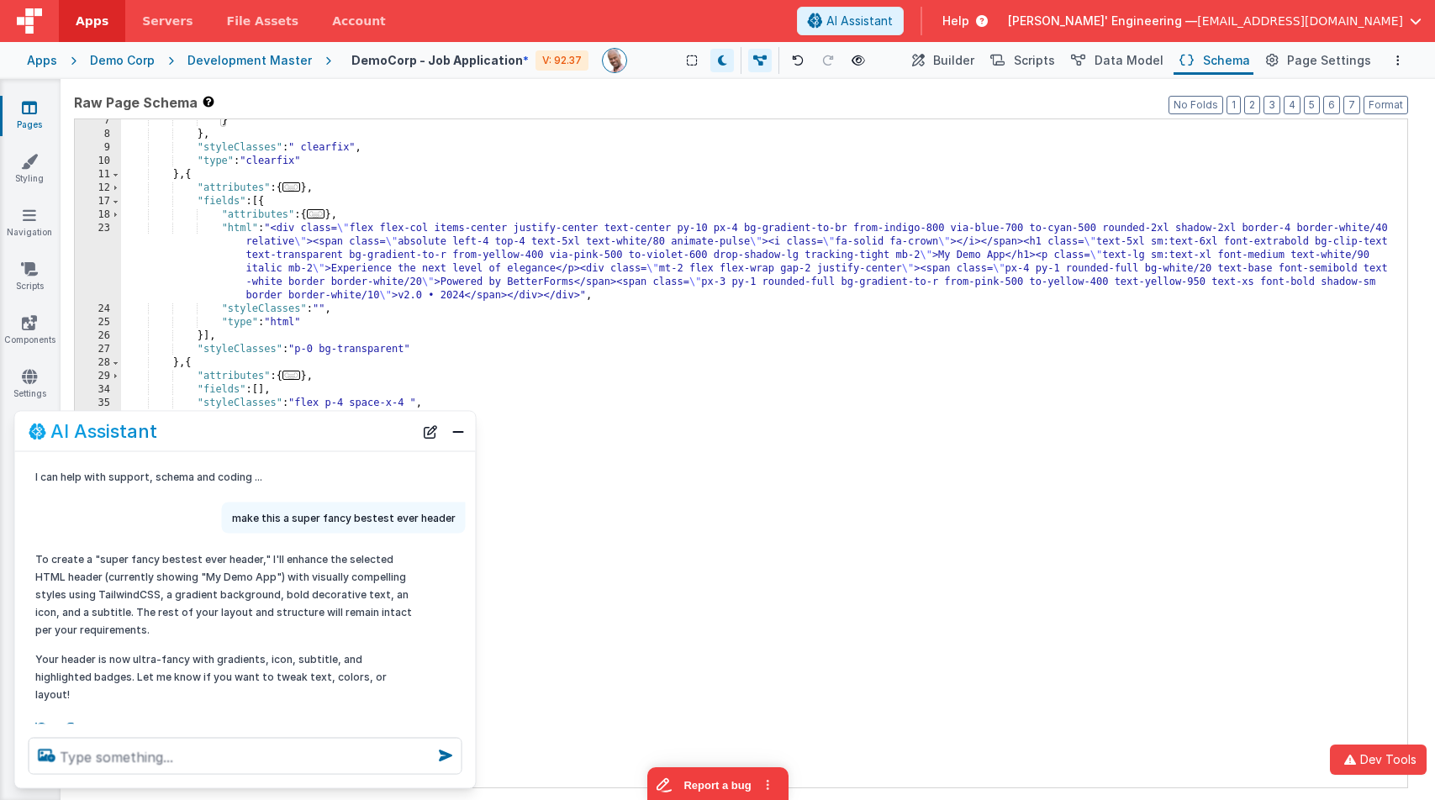
scroll to position [87, 0]
click at [374, 256] on div "} } , "styleClasses" : " clearfix" , "type" : "clearfix" } , { "attributes" : {…" at bounding box center [764, 460] width 1286 height 695
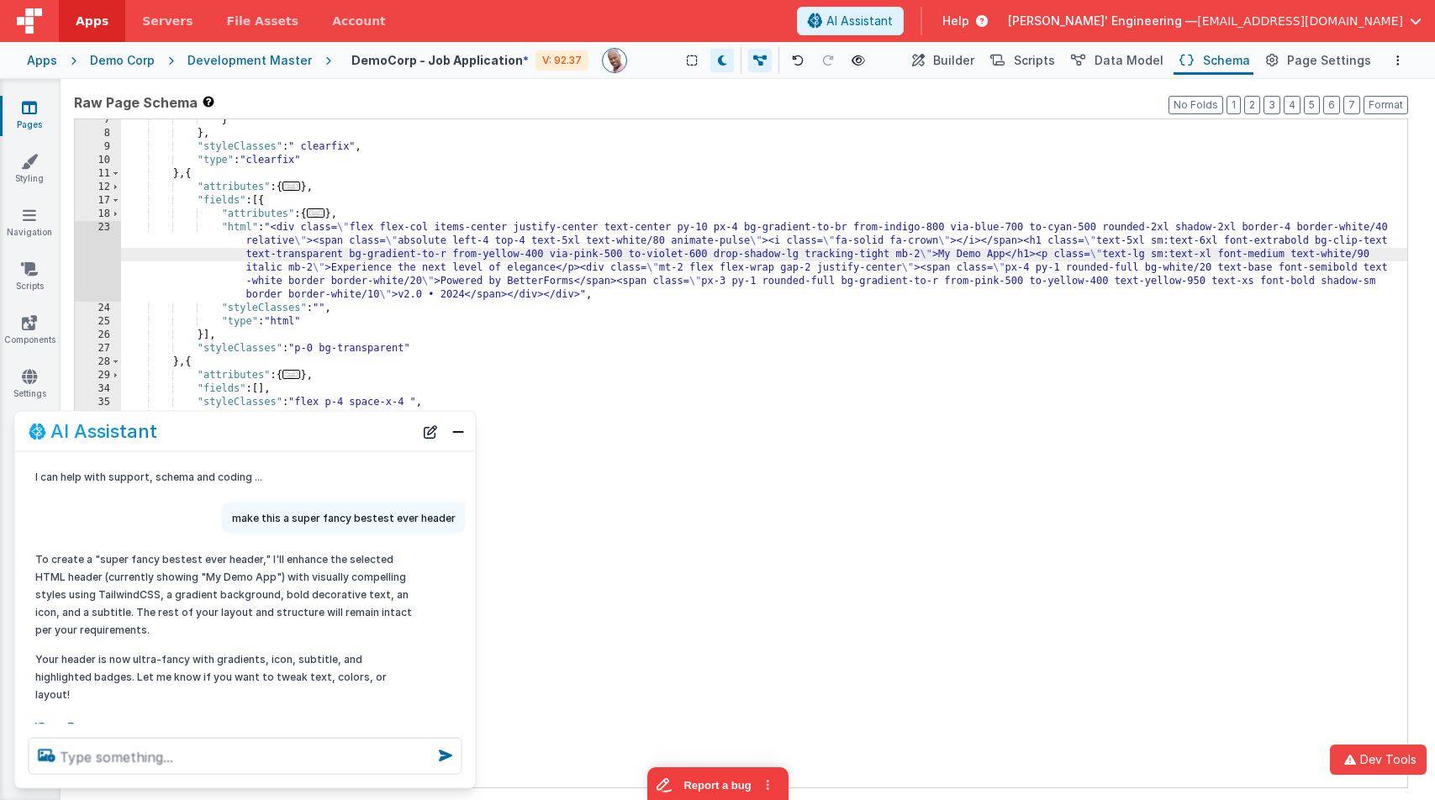
click at [80, 242] on div "23" at bounding box center [98, 261] width 46 height 81
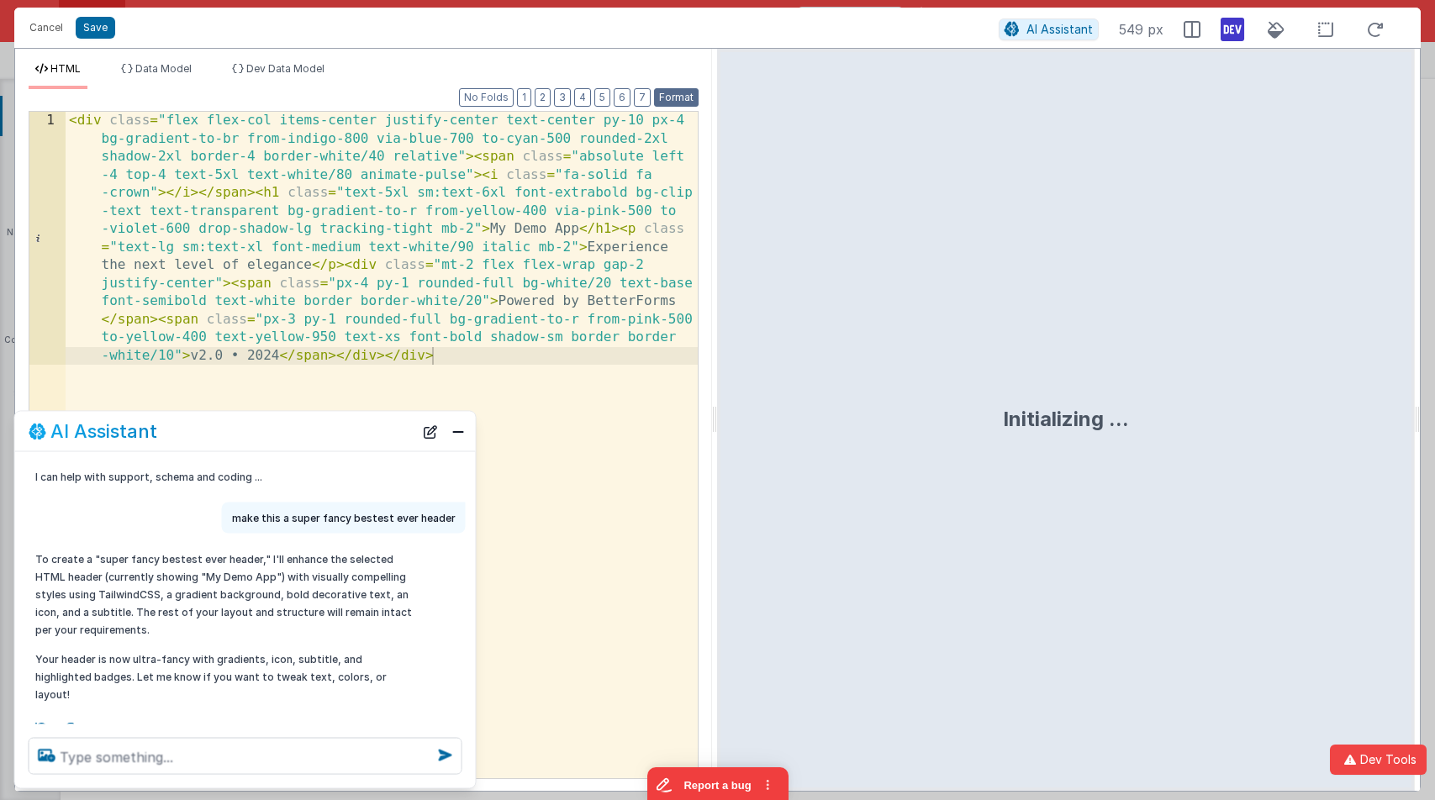
click at [684, 99] on button "Format" at bounding box center [676, 97] width 45 height 18
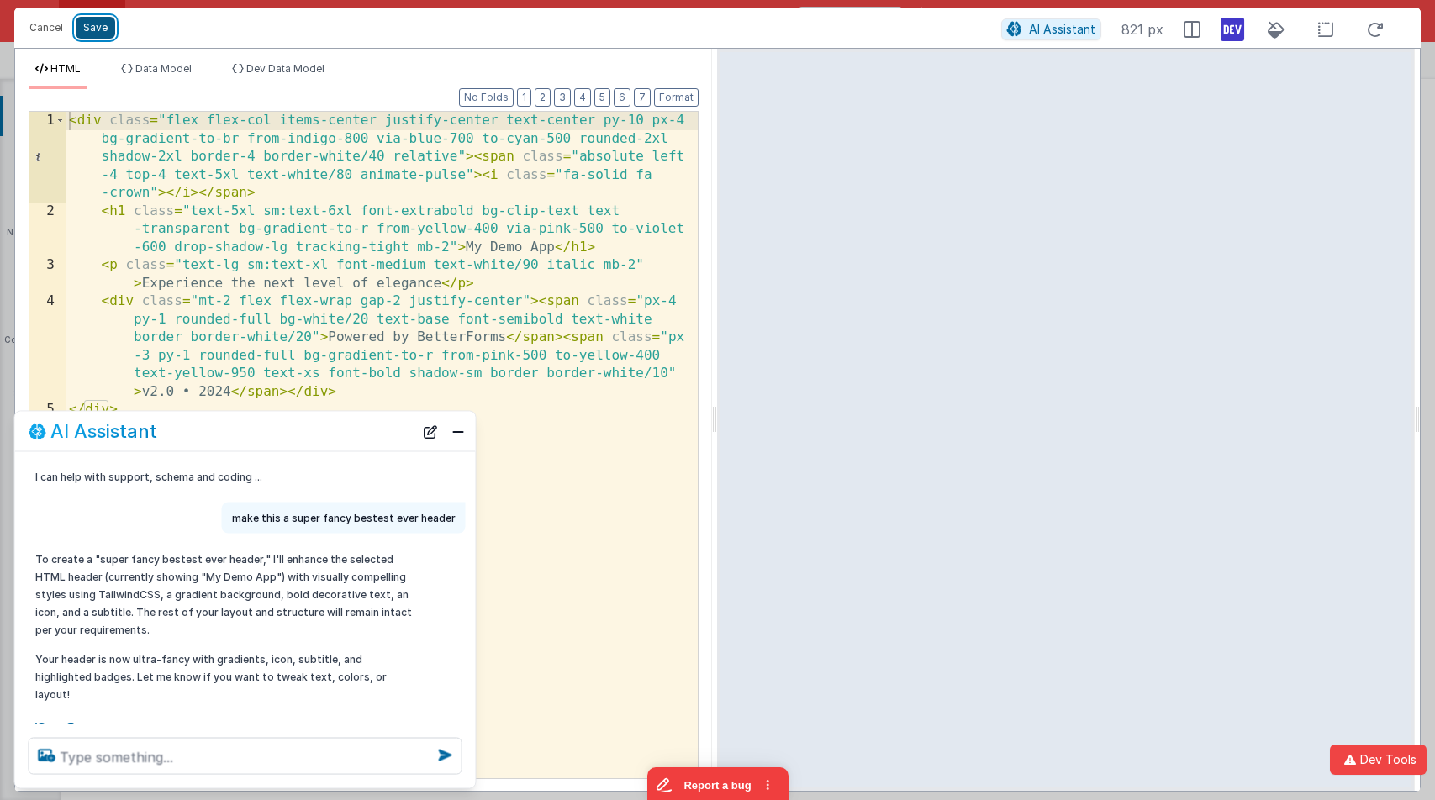
click at [103, 29] on button "Save" at bounding box center [96, 28] width 40 height 22
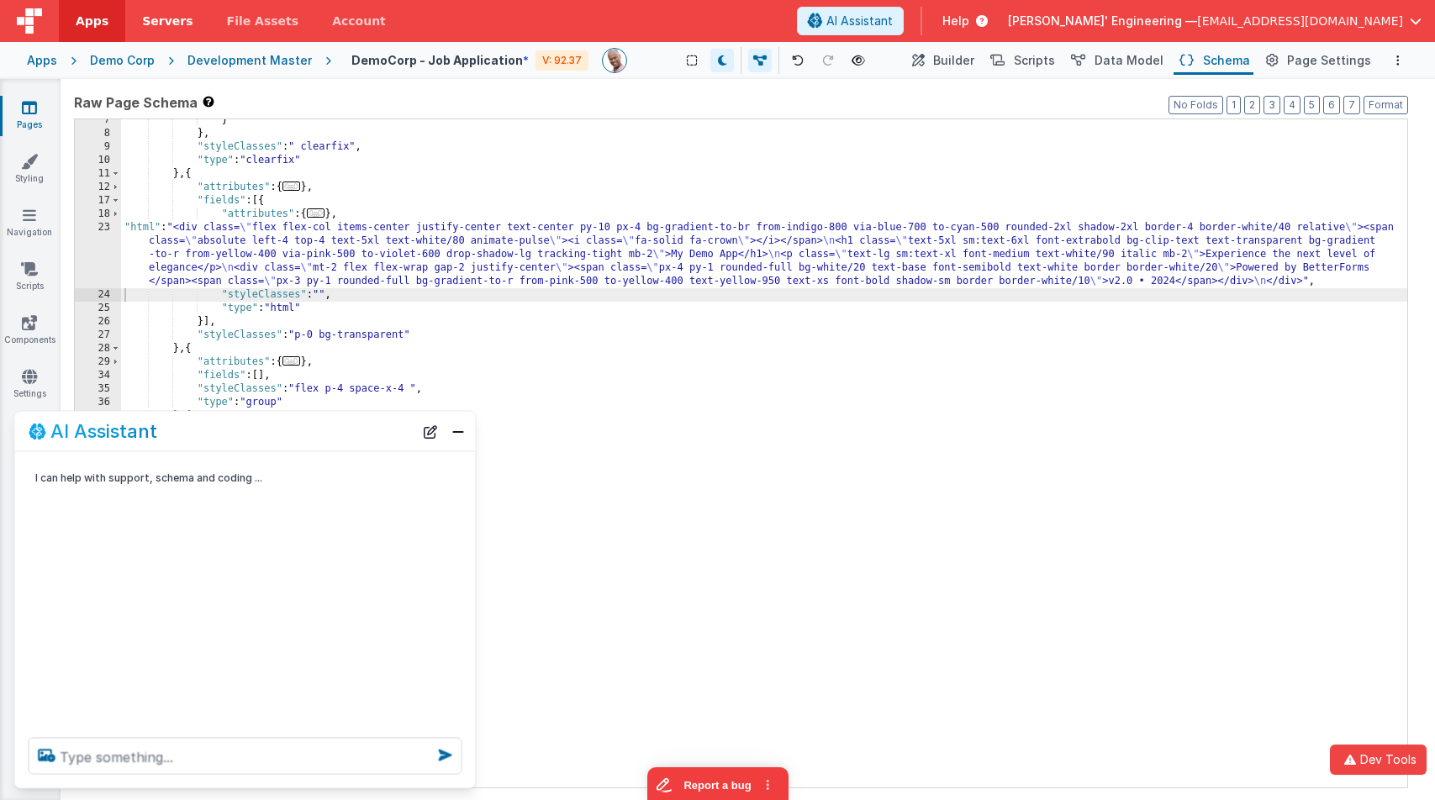
scroll to position [0, 0]
click at [963, 56] on span "Builder" at bounding box center [953, 60] width 41 height 17
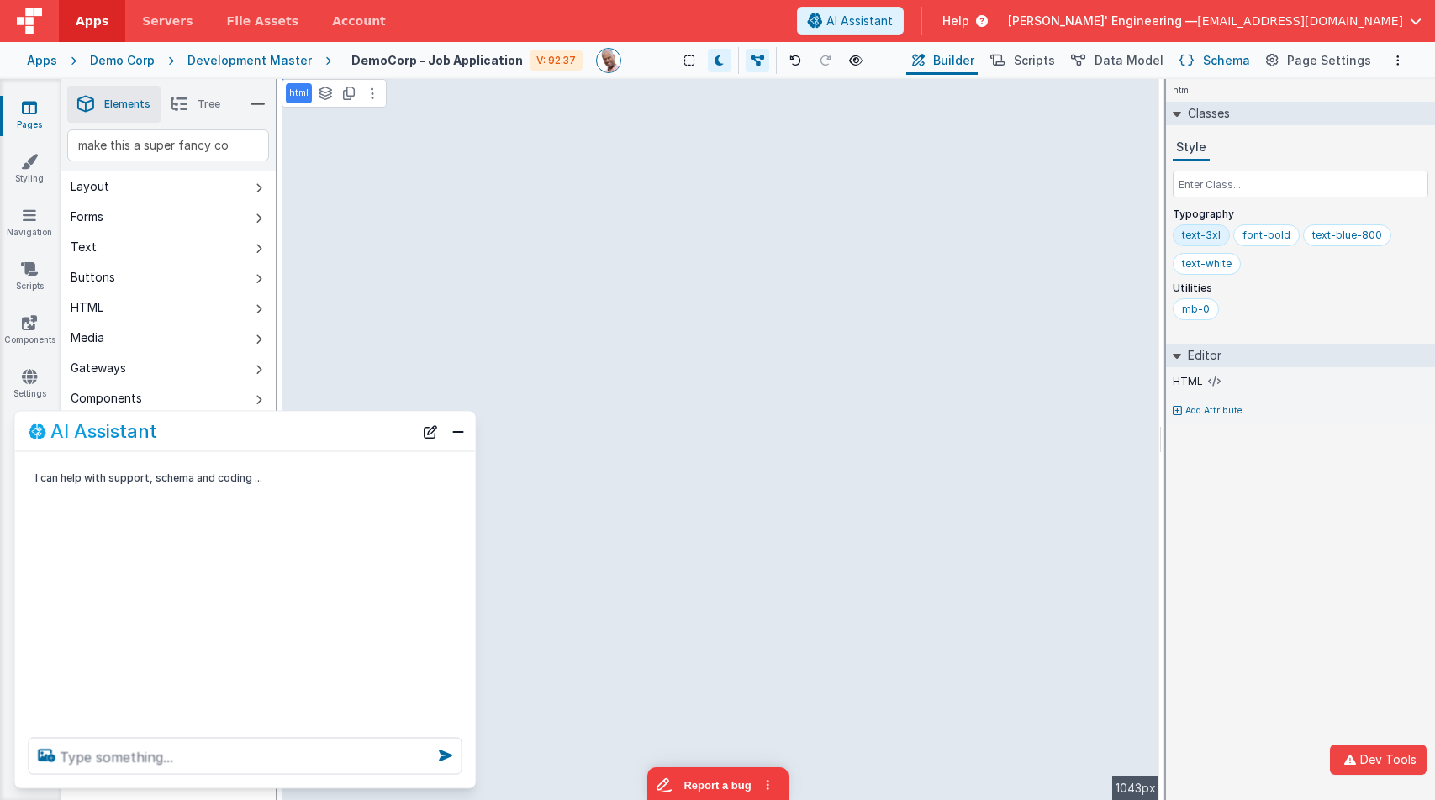
click at [1219, 56] on span "Schema" at bounding box center [1226, 60] width 47 height 17
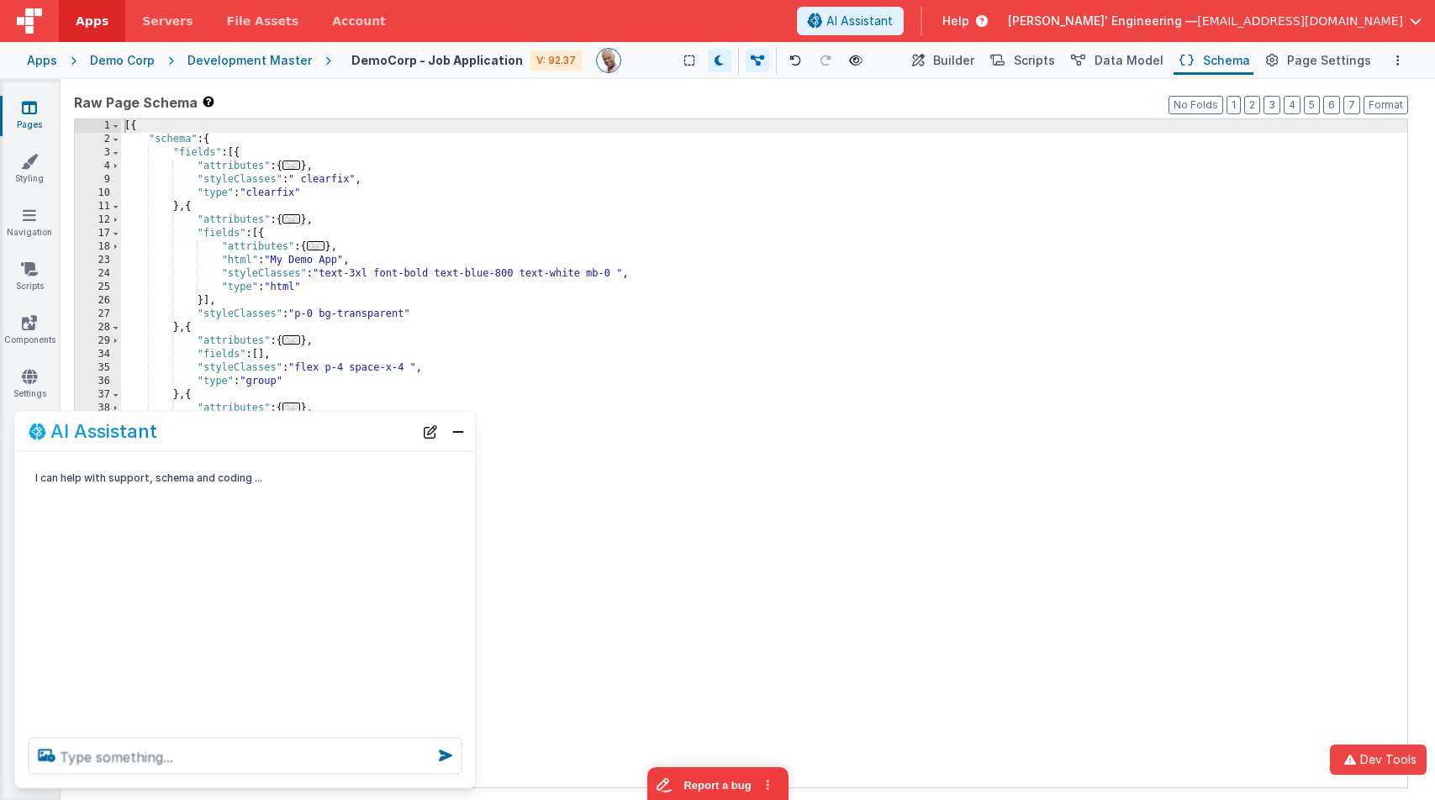
click at [325, 245] on span "..." at bounding box center [316, 245] width 18 height 9
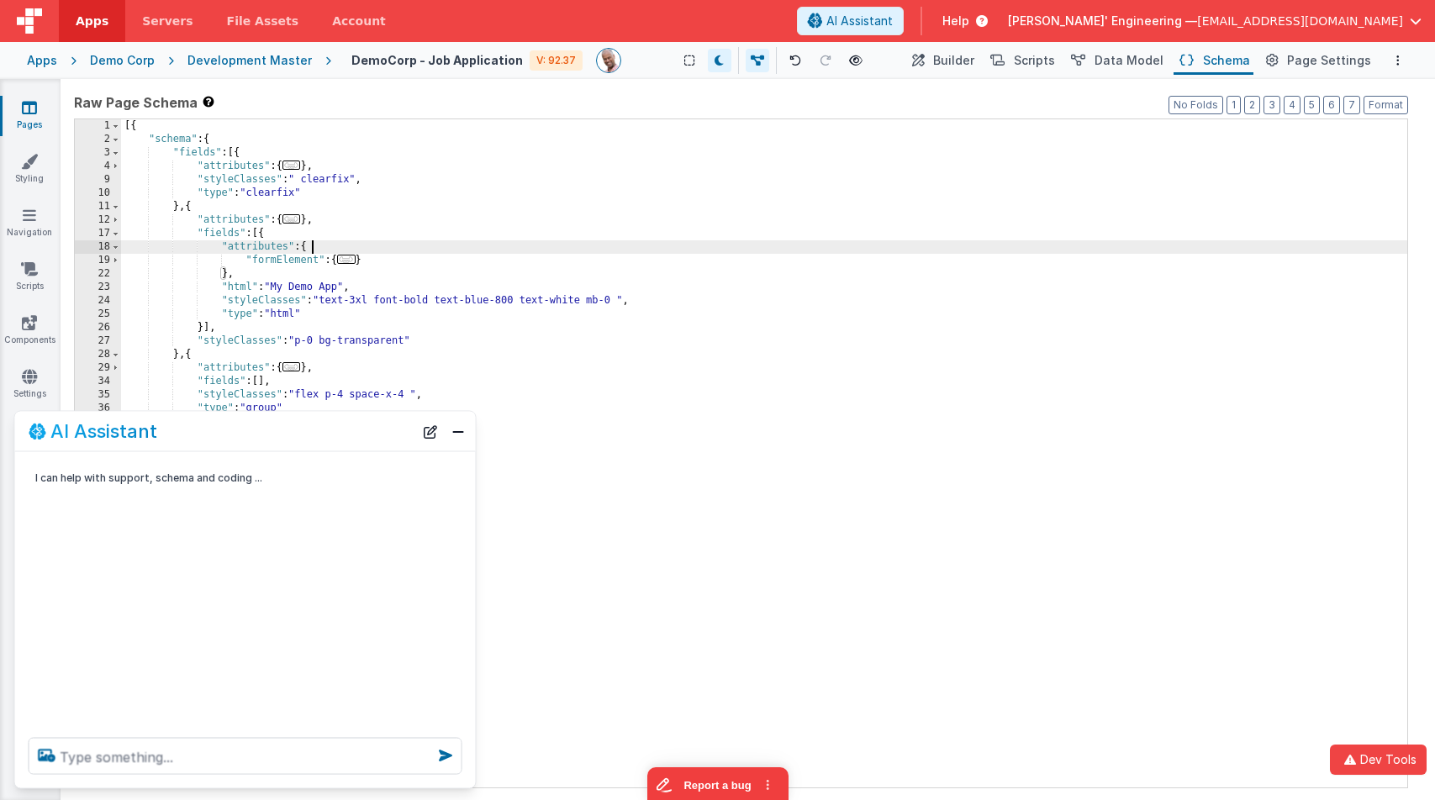
click at [351, 262] on span "..." at bounding box center [346, 259] width 18 height 9
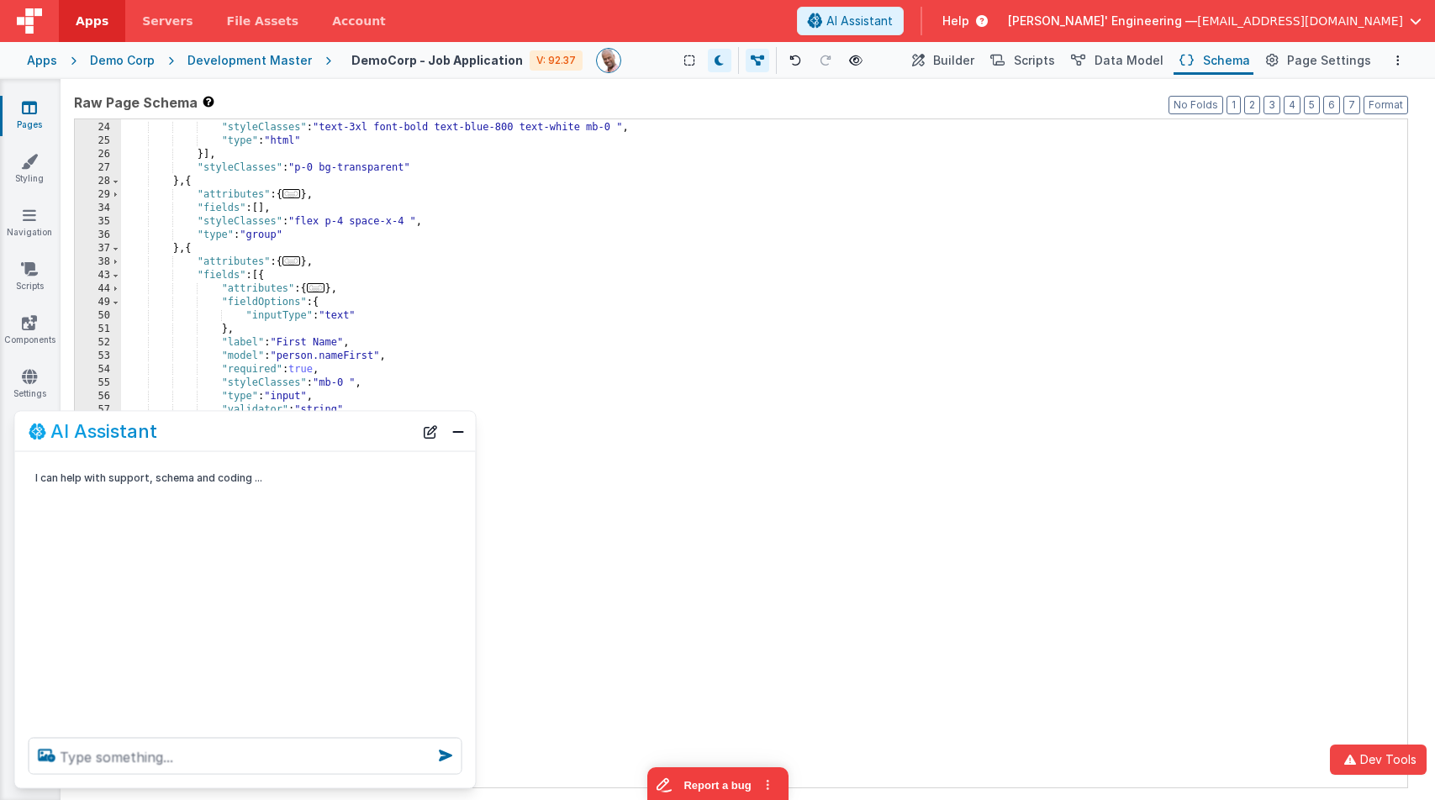
scroll to position [200, 0]
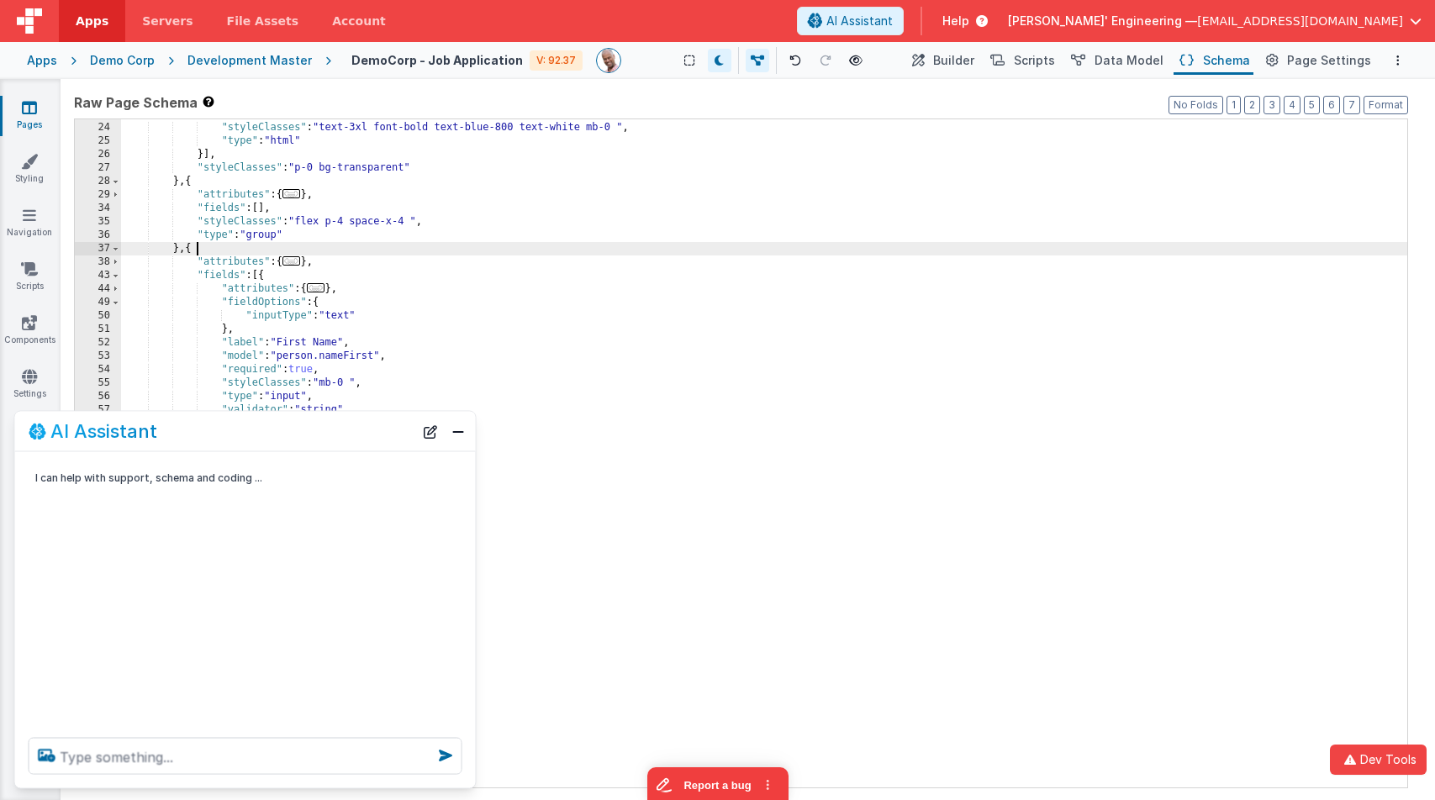
click at [462, 244] on div ""html" : "My Demo App" , "styleClasses" : "text-3xl font-bold text-blue-800 tex…" at bounding box center [764, 455] width 1286 height 695
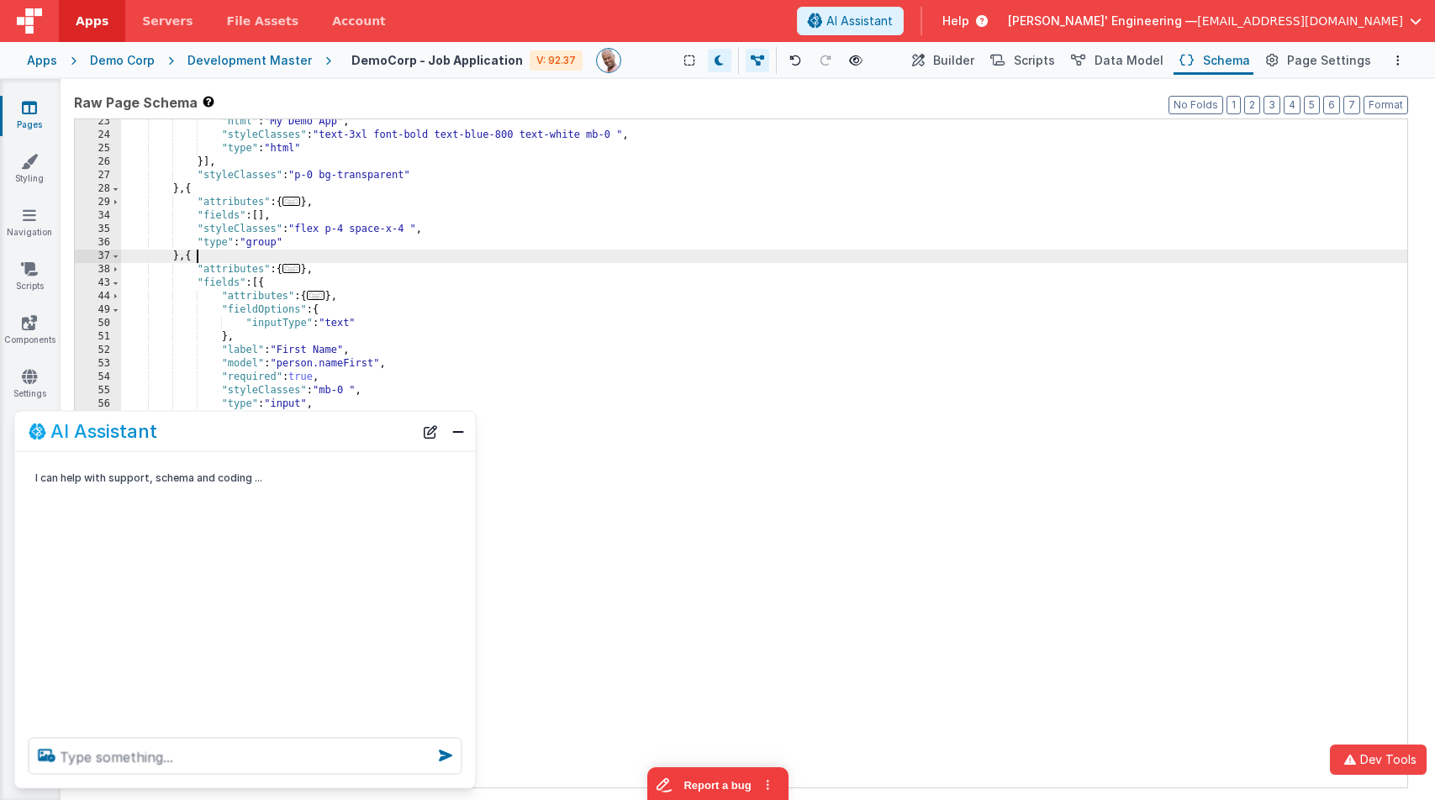
scroll to position [0, 0]
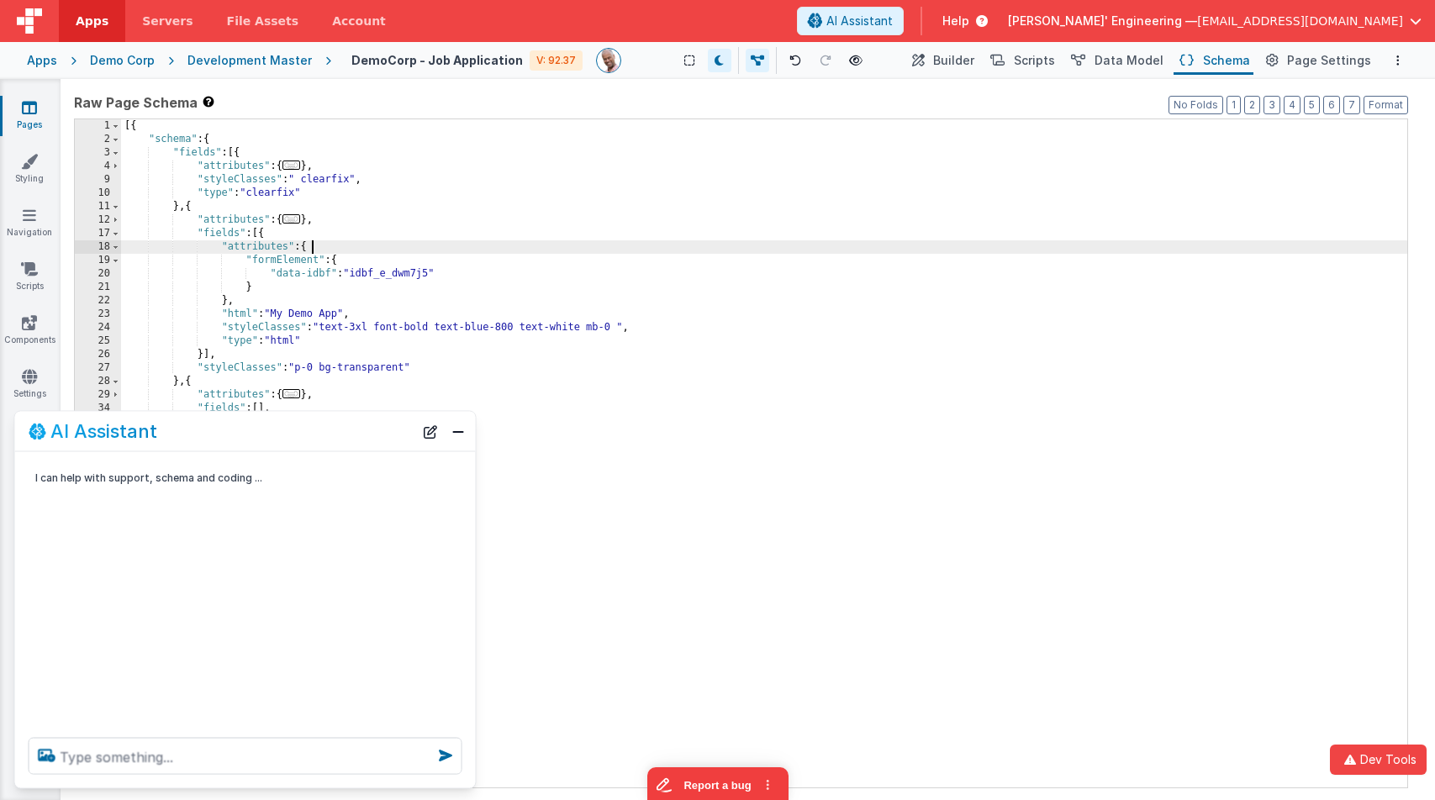
click at [462, 244] on div "[{ "schema" : { "fields" : [{ "attributes" : { ... } , "styleClasses" : " clear…" at bounding box center [764, 466] width 1286 height 695
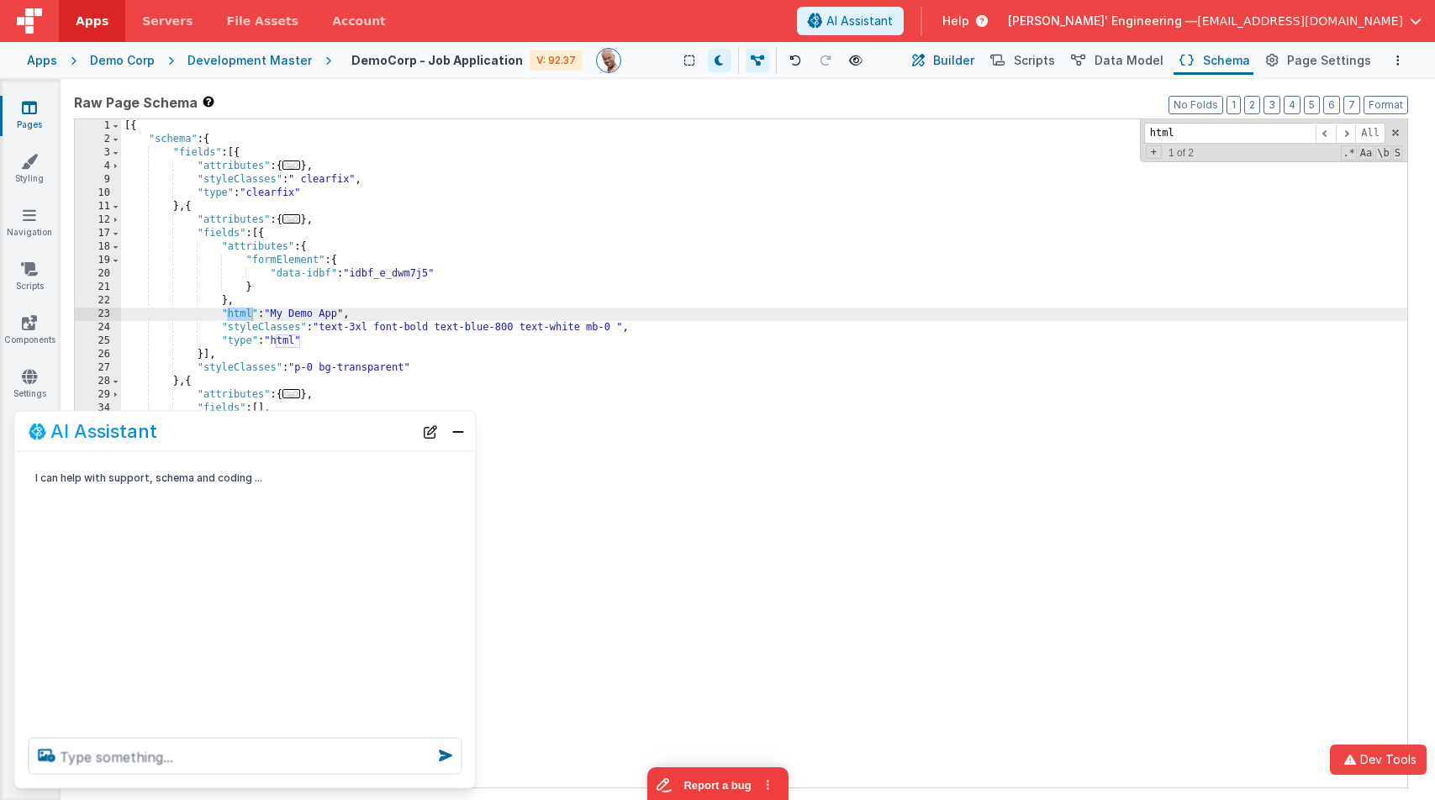
type input "html"
click at [958, 61] on span "Builder" at bounding box center [953, 60] width 41 height 17
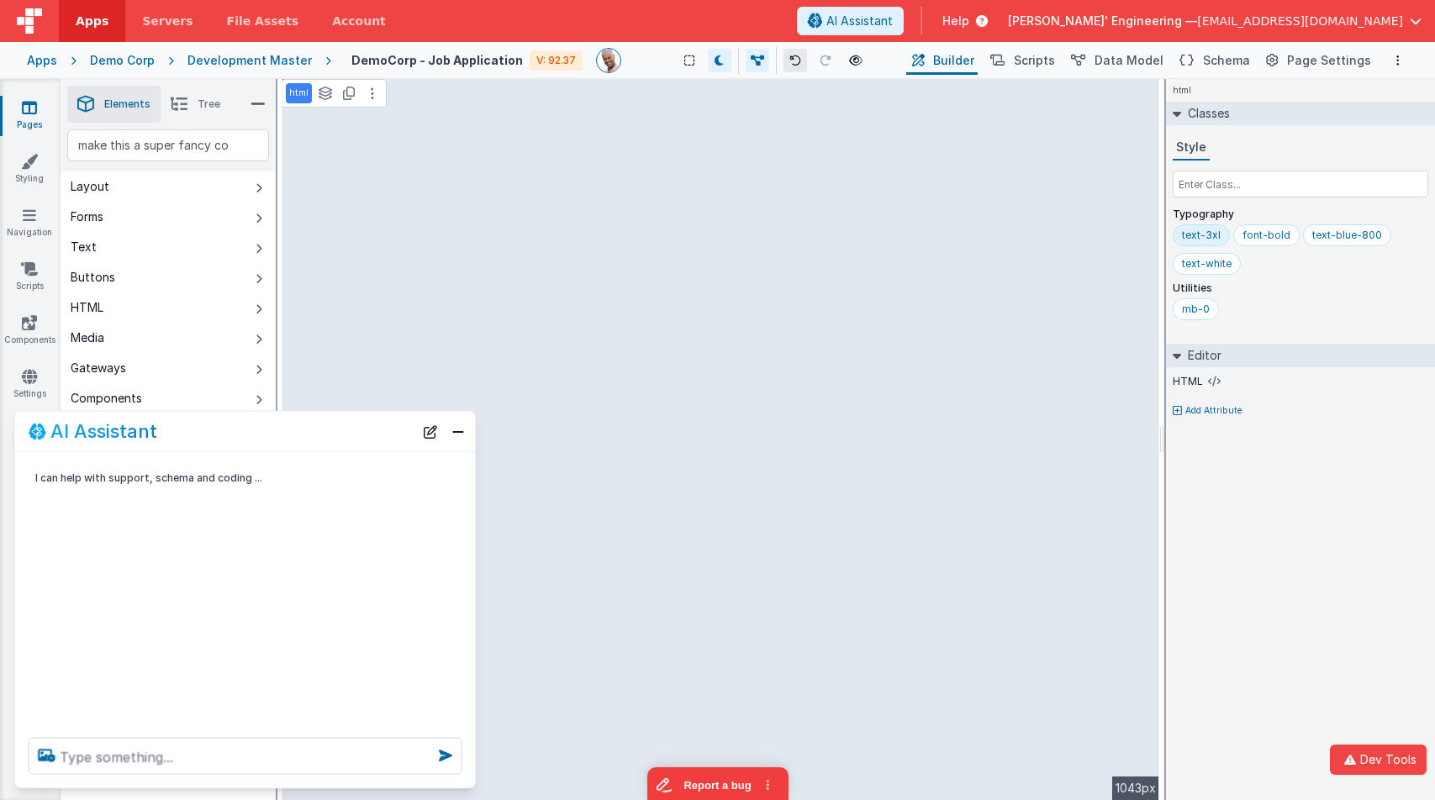
click at [784, 55] on button at bounding box center [796, 61] width 24 height 24
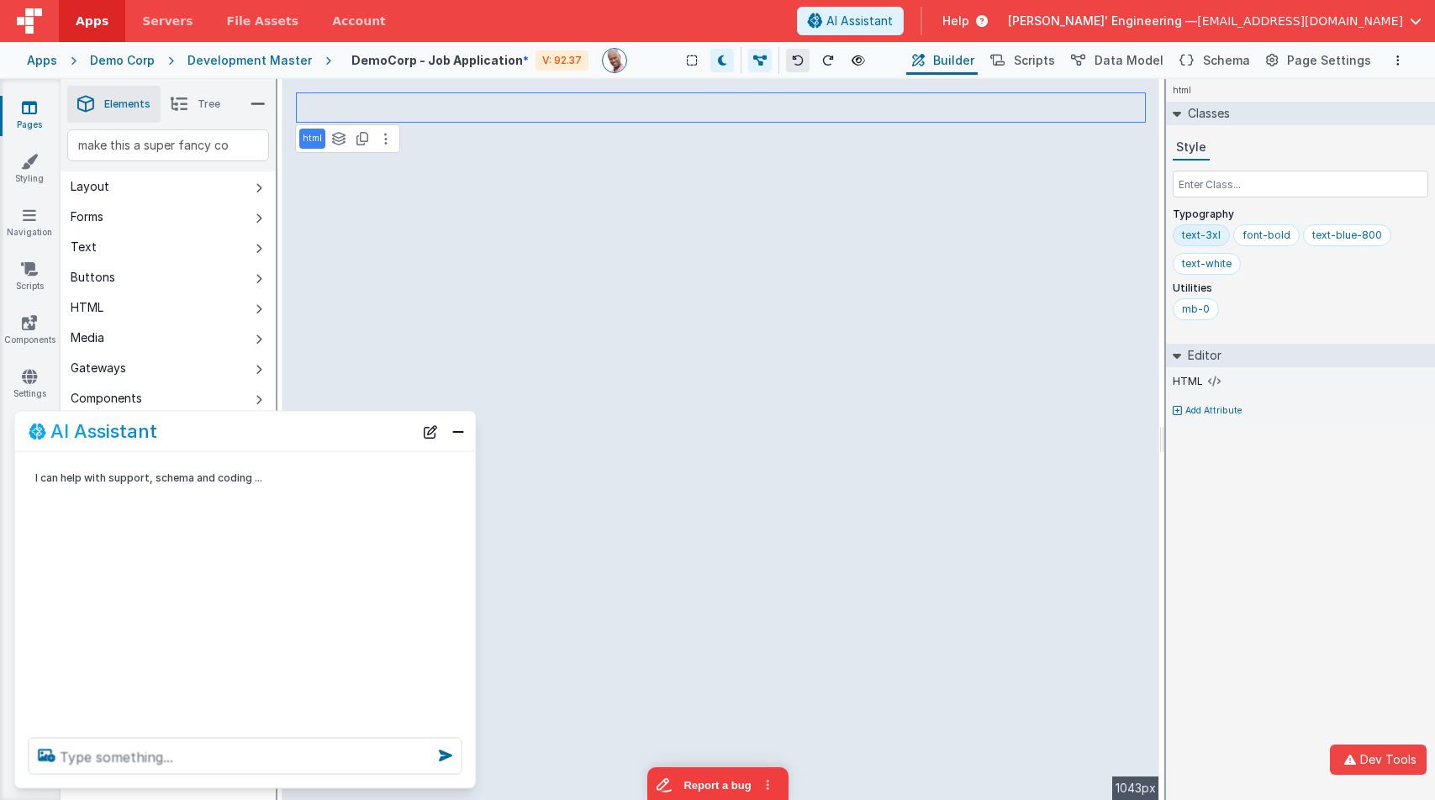
click at [786, 55] on button at bounding box center [798, 61] width 24 height 24
click at [457, 427] on button "Close" at bounding box center [458, 432] width 22 height 24
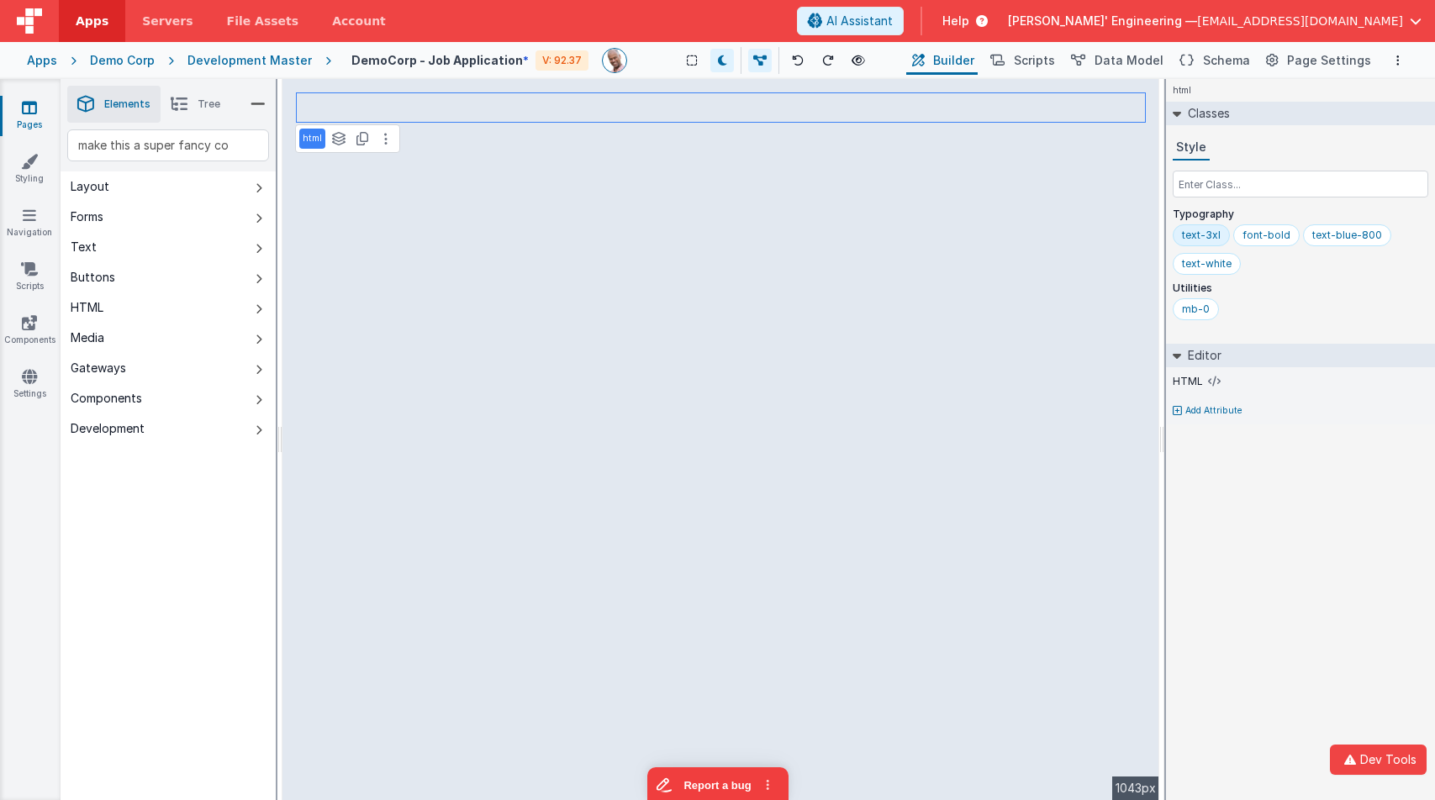
drag, startPoint x: 1224, startPoint y: 538, endPoint x: 1210, endPoint y: 544, distance: 15.5
click at [1223, 539] on div "html Classes Style Typography text-3xl font-bold text-blue-800 text-white Utili…" at bounding box center [1300, 439] width 269 height 721
click at [45, 60] on div "Apps" at bounding box center [42, 60] width 30 height 17
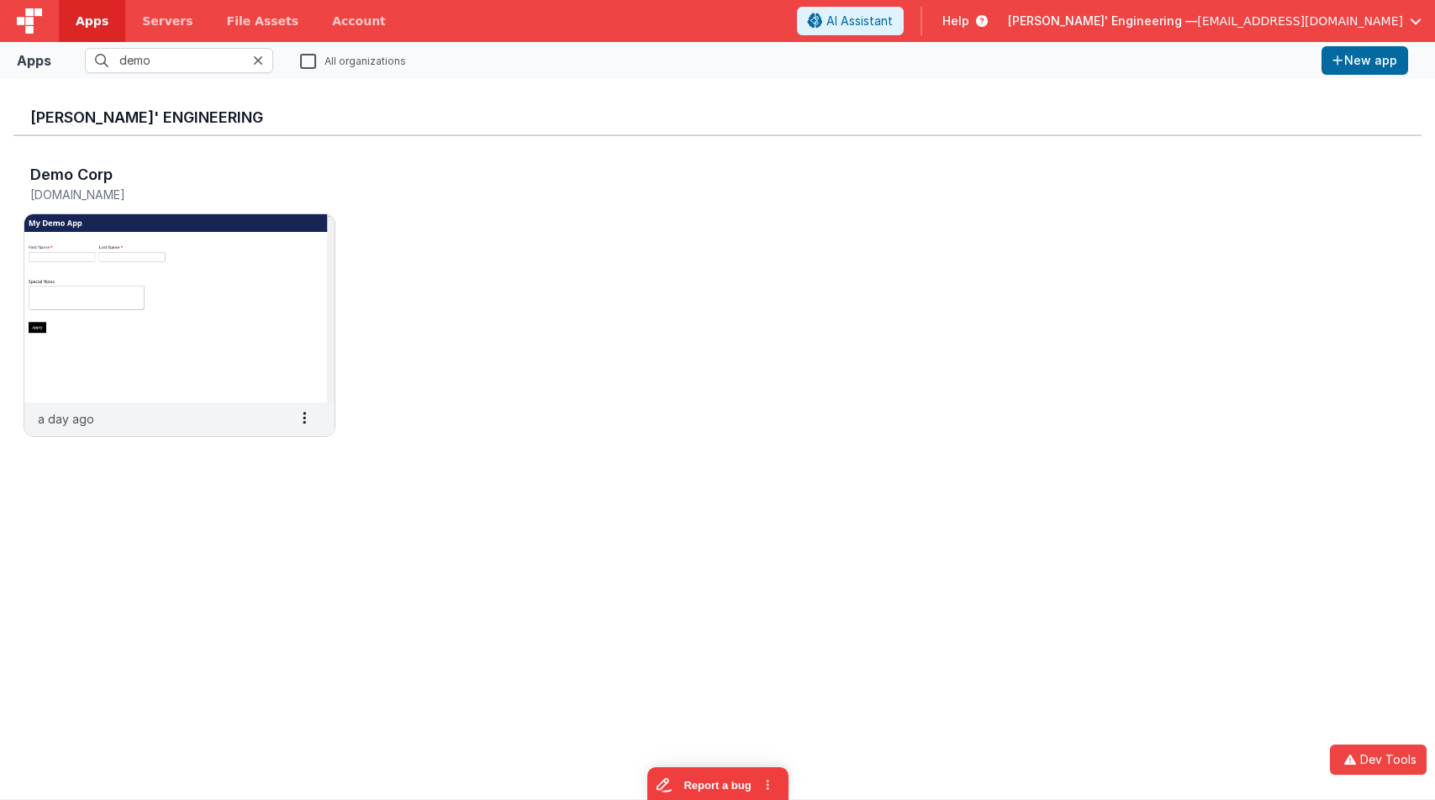
click at [45, 60] on div "Apps" at bounding box center [34, 60] width 34 height 20
drag, startPoint x: 182, startPoint y: 61, endPoint x: 42, endPoint y: 34, distance: 143.0
click at [42, 34] on div "Apps Servers File Assets Account Some FUTURE Slot AI Assistant Help Delfs' Engi…" at bounding box center [717, 400] width 1435 height 800
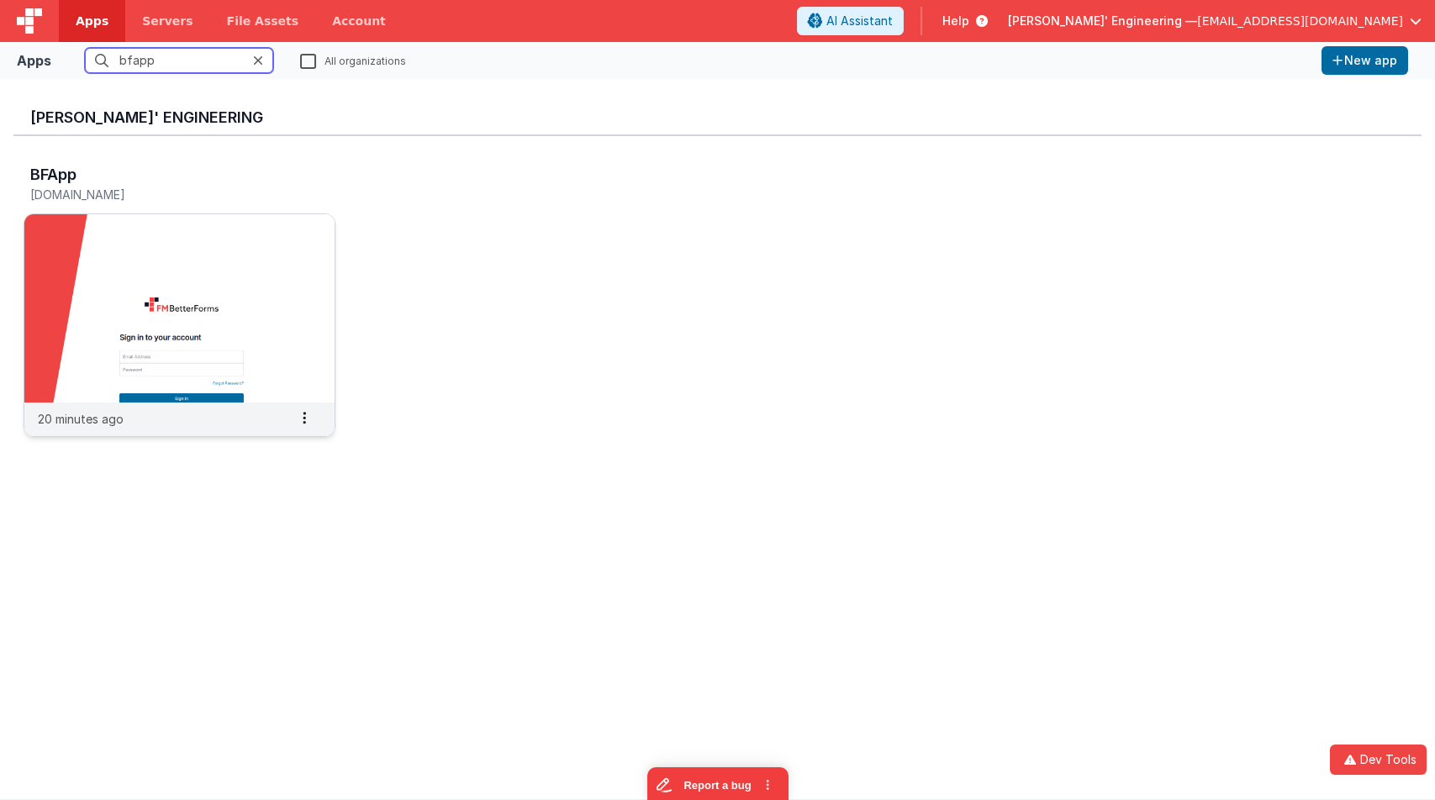
type input "bfapp"
click at [187, 244] on img at bounding box center [179, 308] width 310 height 188
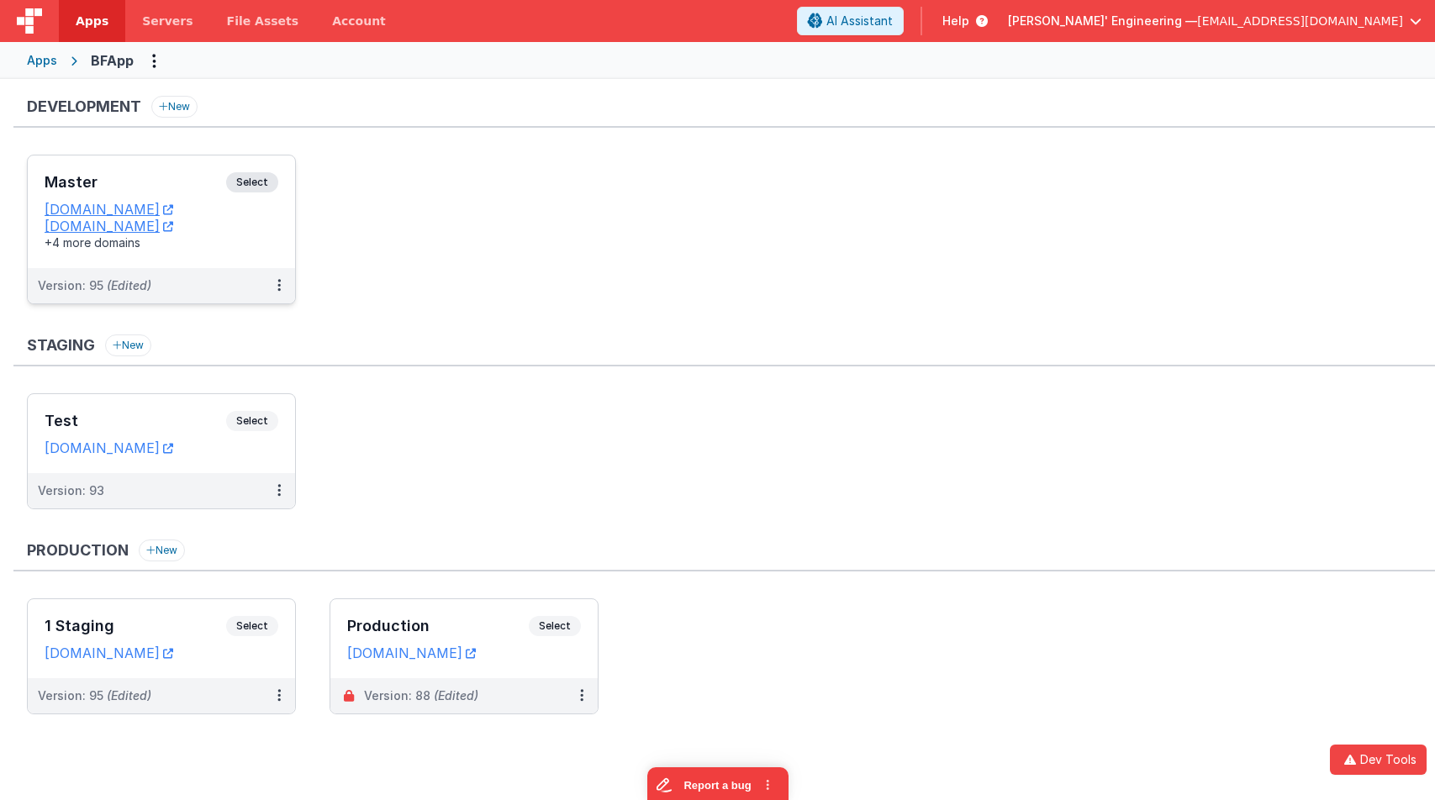
click at [277, 171] on div "Master Select URLs appdev.fmbetterforms.com c9dev.bfoperations.com +4 more doma…" at bounding box center [161, 212] width 267 height 113
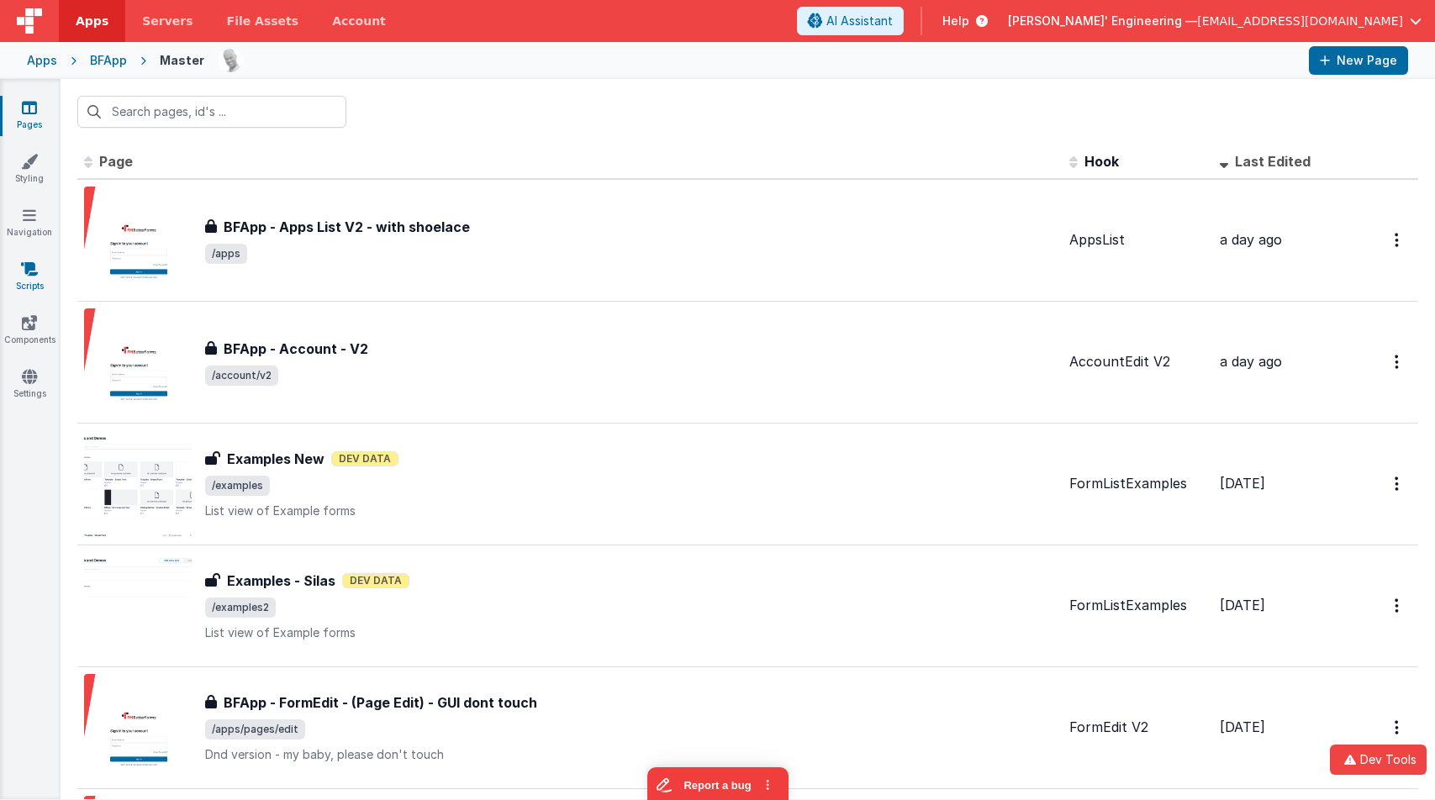
click at [39, 275] on link "Scripts" at bounding box center [29, 278] width 61 height 34
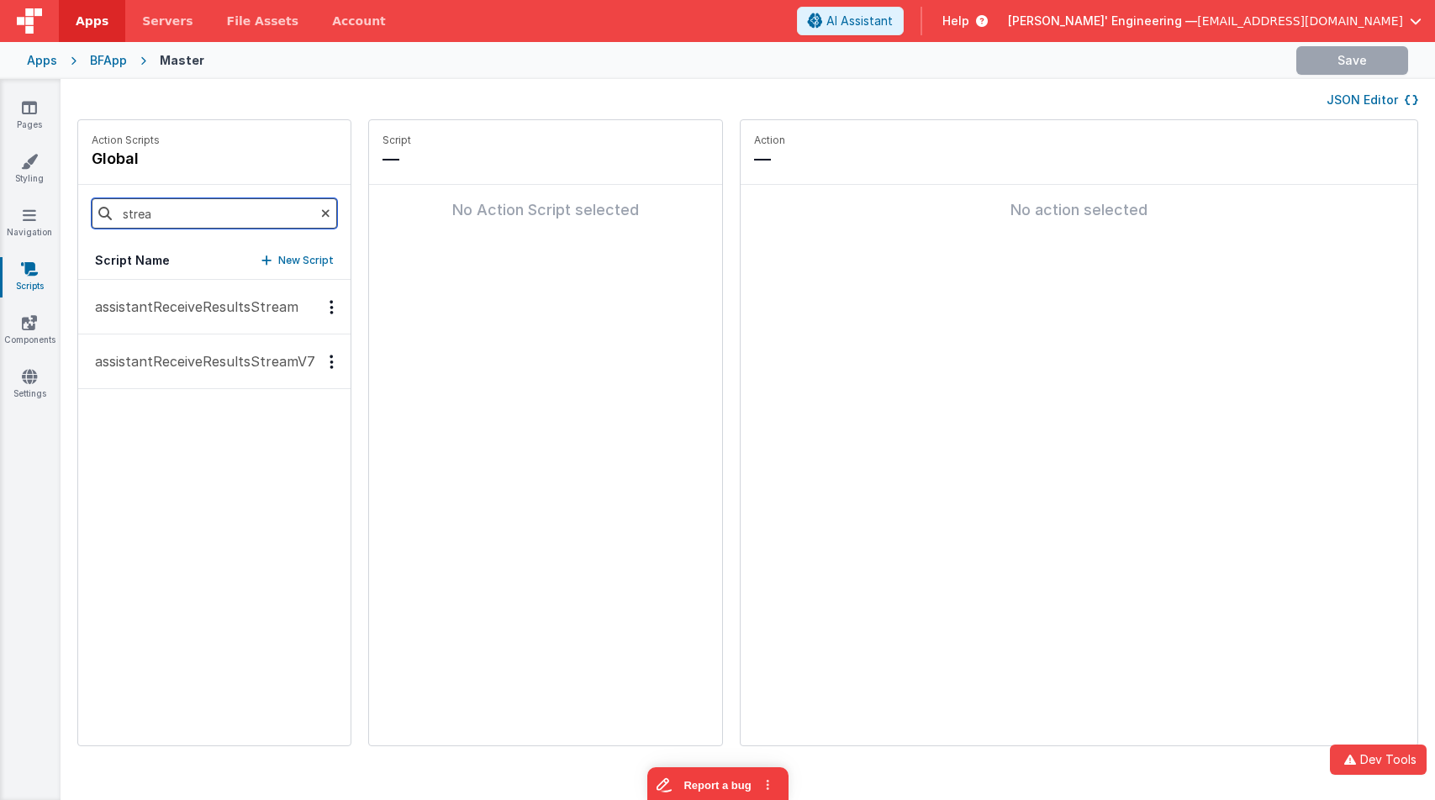
drag, startPoint x: 98, startPoint y: 214, endPoint x: 64, endPoint y: 213, distance: 34.5
click at [64, 213] on div "Action Scripts global strea Script Name New Script assistantReceiveResultsStrea…" at bounding box center [748, 441] width 1375 height 644
type input "stream"
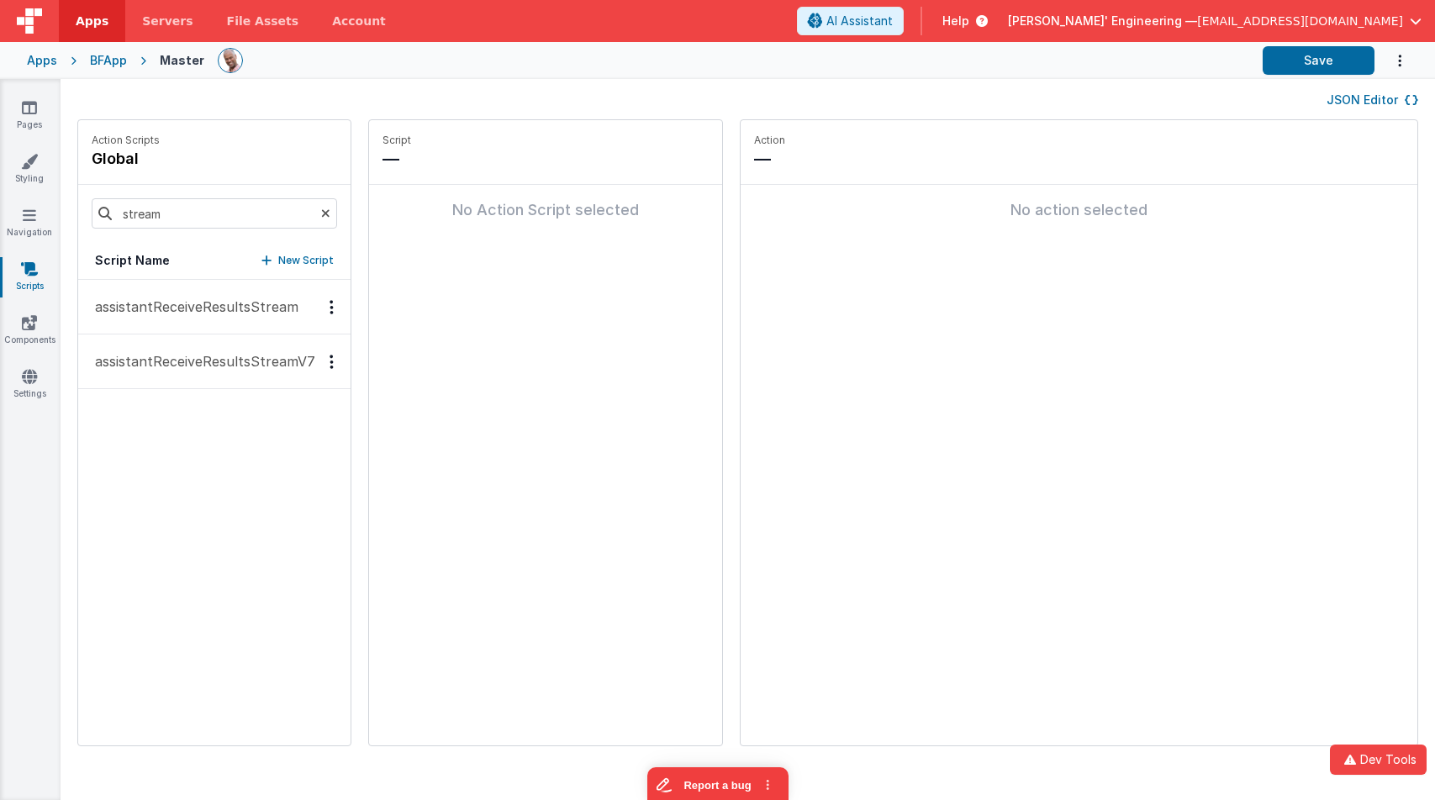
click at [214, 372] on button "assistantReceiveResultsStreamV7" at bounding box center [214, 362] width 272 height 55
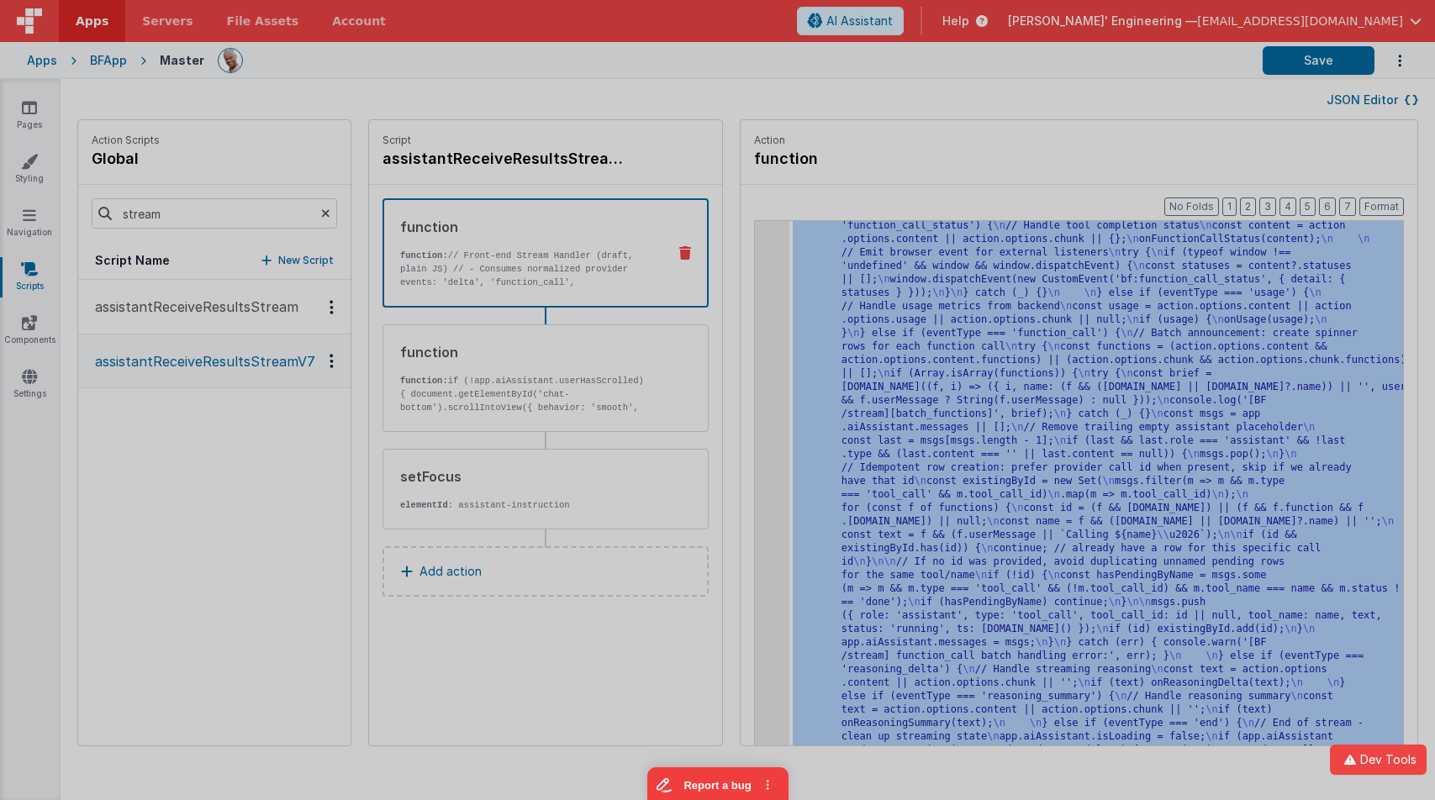
scroll to position [5463, 0]
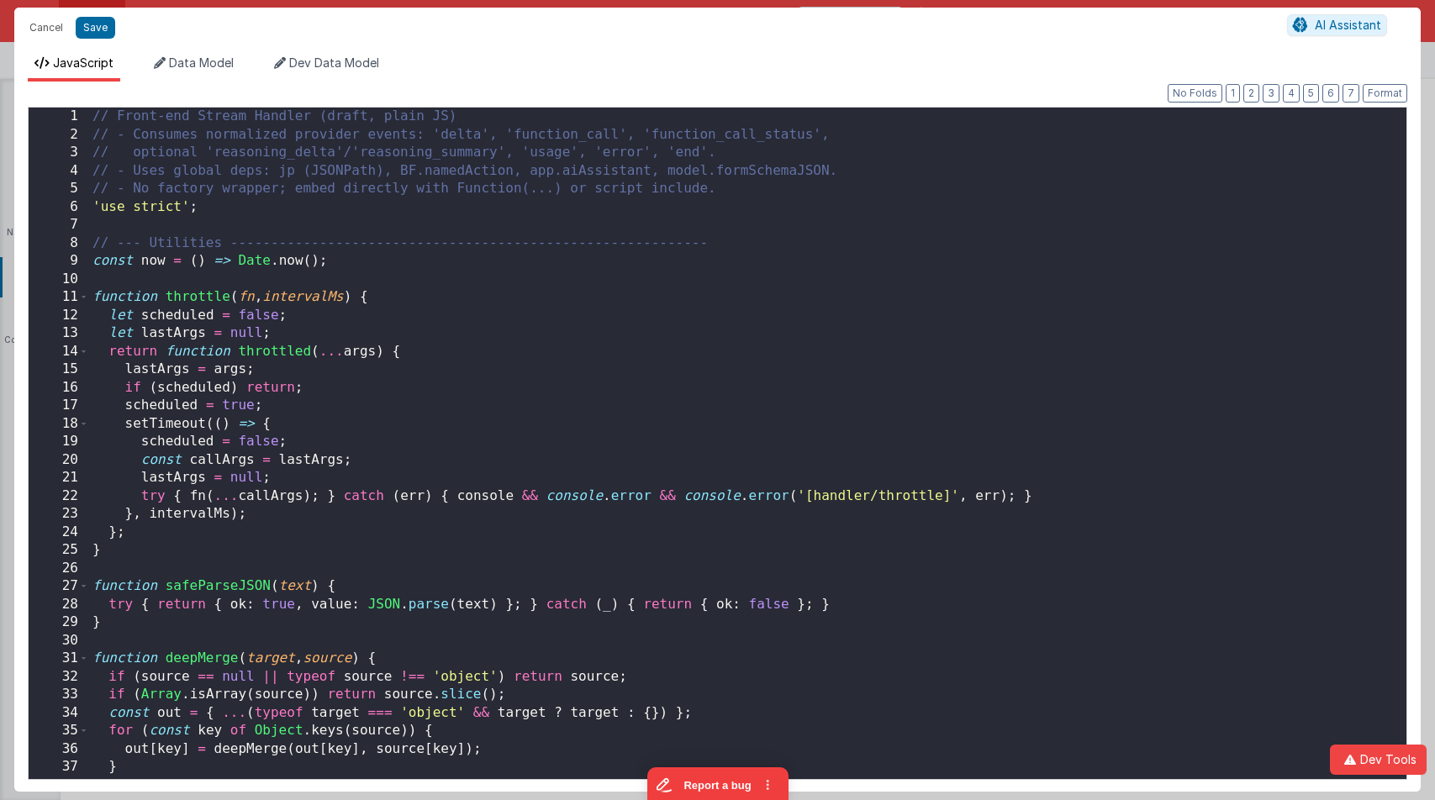
click at [753, 306] on div "// Front-end Stream Handler (draft, plain JS) // - Consumes normalized provider…" at bounding box center [747, 462] width 1317 height 708
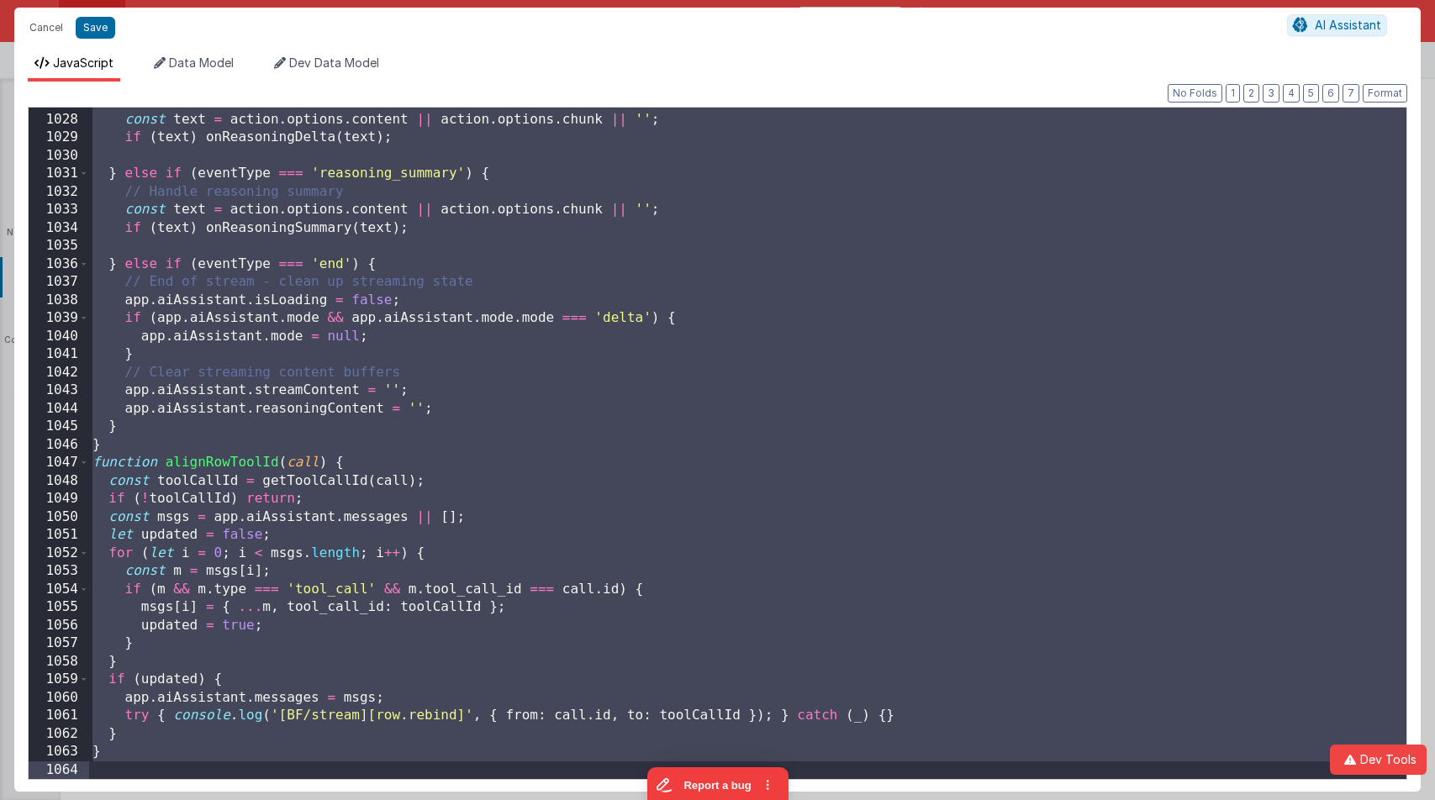
scroll to position [0, 0]
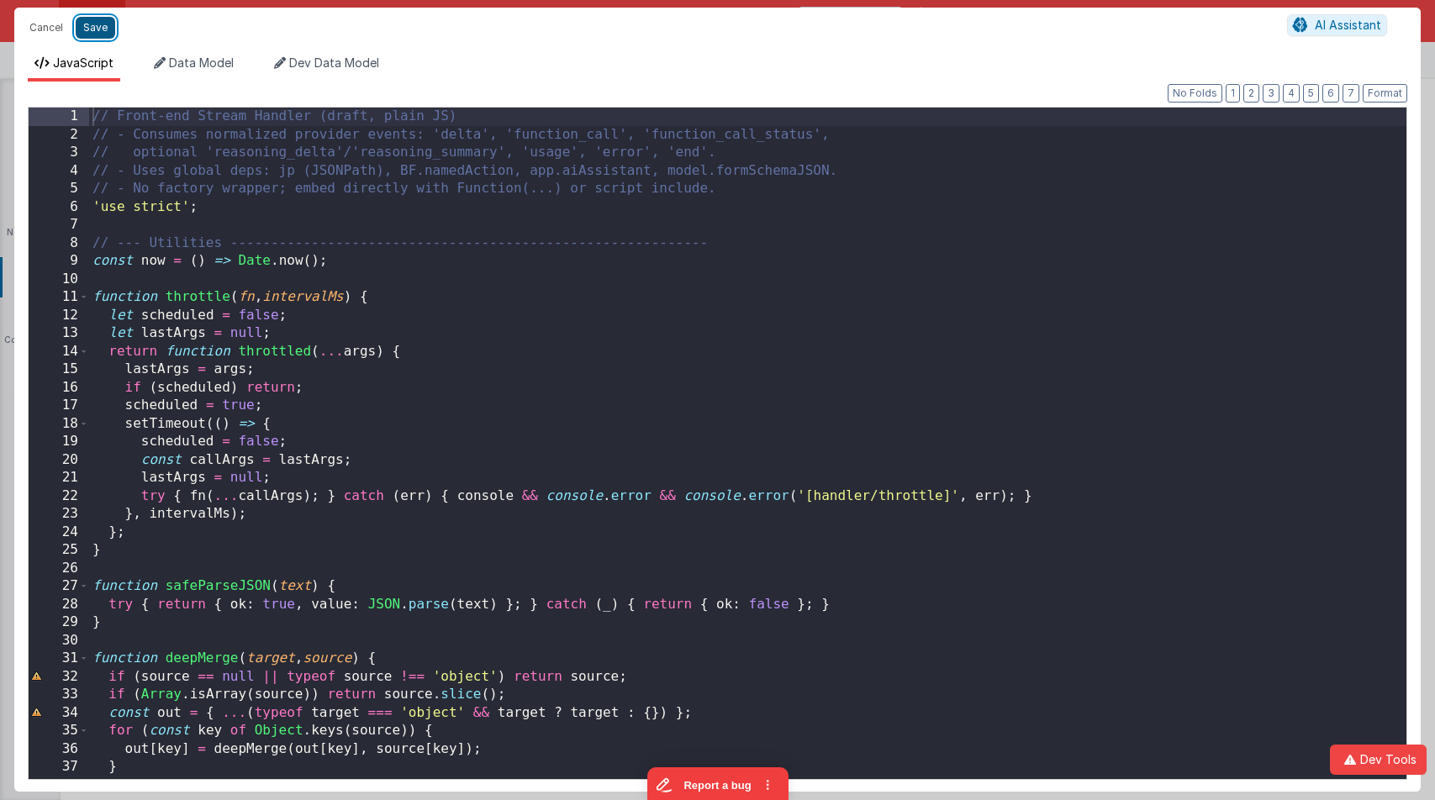
click at [104, 21] on button "Save" at bounding box center [96, 28] width 40 height 22
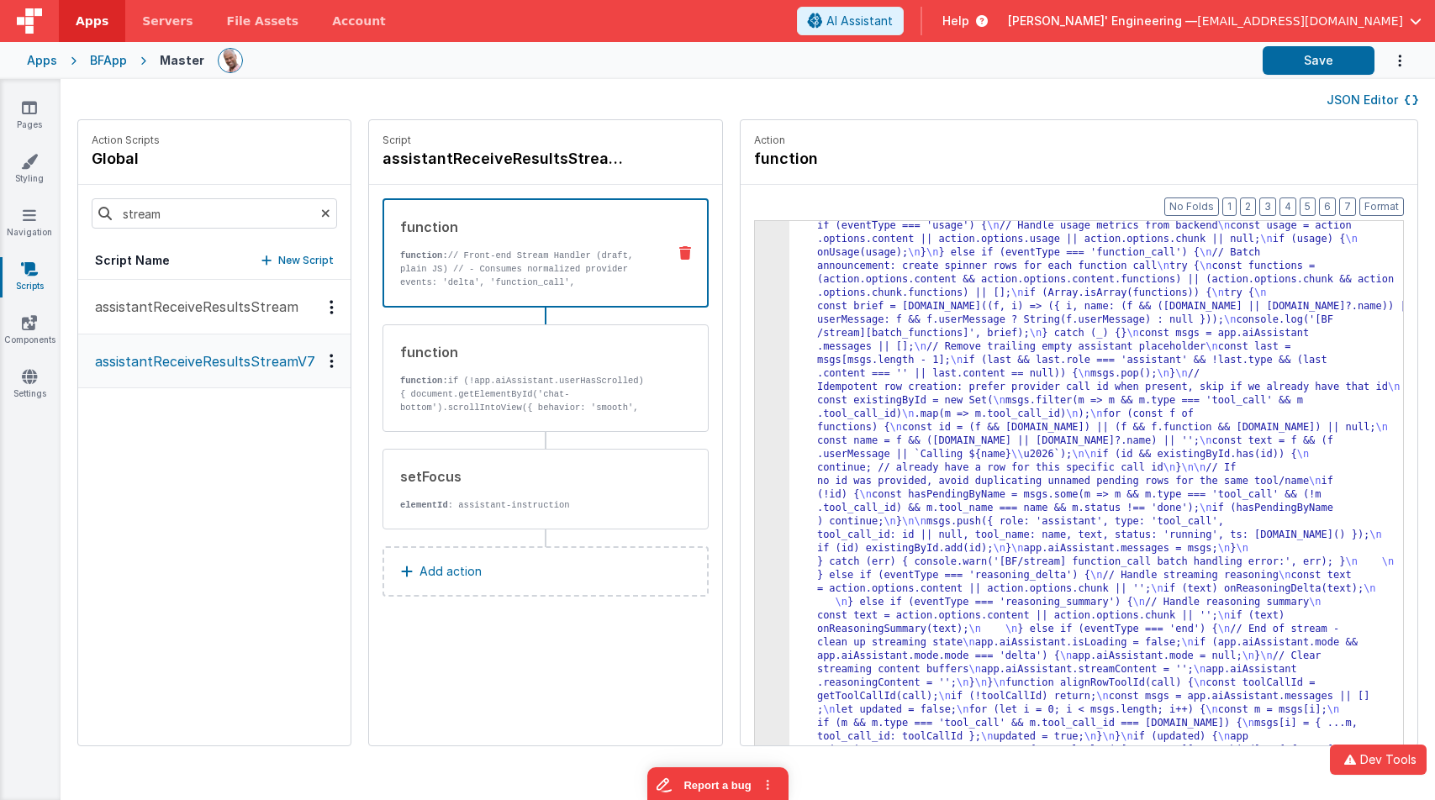
scroll to position [5450, 0]
drag, startPoint x: 1290, startPoint y: 114, endPoint x: 1300, endPoint y: 71, distance: 44.0
click at [1290, 114] on div "JSON Editor" at bounding box center [748, 99] width 1375 height 40
click at [1306, 58] on button "Save" at bounding box center [1319, 60] width 112 height 29
click at [1299, 56] on button "Save" at bounding box center [1319, 60] width 112 height 29
